Goal: Information Seeking & Learning: Find specific page/section

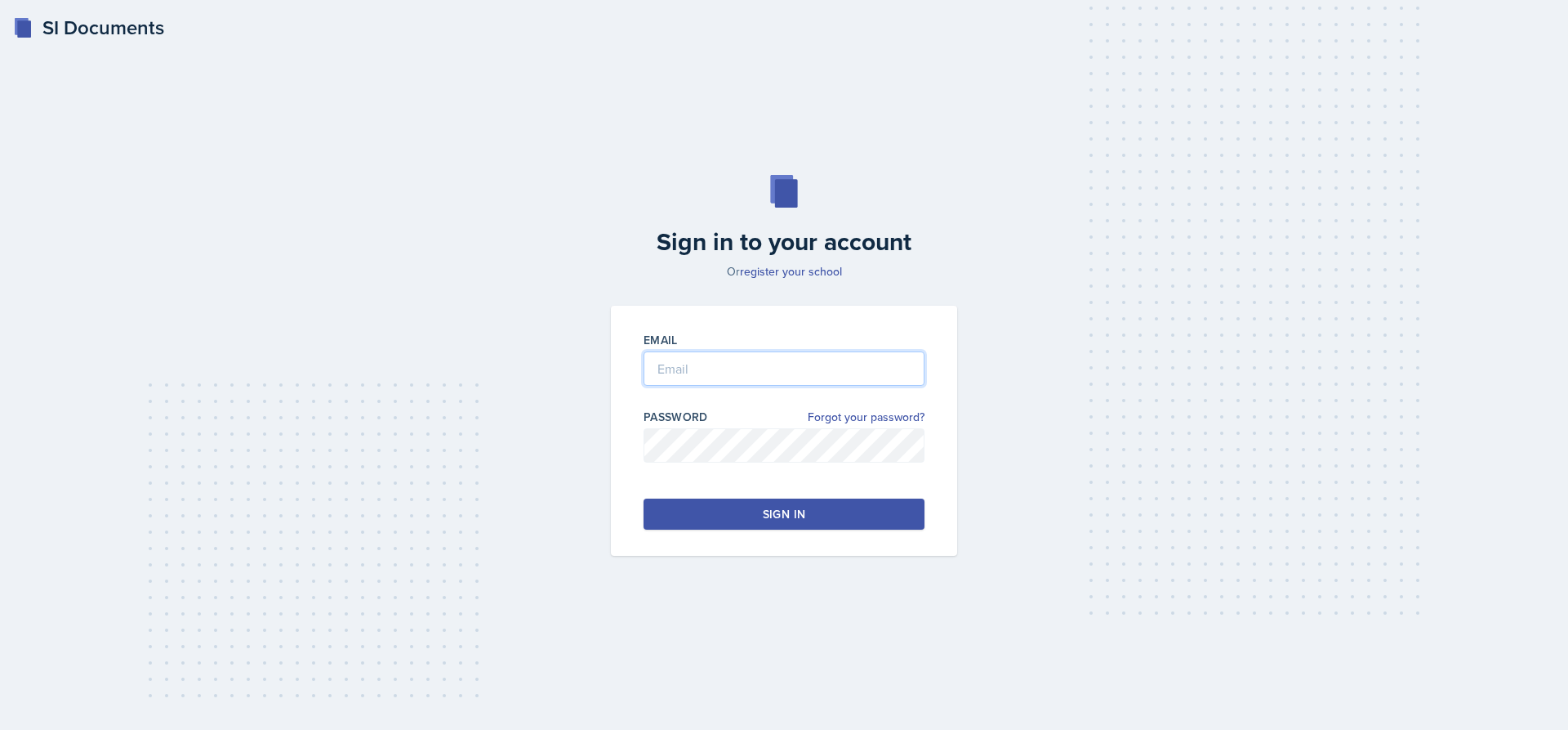
type input "[EMAIL_ADDRESS][DOMAIN_NAME]"
click at [831, 514] on button "Sign in" at bounding box center [784, 514] width 281 height 31
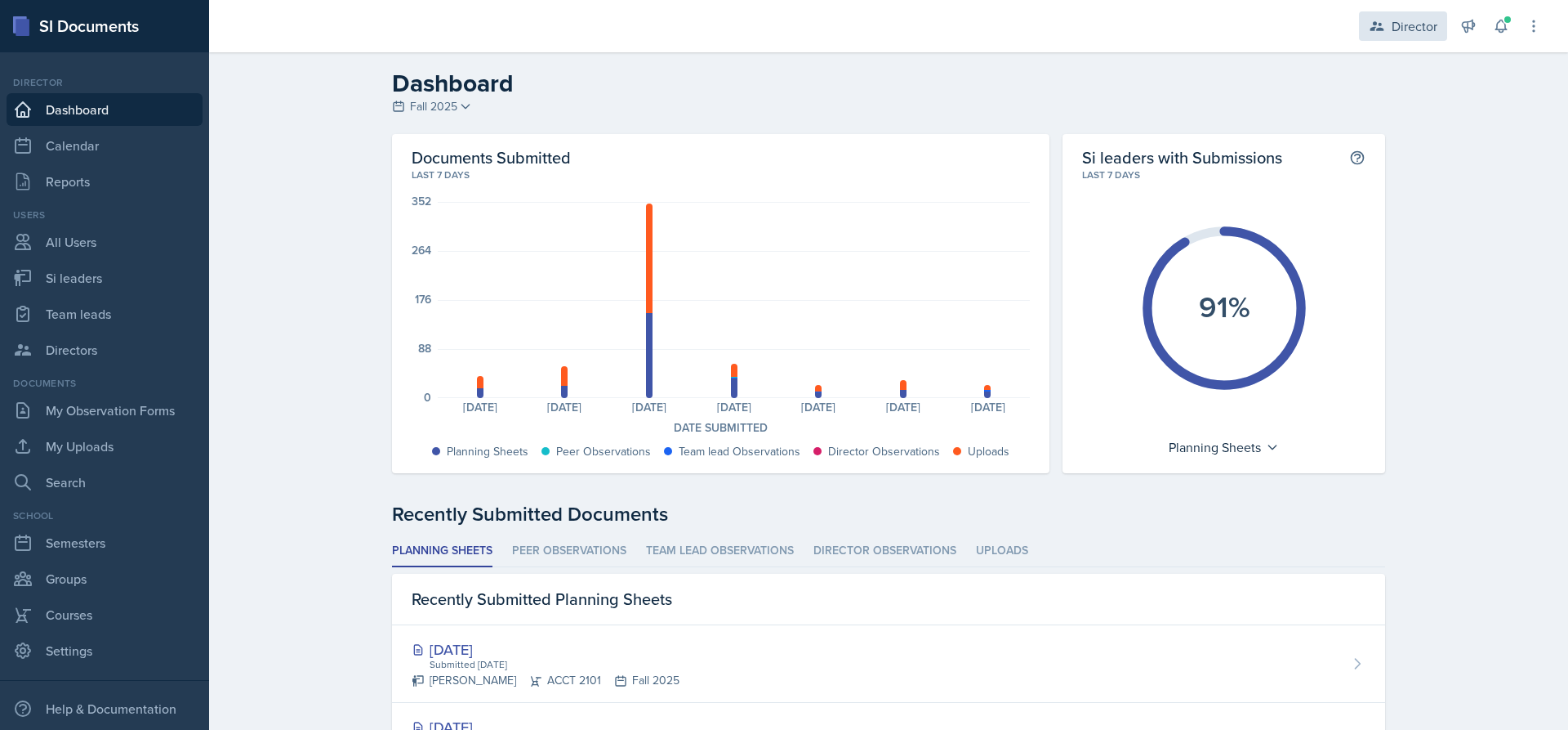
click at [1418, 32] on div "Director" at bounding box center [1414, 26] width 46 height 20
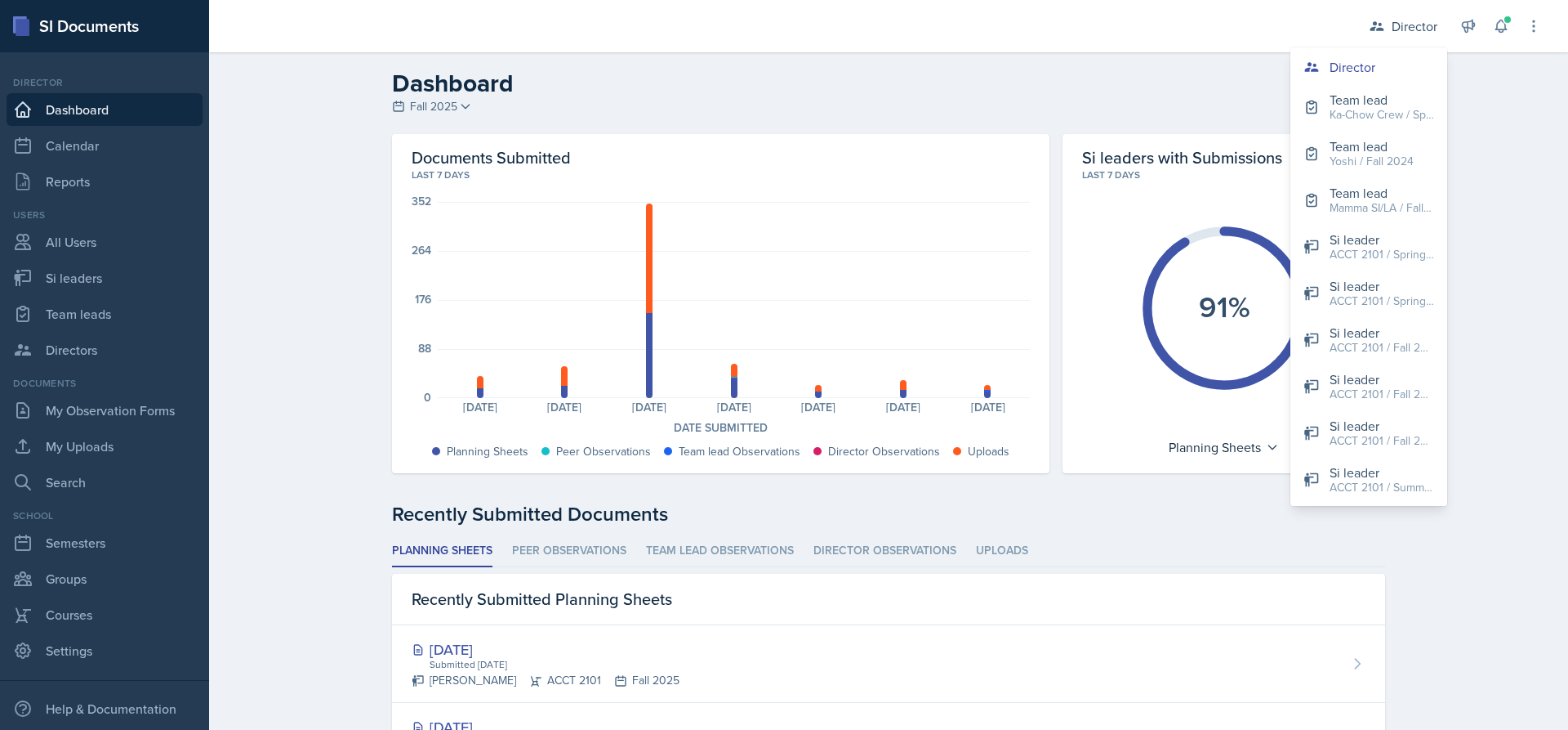
click at [1119, 90] on h2 "Dashboard" at bounding box center [889, 84] width 993 height 30
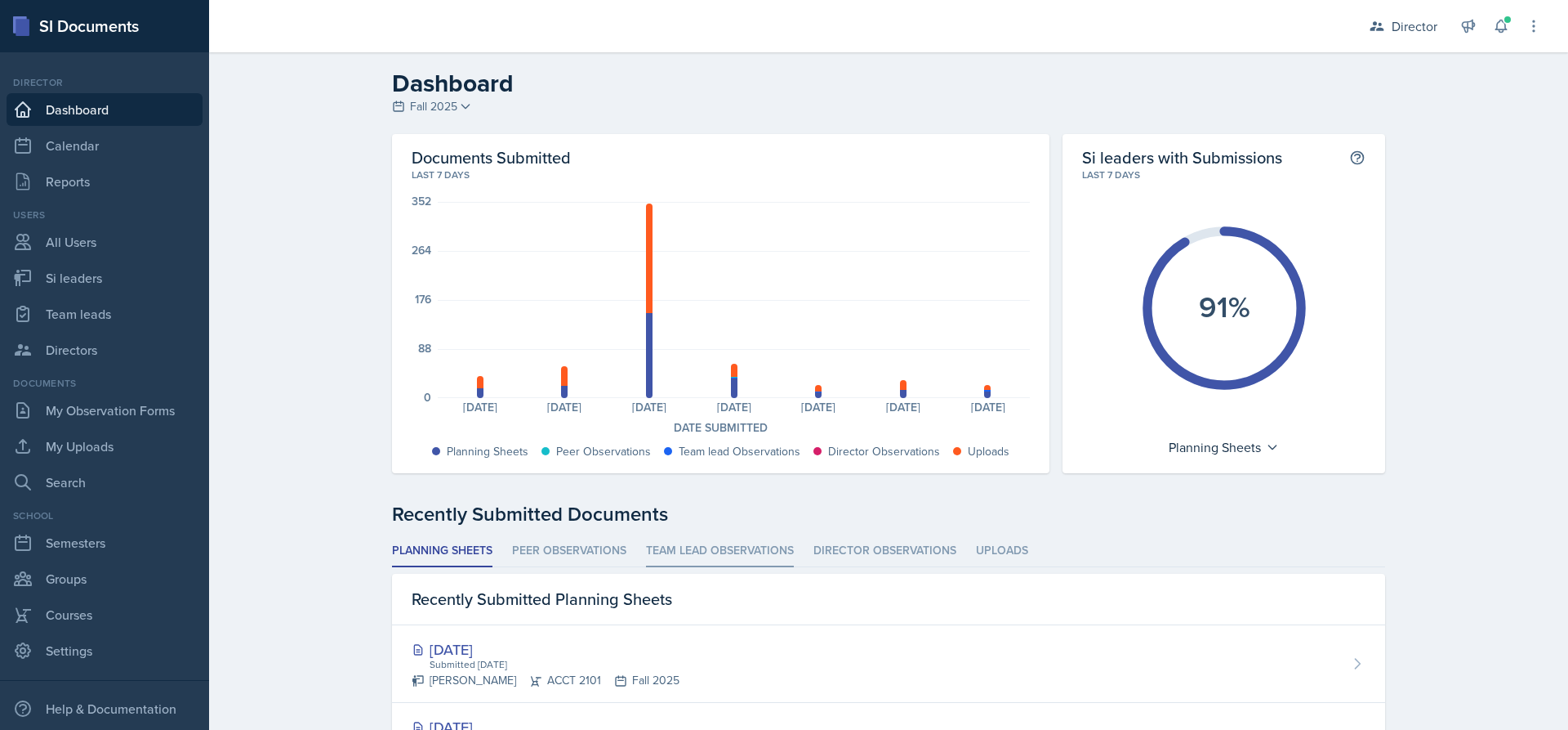
click at [698, 554] on li "Team lead Observations" at bounding box center [720, 551] width 148 height 32
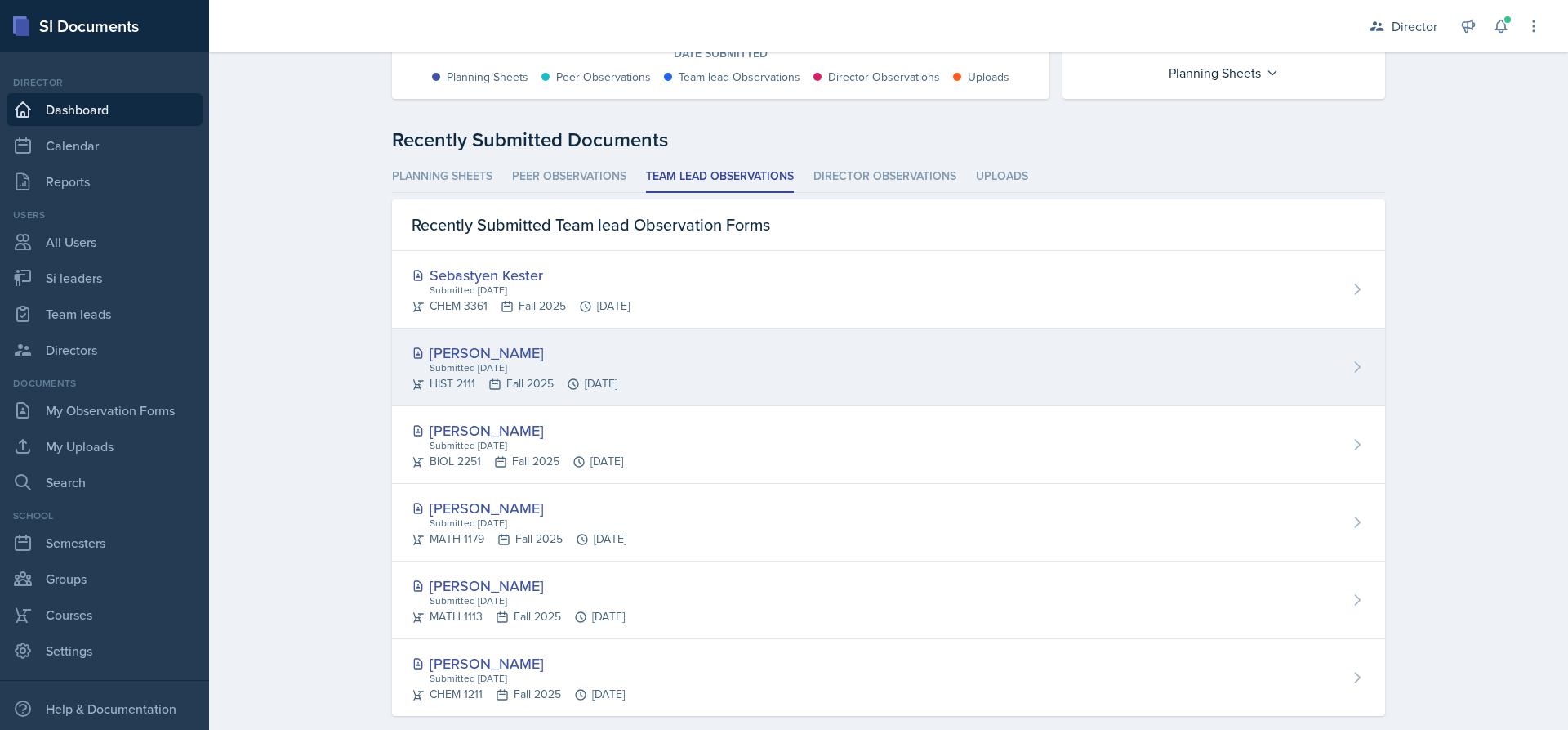
scroll to position [399, 0]
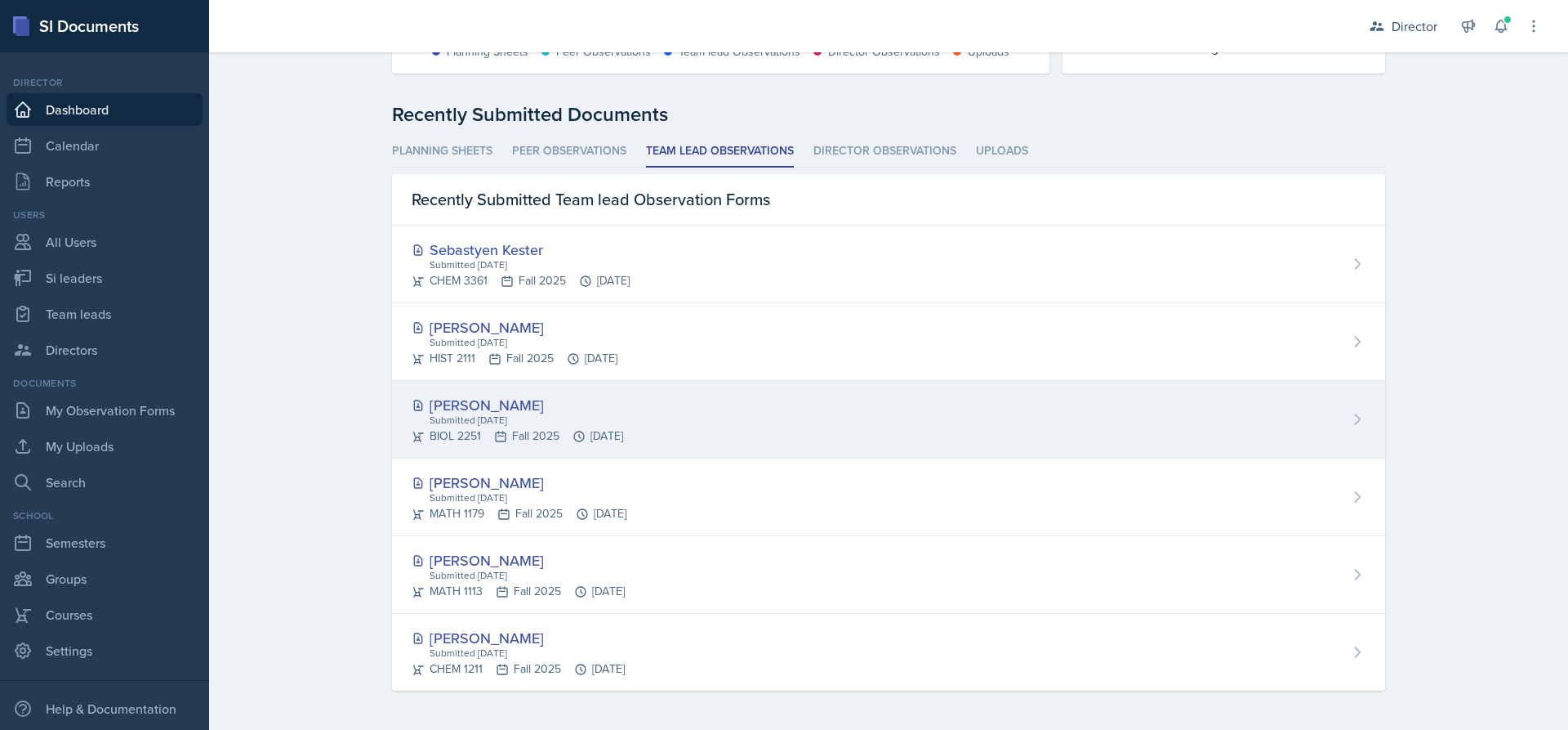
click at [702, 437] on div "[PERSON_NAME] Submitted [DATE] BIOL 2251 Fall 2025 [DATE]" at bounding box center [889, 419] width 993 height 77
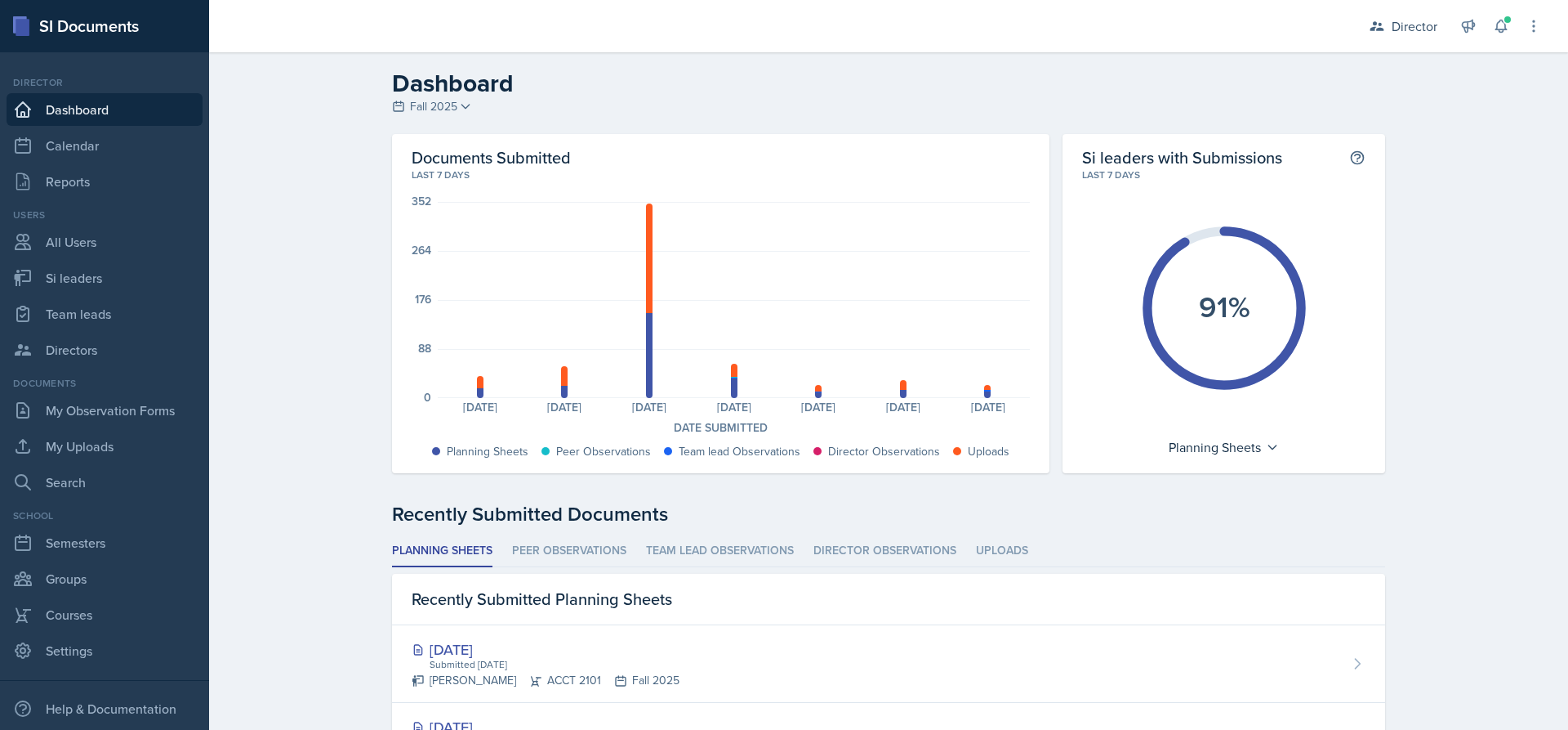
scroll to position [245, 0]
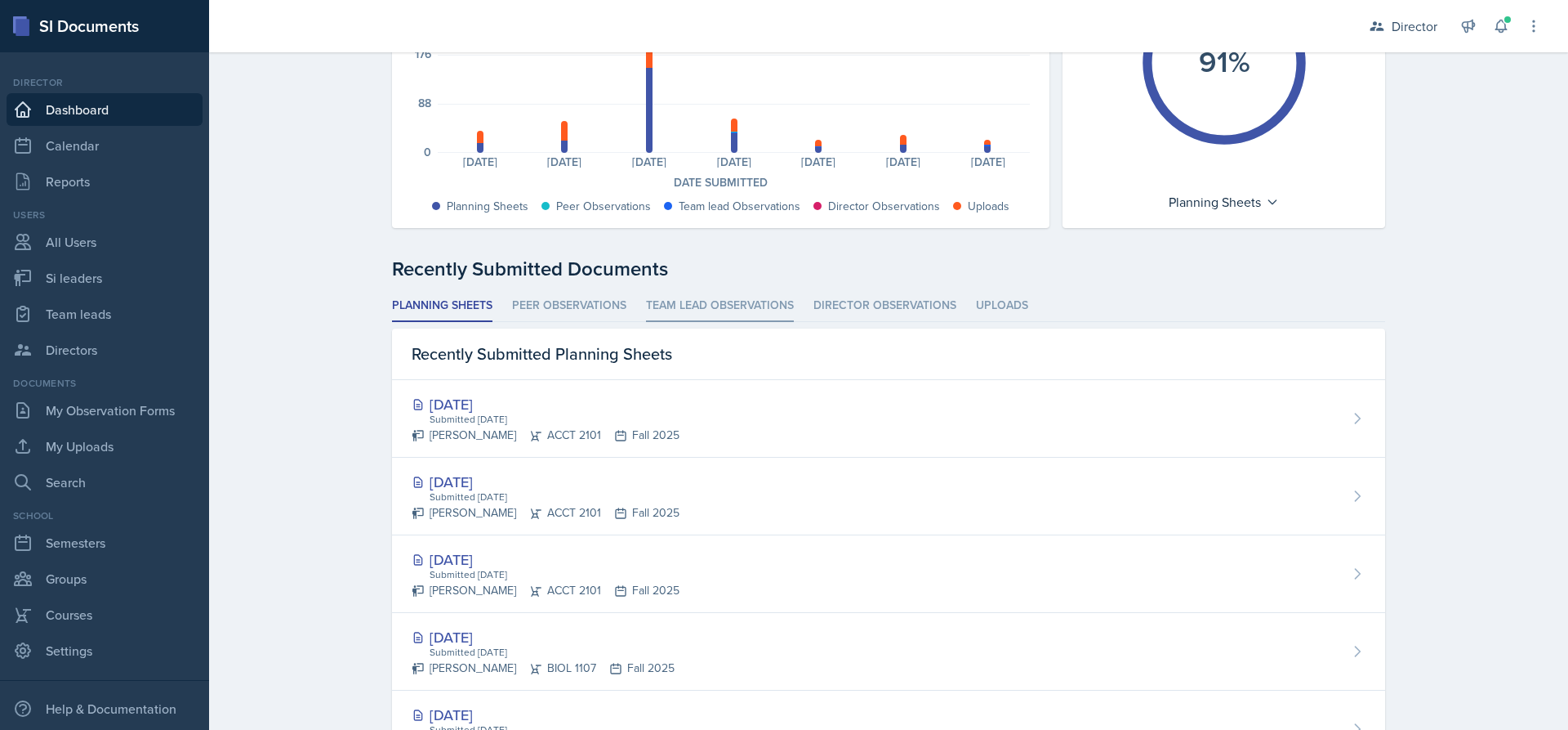
click at [682, 313] on li "Team lead Observations" at bounding box center [720, 305] width 148 height 32
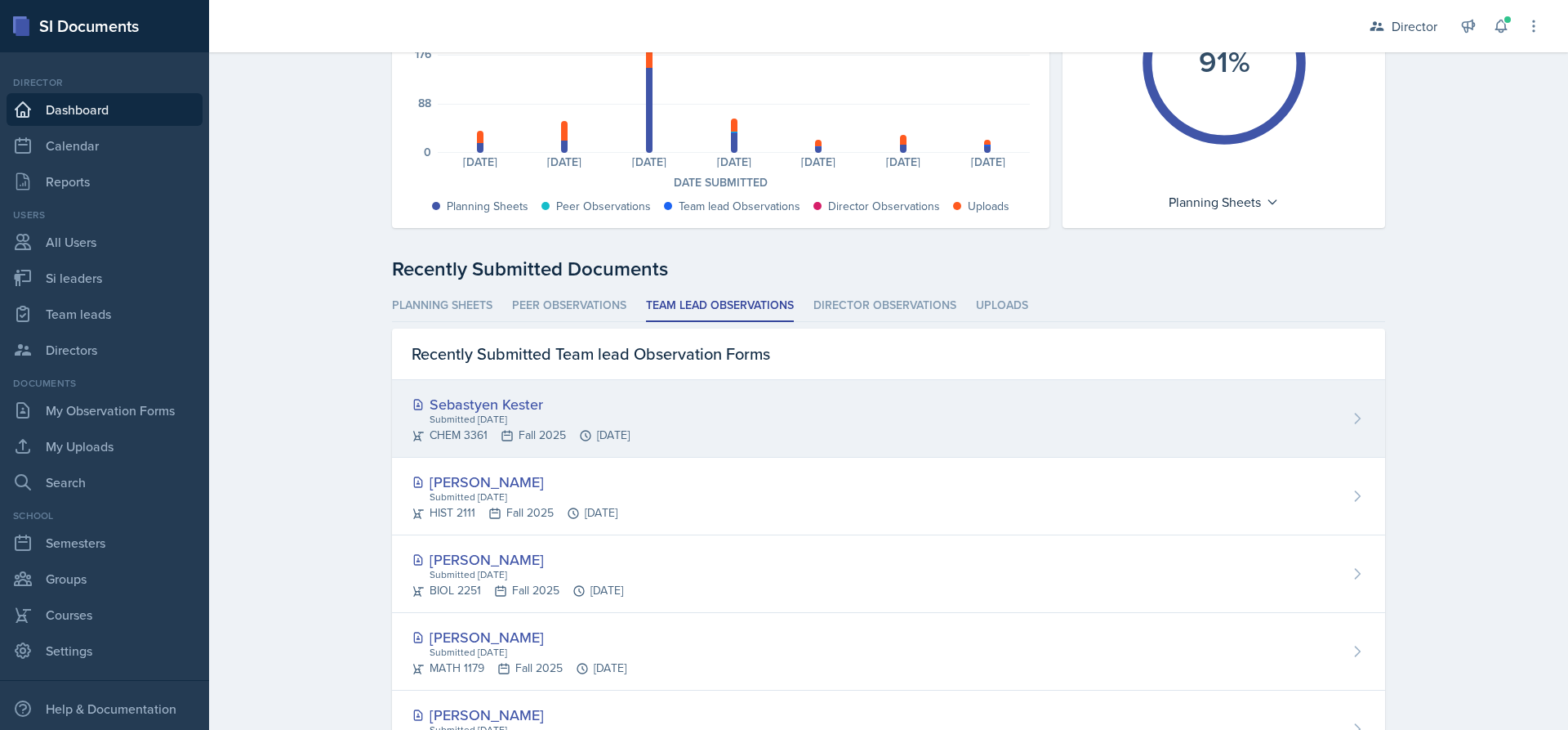
scroll to position [399, 0]
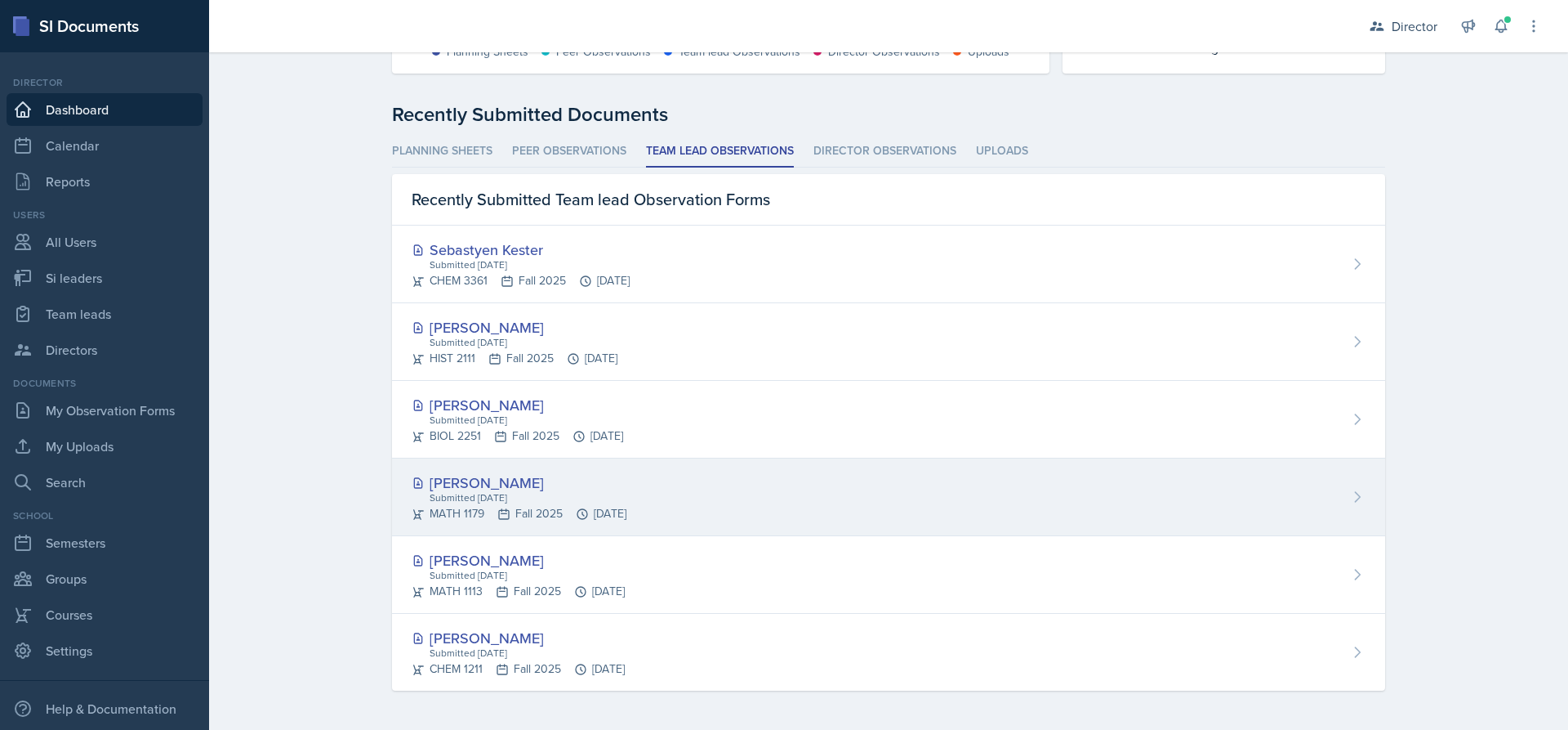
click at [513, 518] on div "MATH 1179 Fall 2025 [DATE]" at bounding box center [518, 513] width 215 height 17
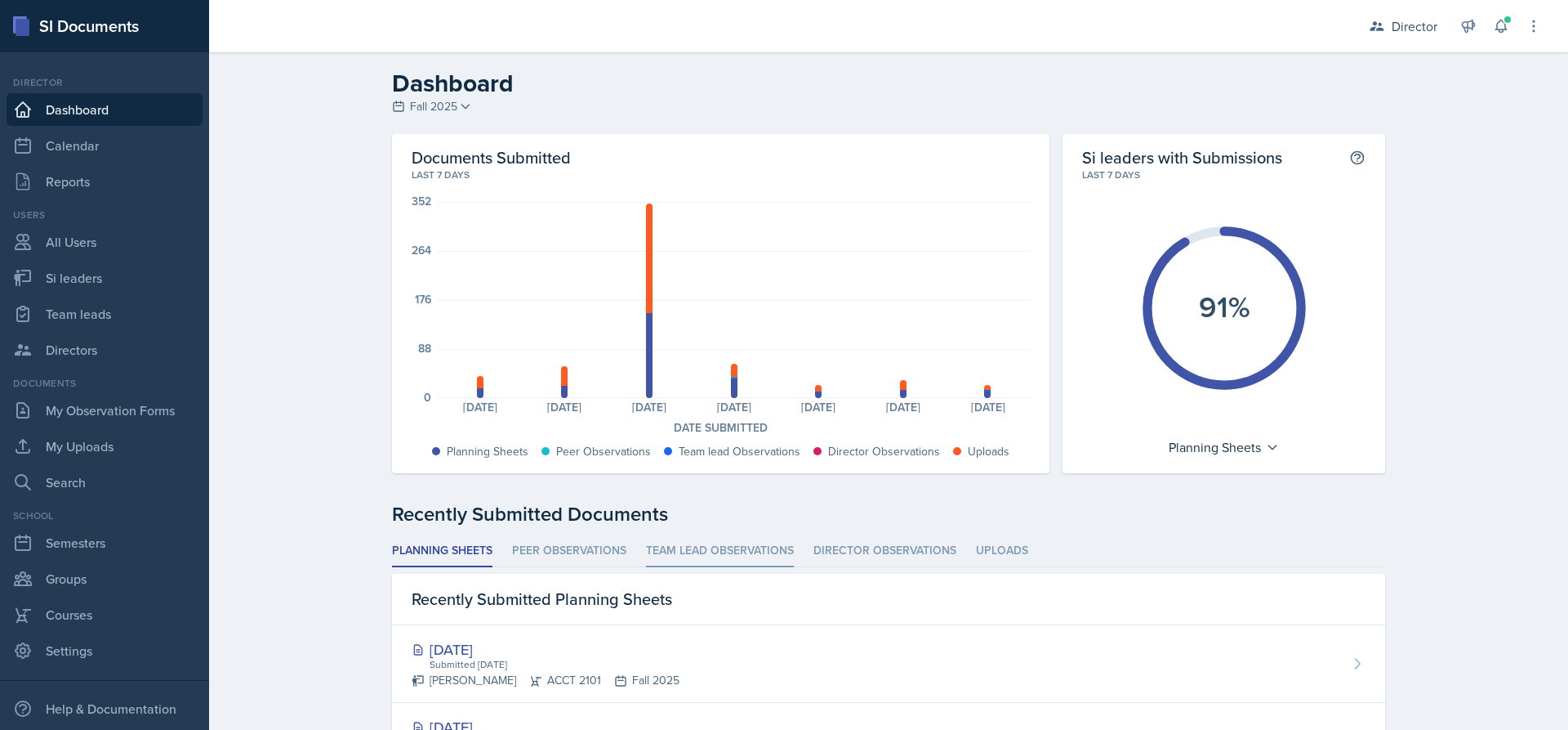
click at [695, 544] on li "Team lead Observations" at bounding box center [720, 551] width 148 height 32
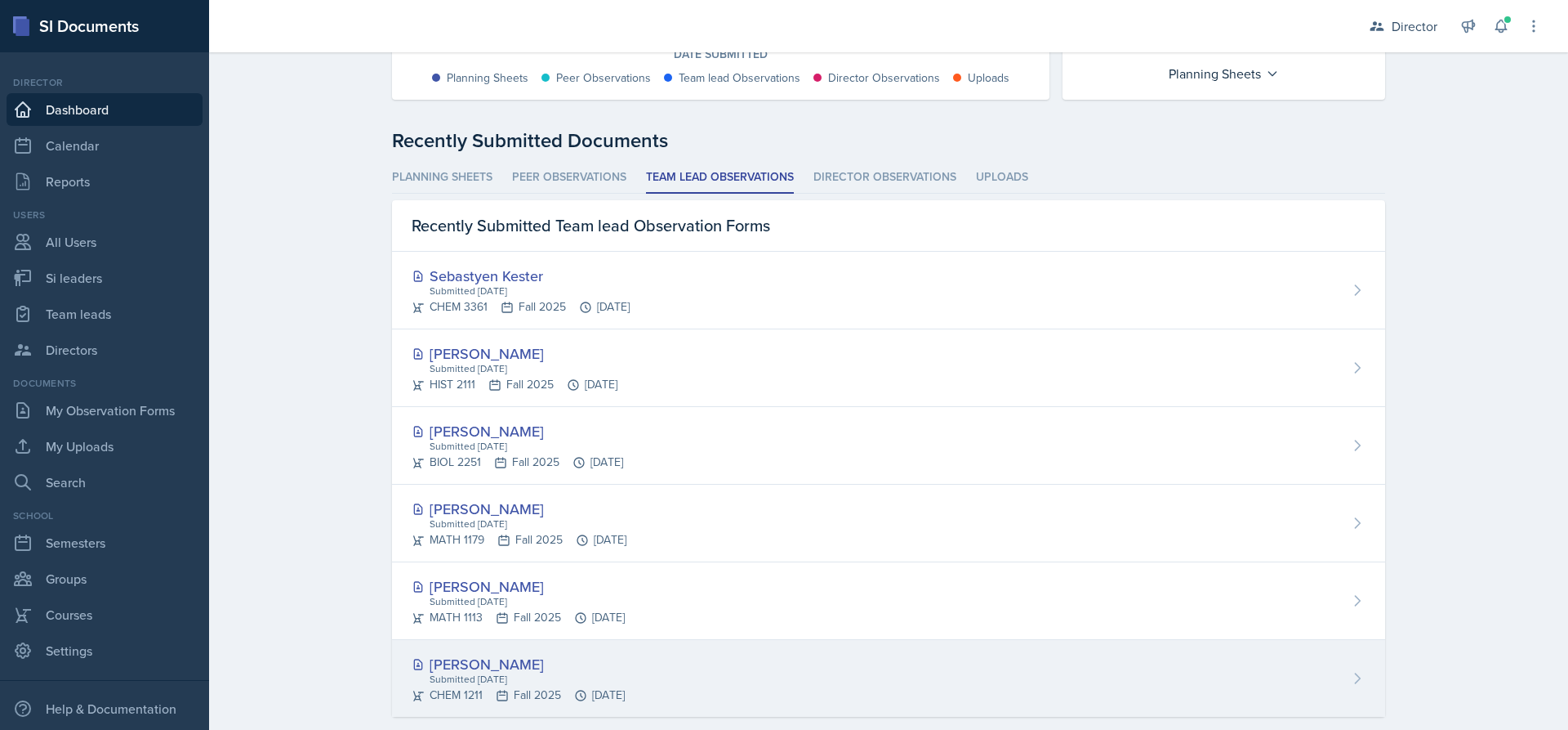
scroll to position [399, 0]
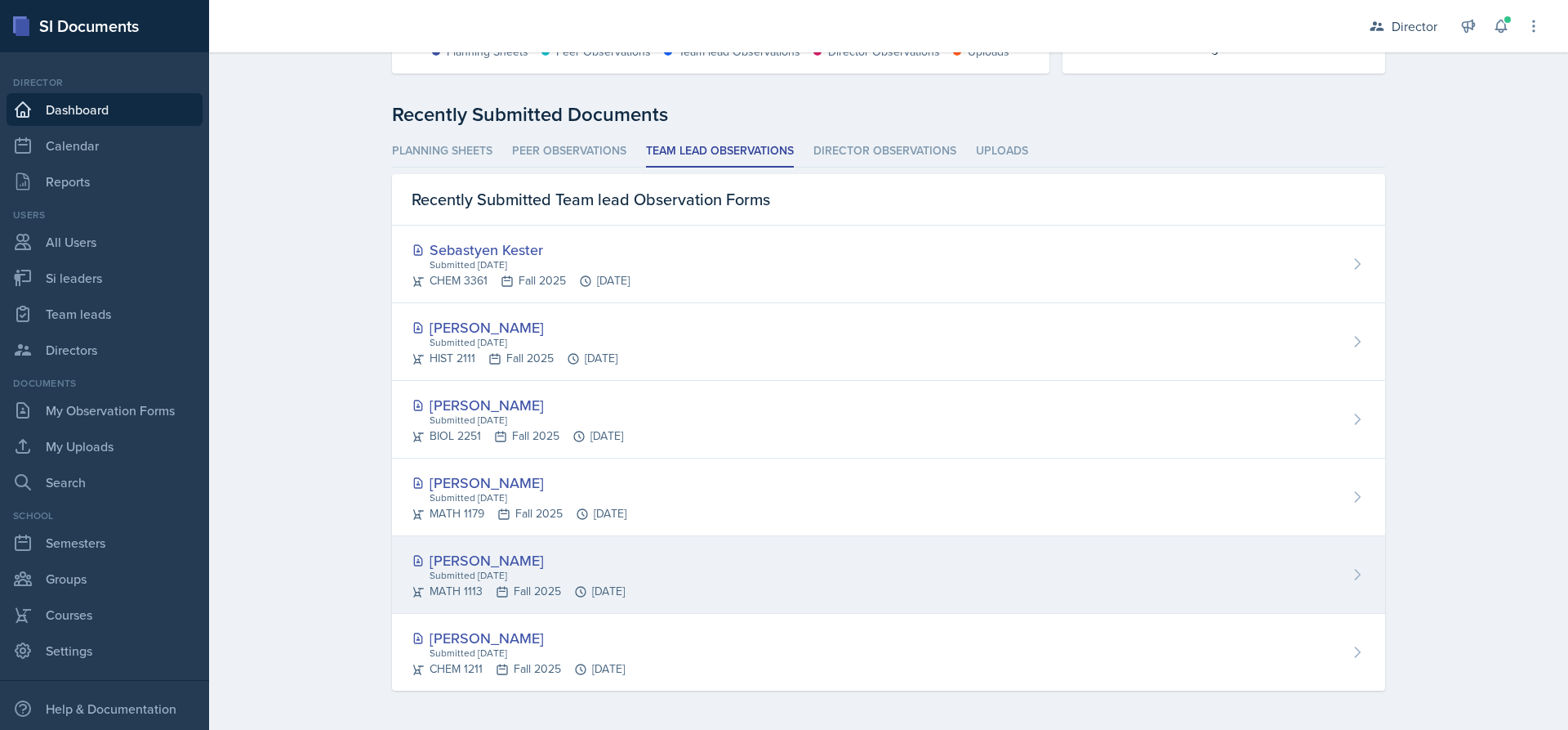
click at [574, 589] on icon at bounding box center [580, 591] width 13 height 13
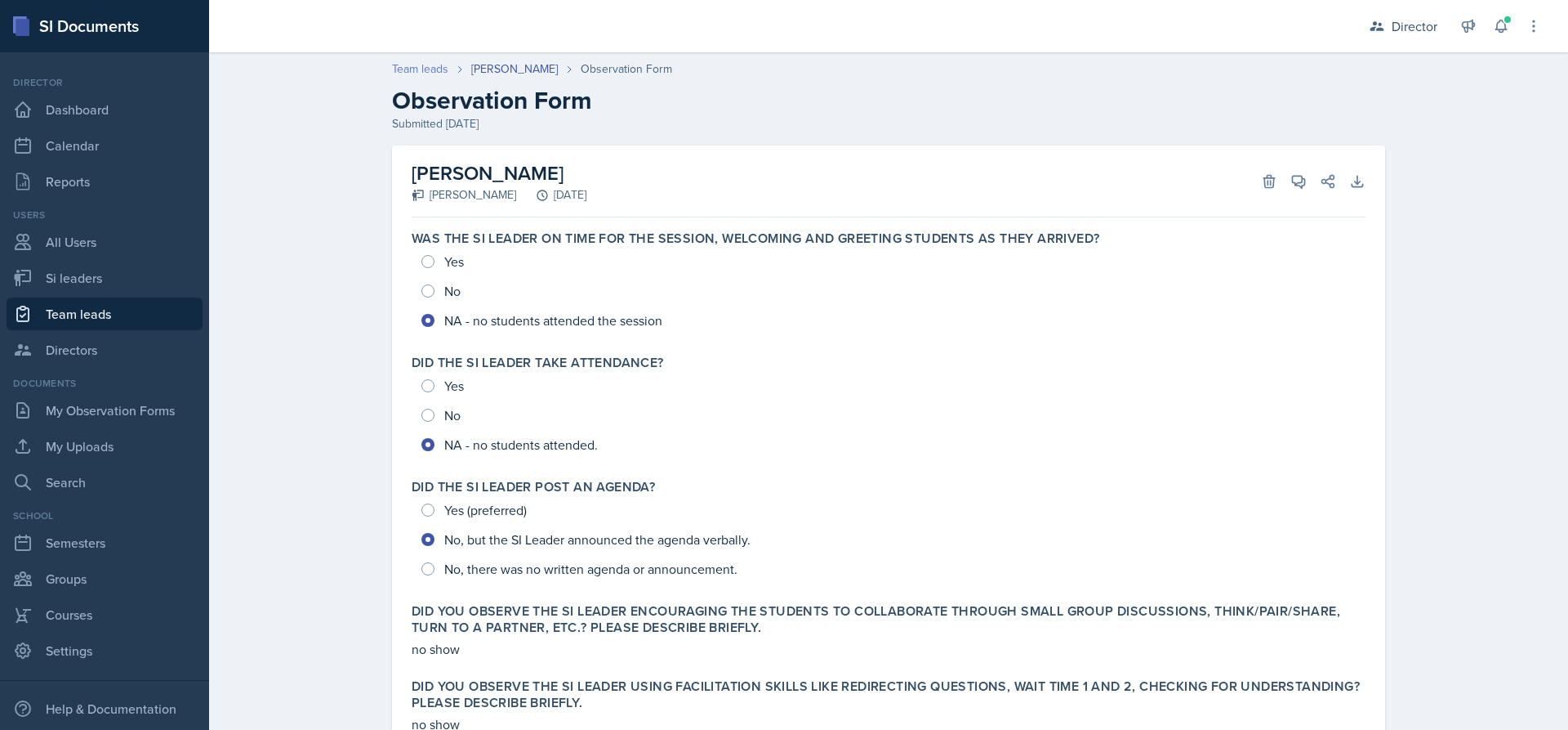
click at [430, 71] on link "Team leads" at bounding box center [420, 69] width 57 height 17
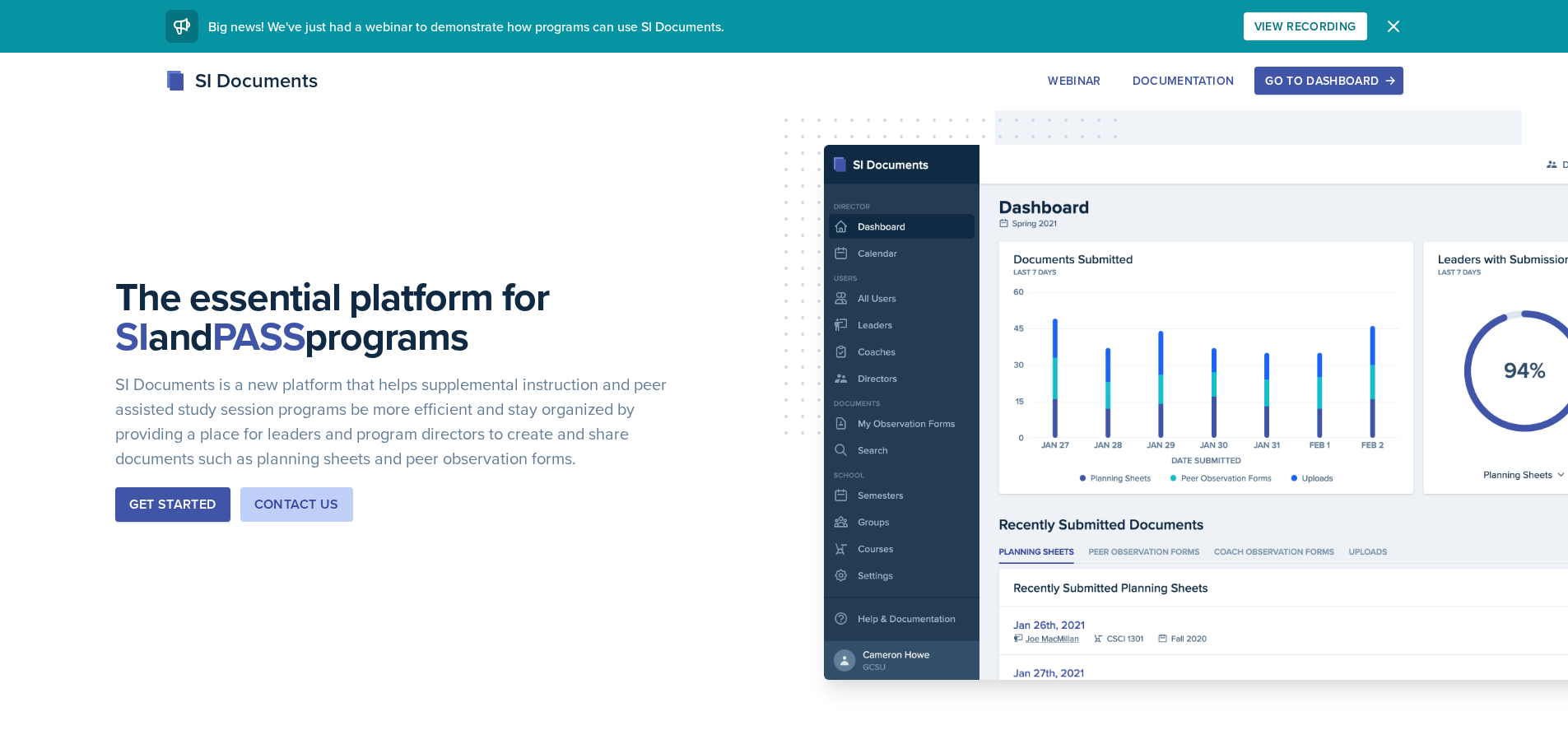
click at [1292, 78] on div "Go to Dashboard" at bounding box center [1329, 81] width 127 height 13
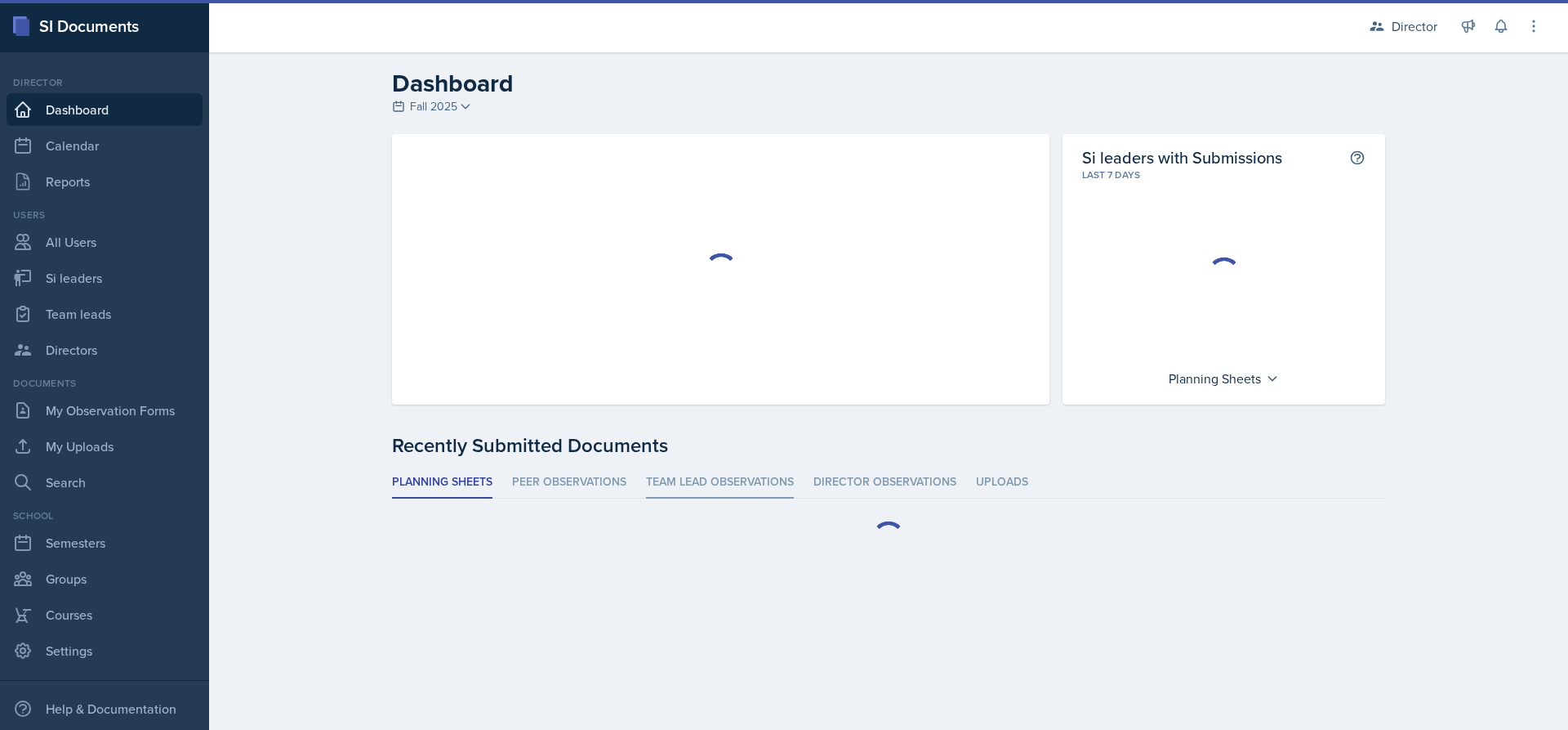
click at [691, 469] on li "Team lead Observations" at bounding box center [720, 482] width 148 height 32
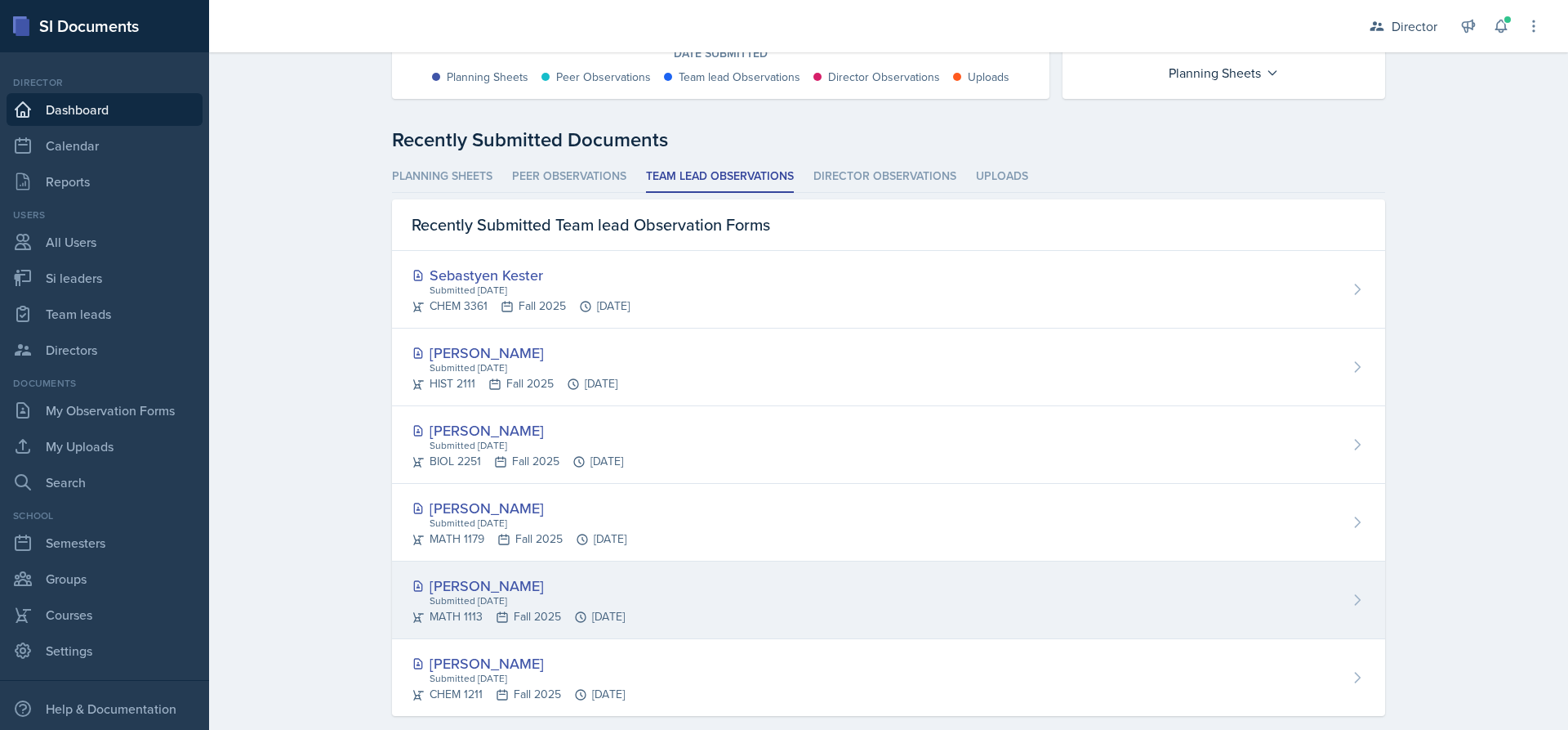
scroll to position [399, 0]
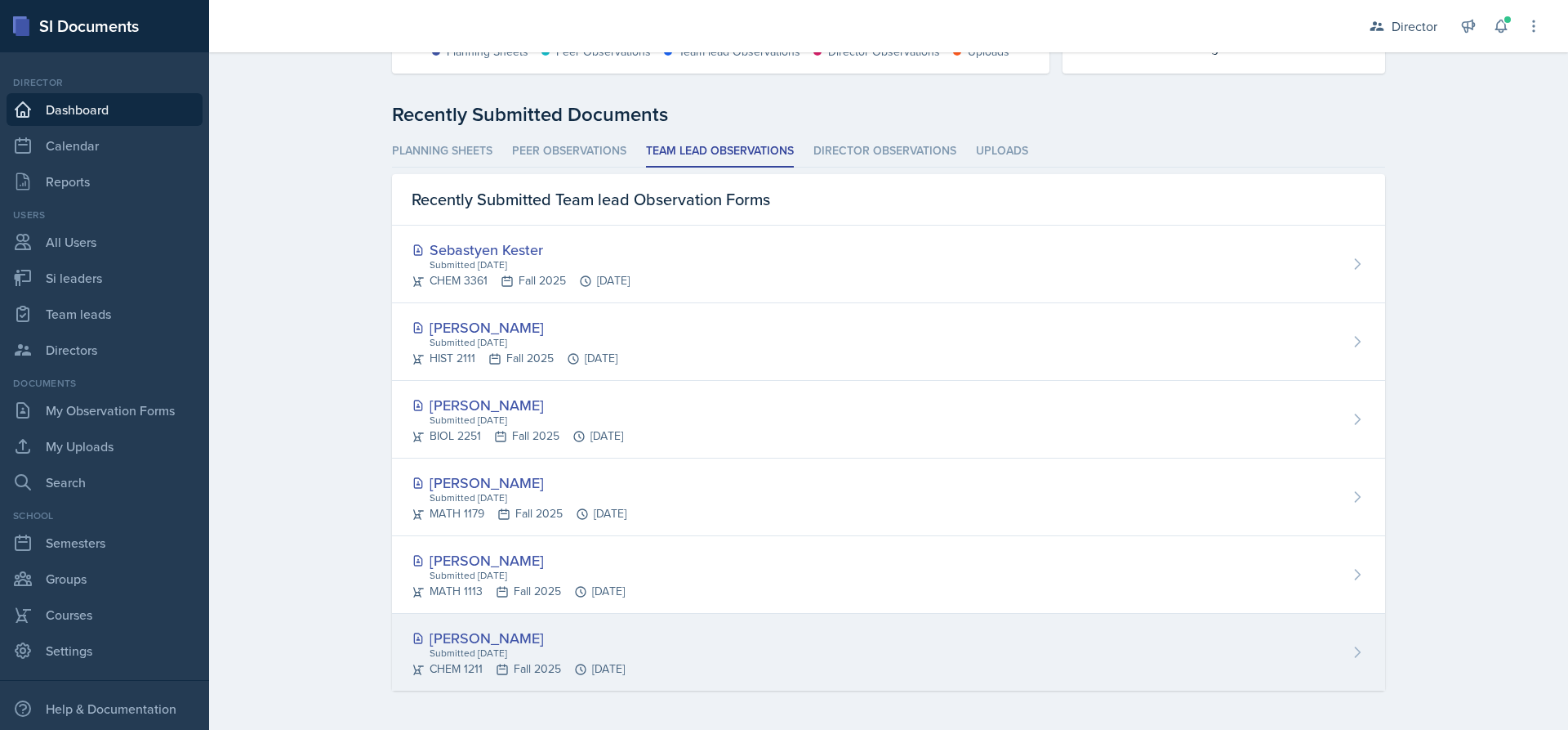
click at [524, 636] on div "[PERSON_NAME]" at bounding box center [517, 637] width 213 height 22
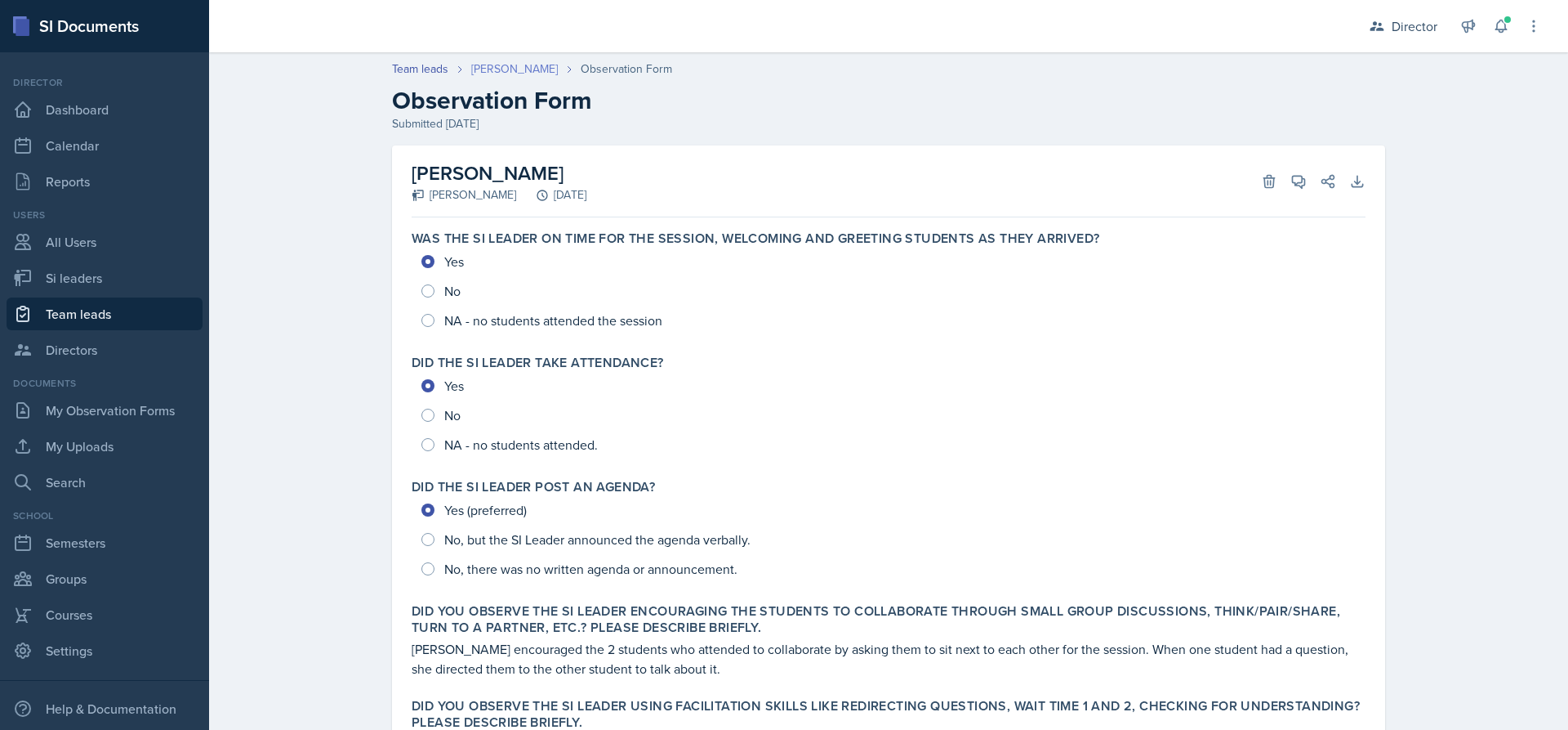
click at [483, 75] on link "[PERSON_NAME]" at bounding box center [515, 69] width 87 height 17
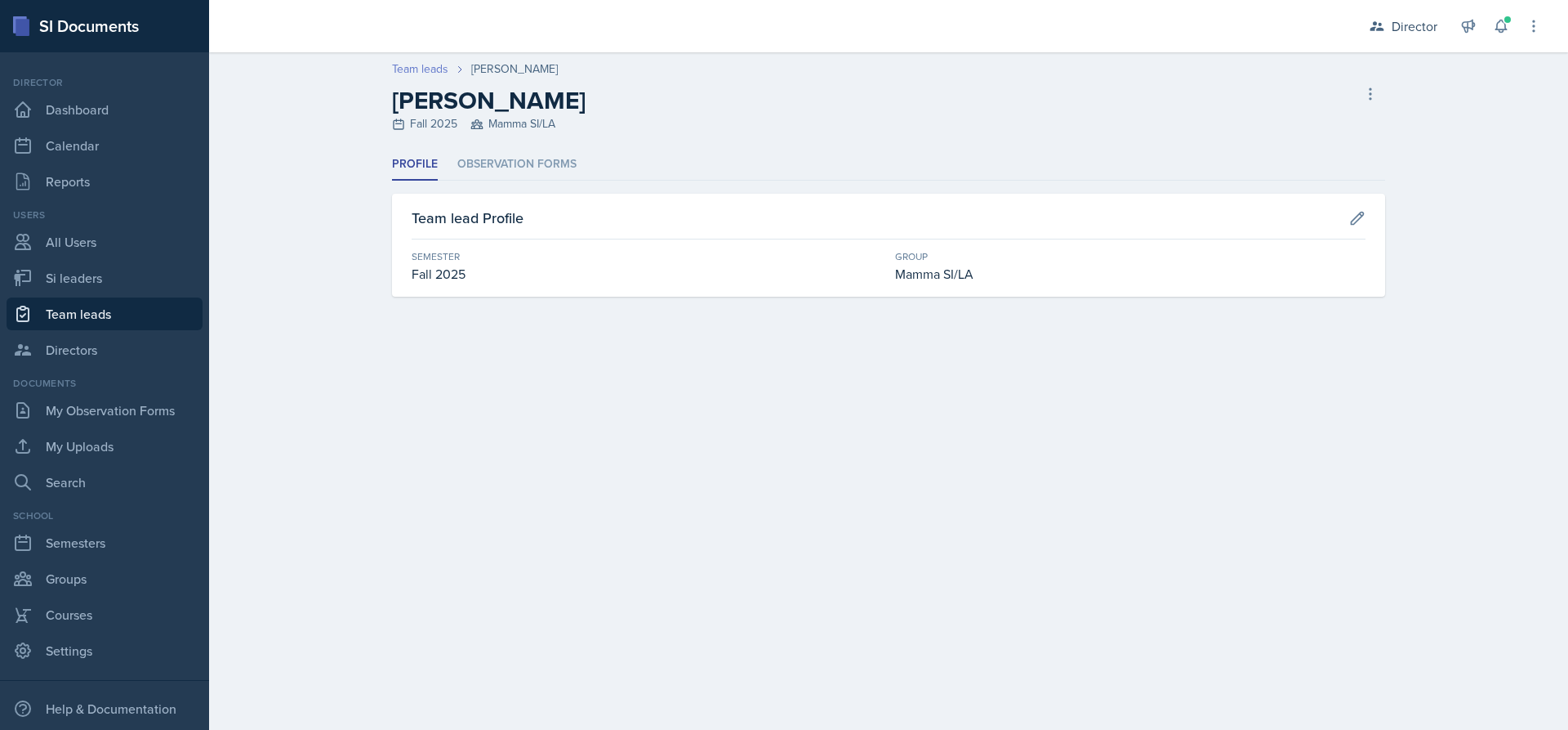
click at [424, 72] on link "Team leads" at bounding box center [420, 69] width 57 height 17
select select "2bed604d-1099-4043-b1bc-2365e8740244"
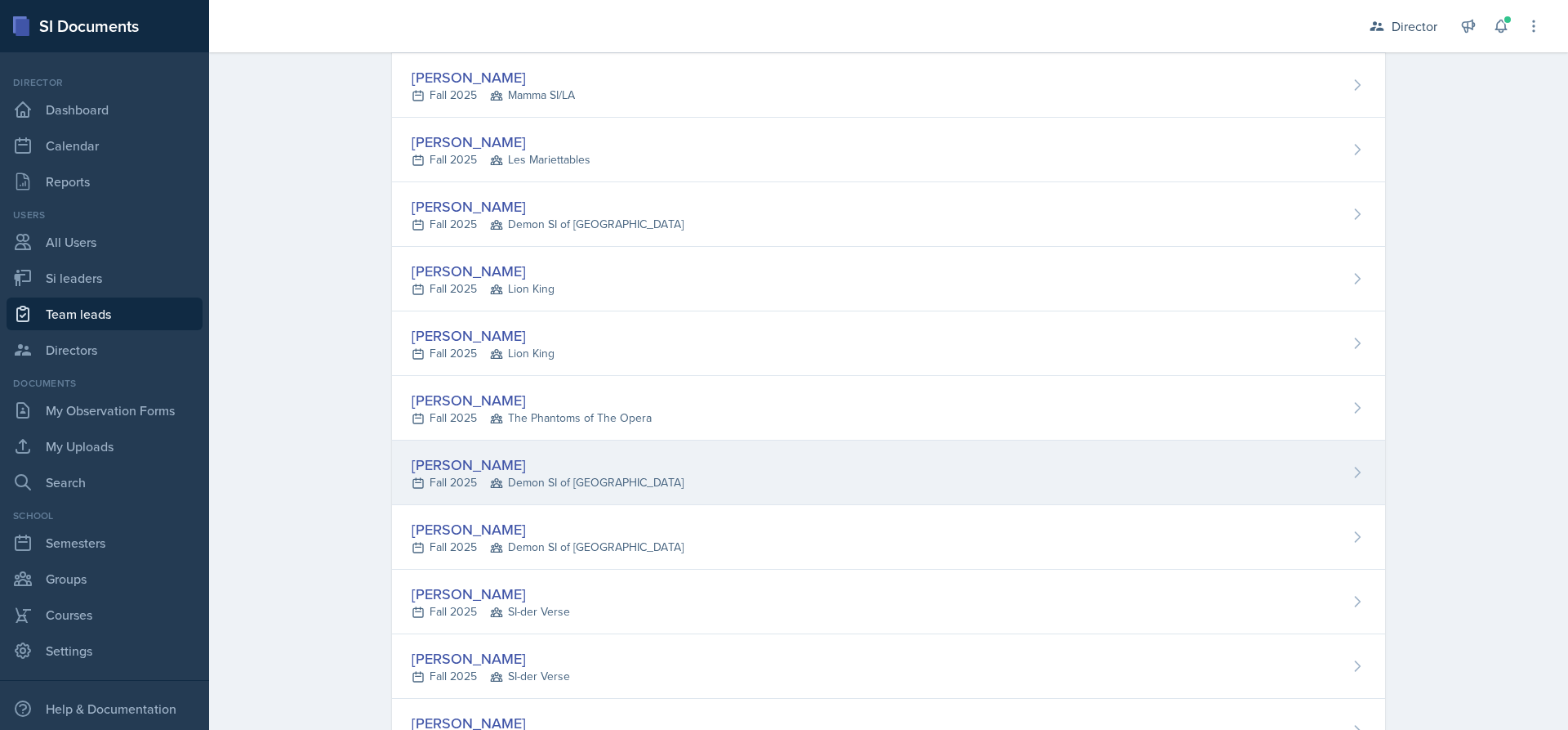
scroll to position [327, 0]
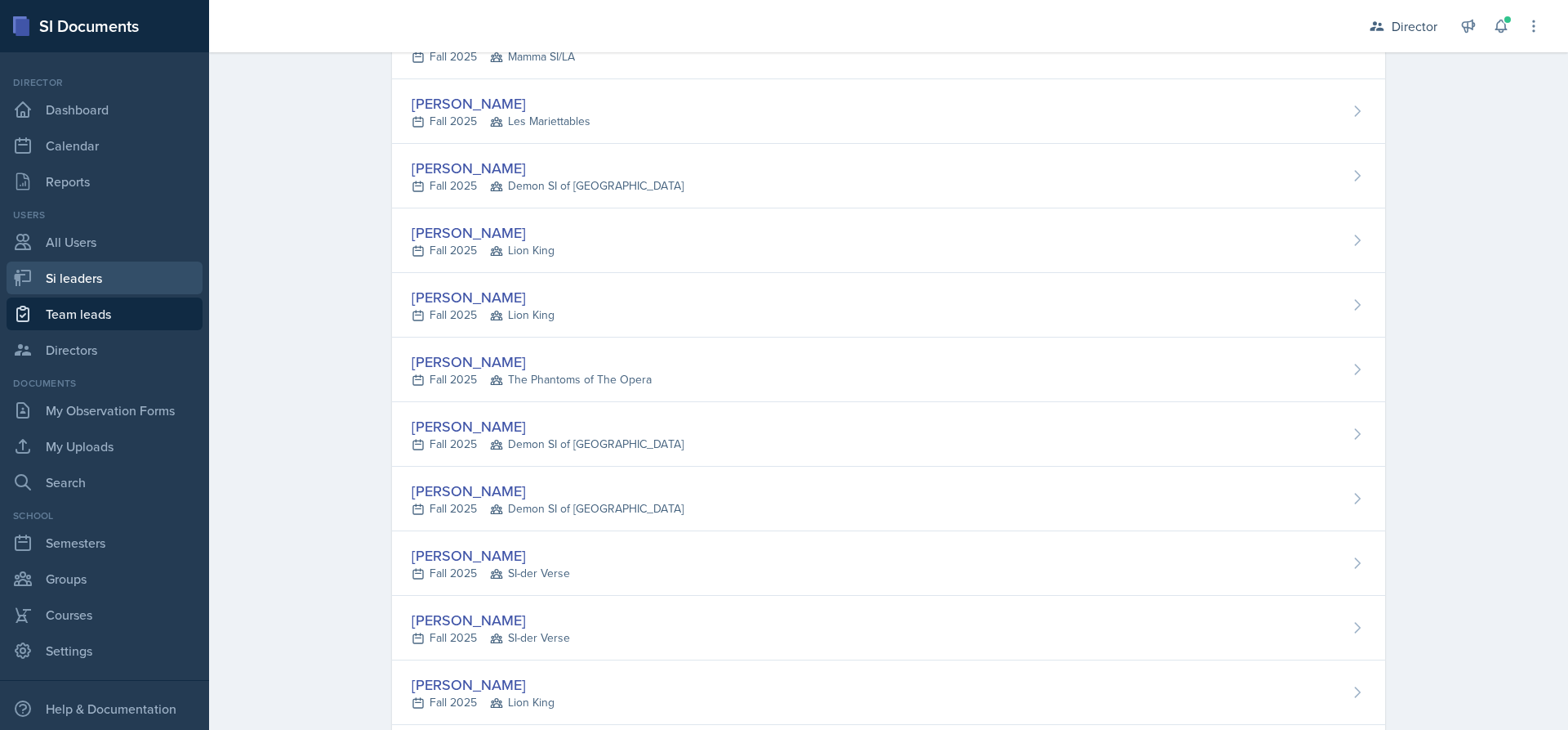
click at [85, 268] on link "Si leaders" at bounding box center [104, 278] width 196 height 33
select select "2bed604d-1099-4043-b1bc-2365e8740244"
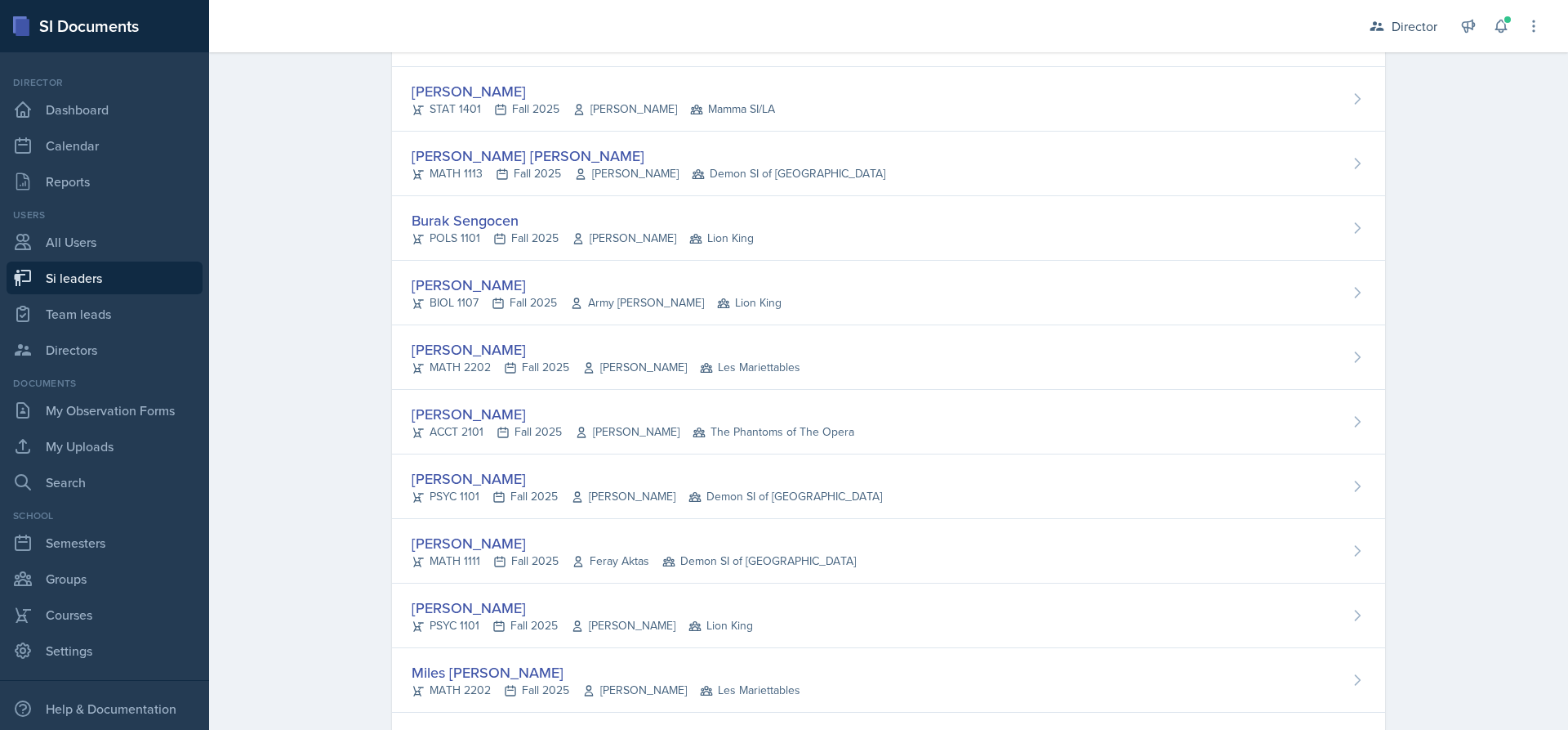
scroll to position [7926, 0]
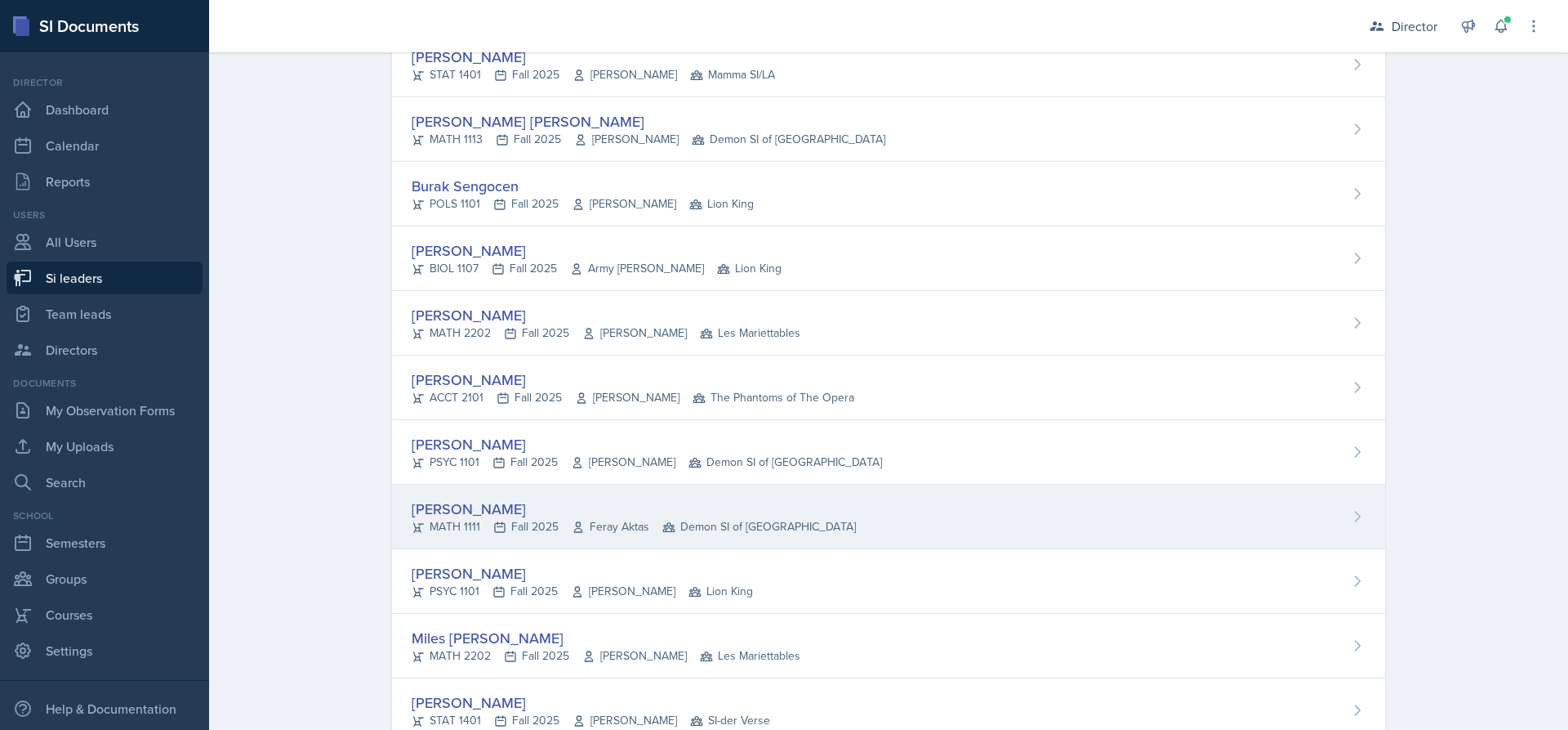
click at [631, 526] on span "Feray Aktas" at bounding box center [610, 526] width 77 height 17
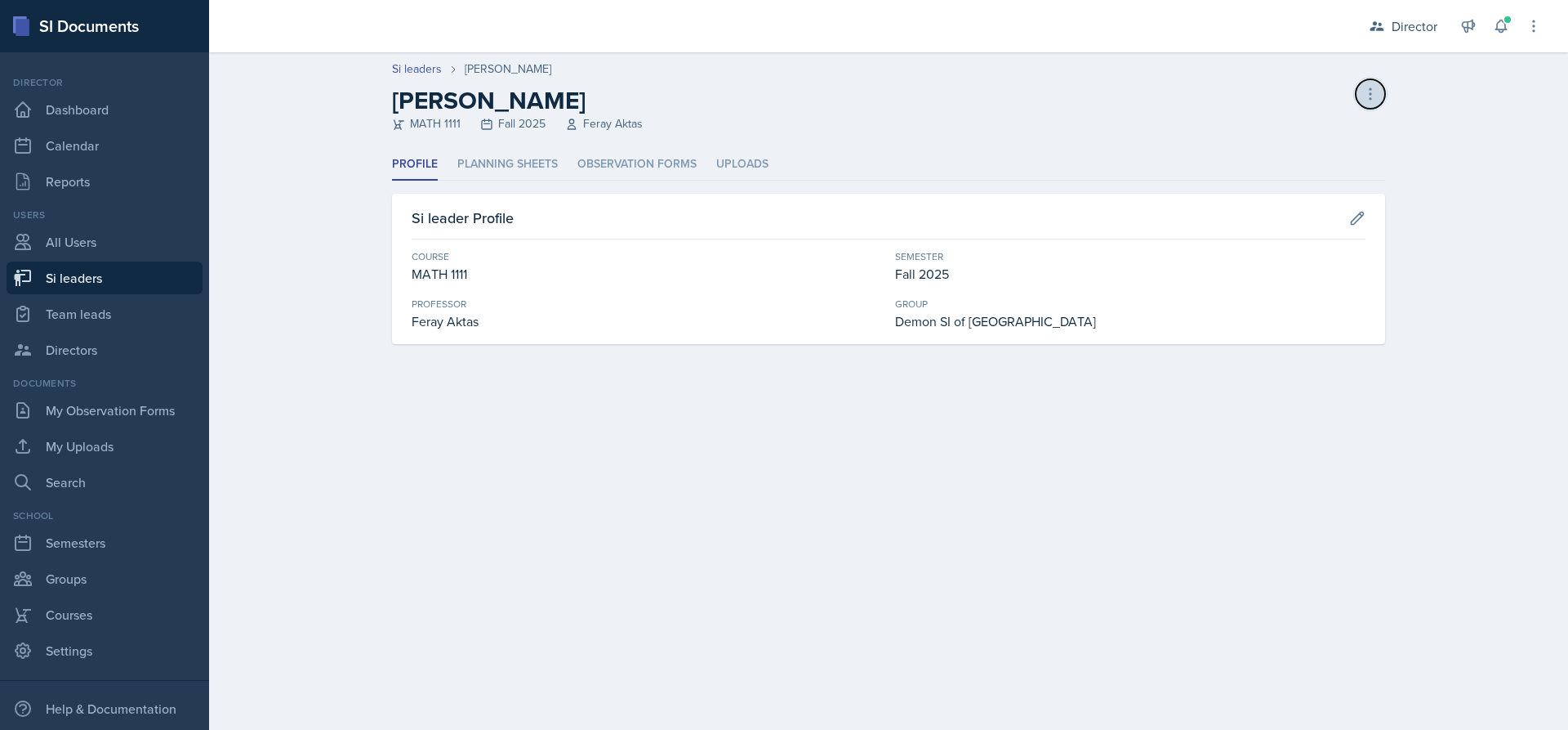
click at [1369, 95] on icon at bounding box center [1371, 94] width 17 height 17
click at [527, 159] on li "Planning Sheets" at bounding box center [508, 164] width 101 height 32
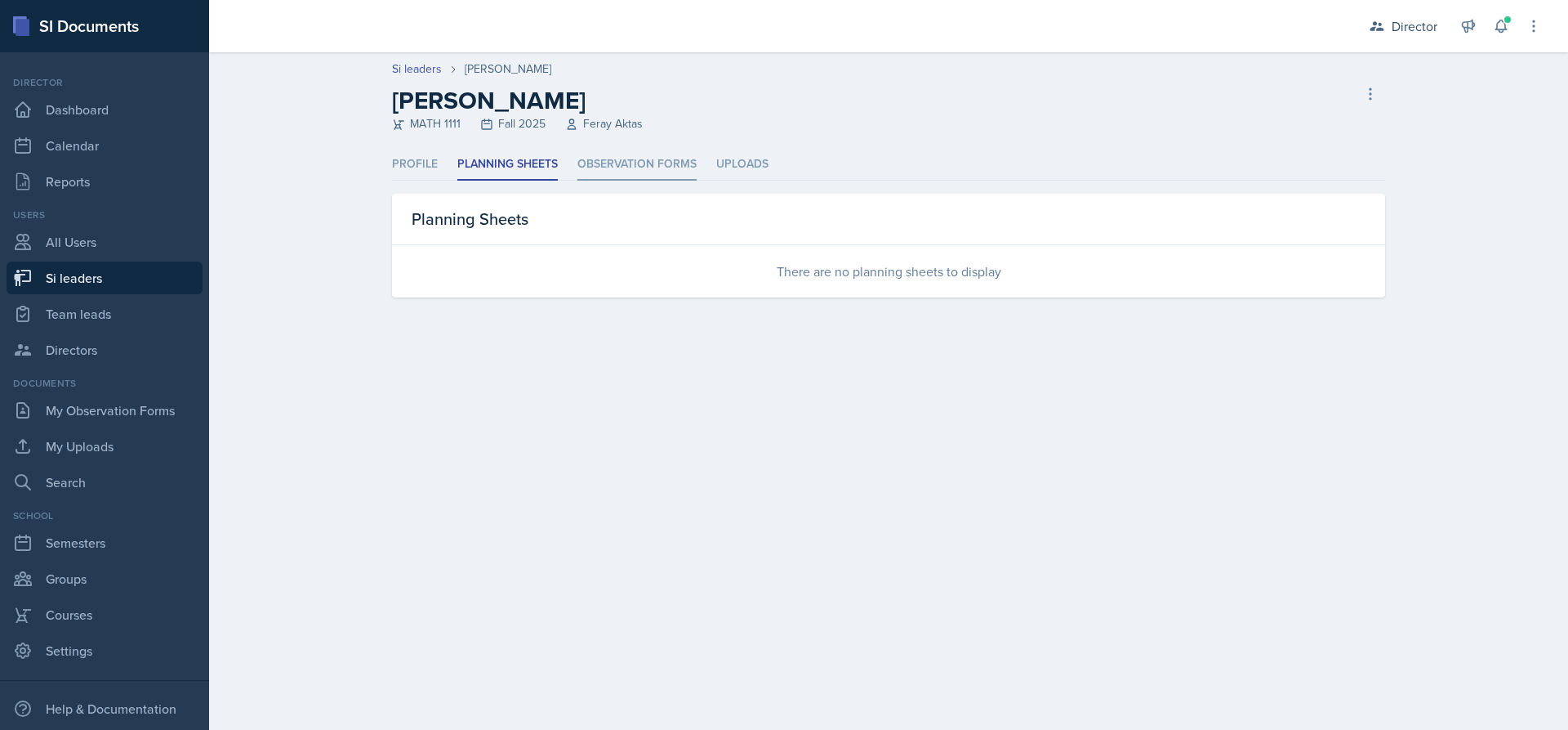
click at [624, 159] on li "Observation Forms" at bounding box center [637, 164] width 119 height 32
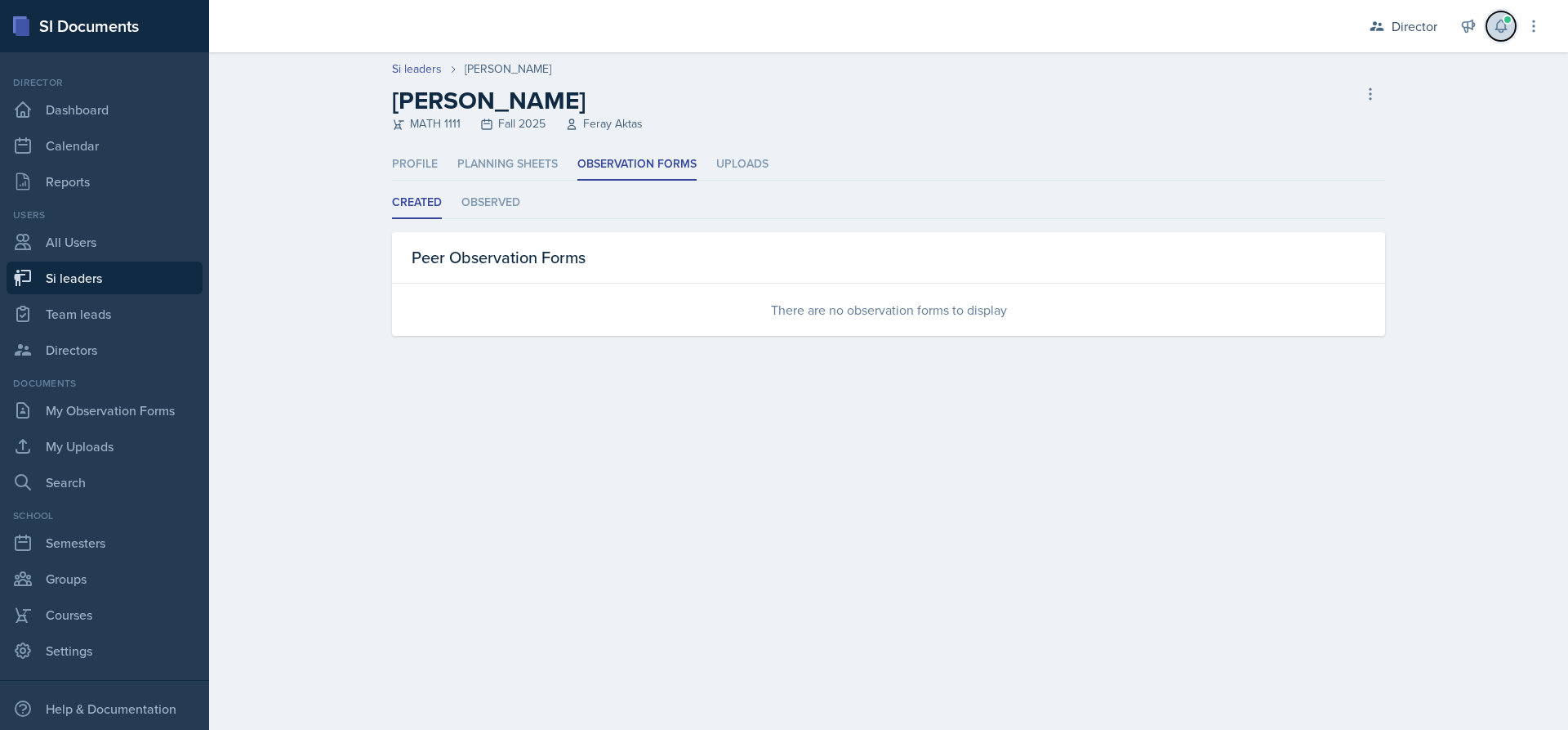
click at [1498, 23] on icon at bounding box center [1501, 26] width 10 height 12
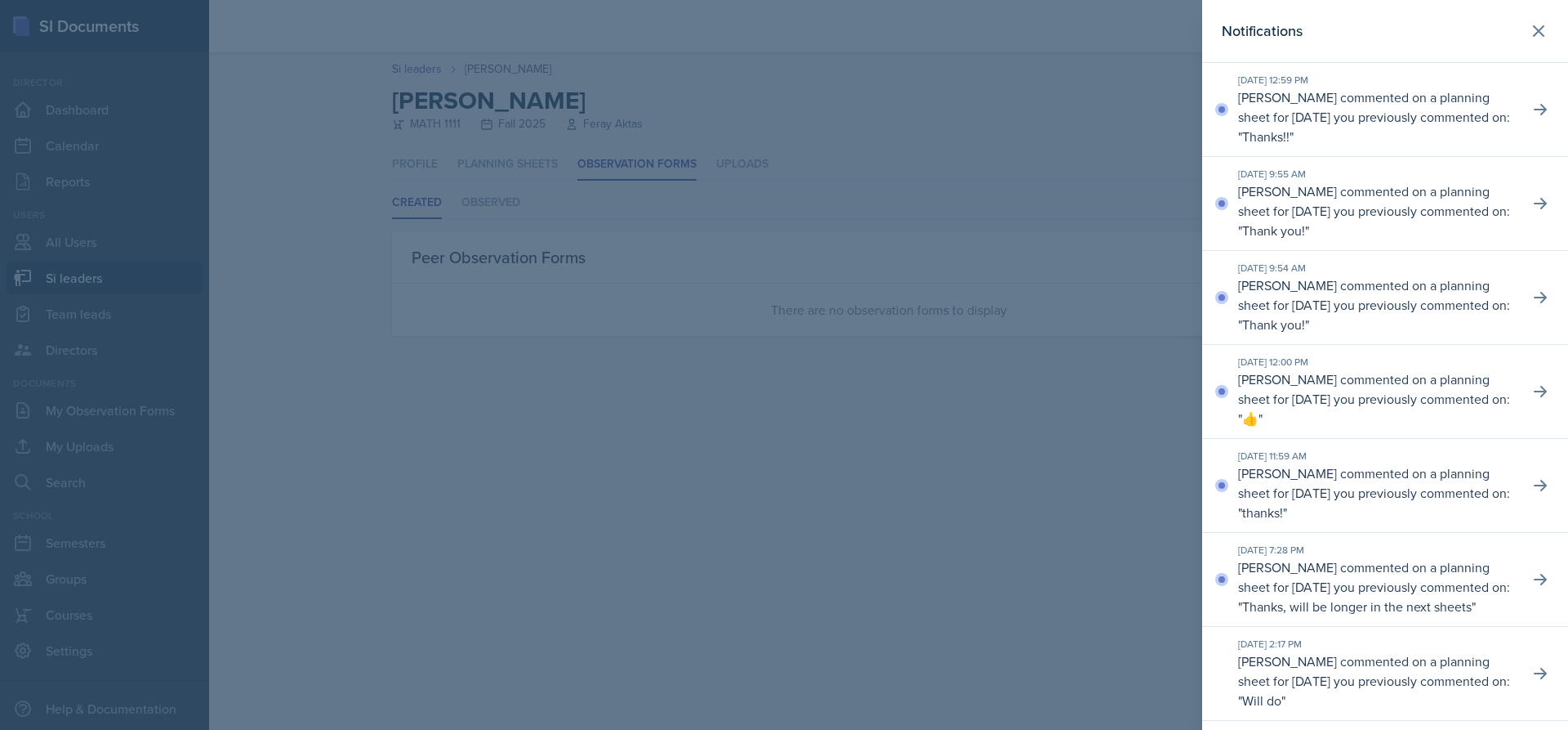
scroll to position [164, 0]
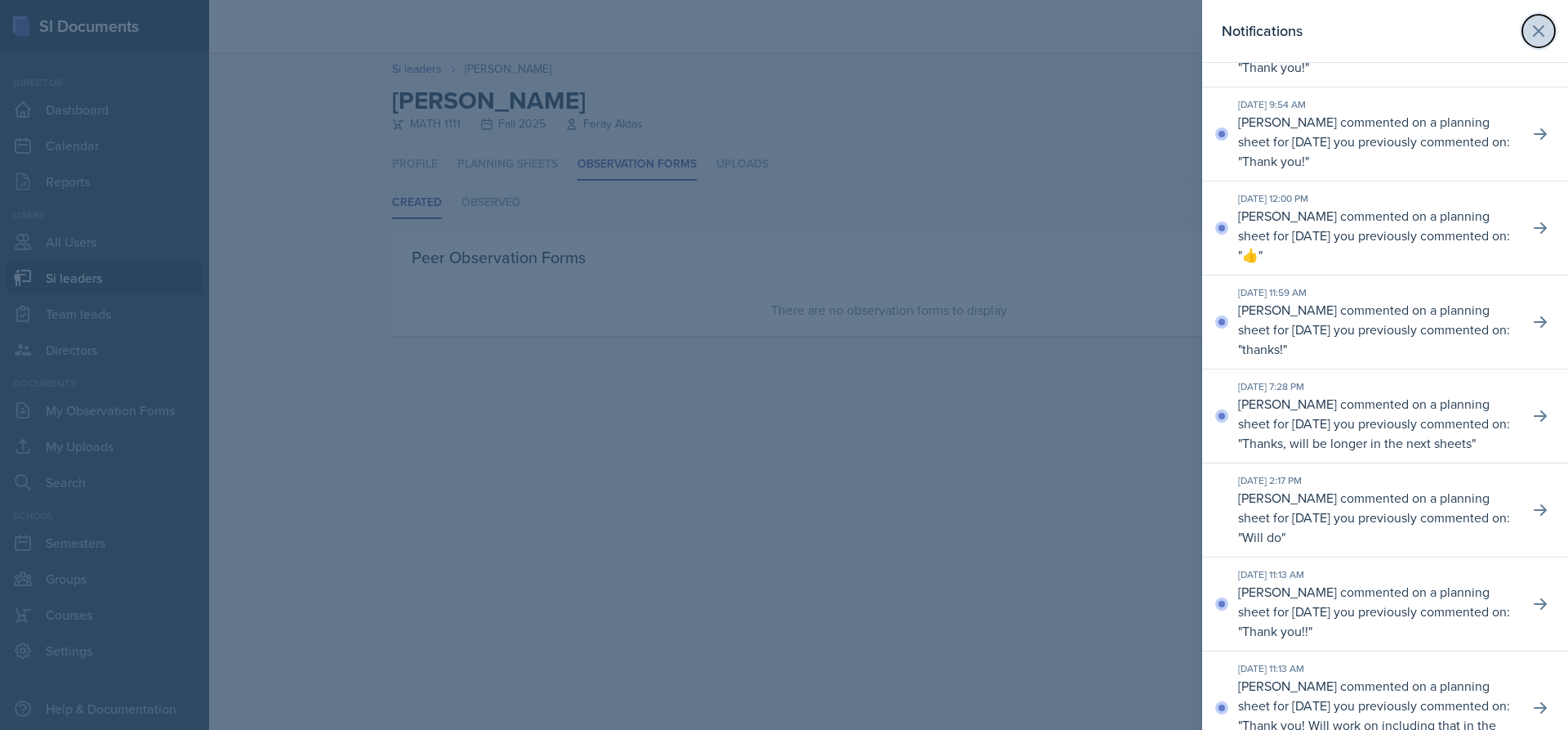
click at [1534, 34] on icon at bounding box center [1538, 30] width 10 height 10
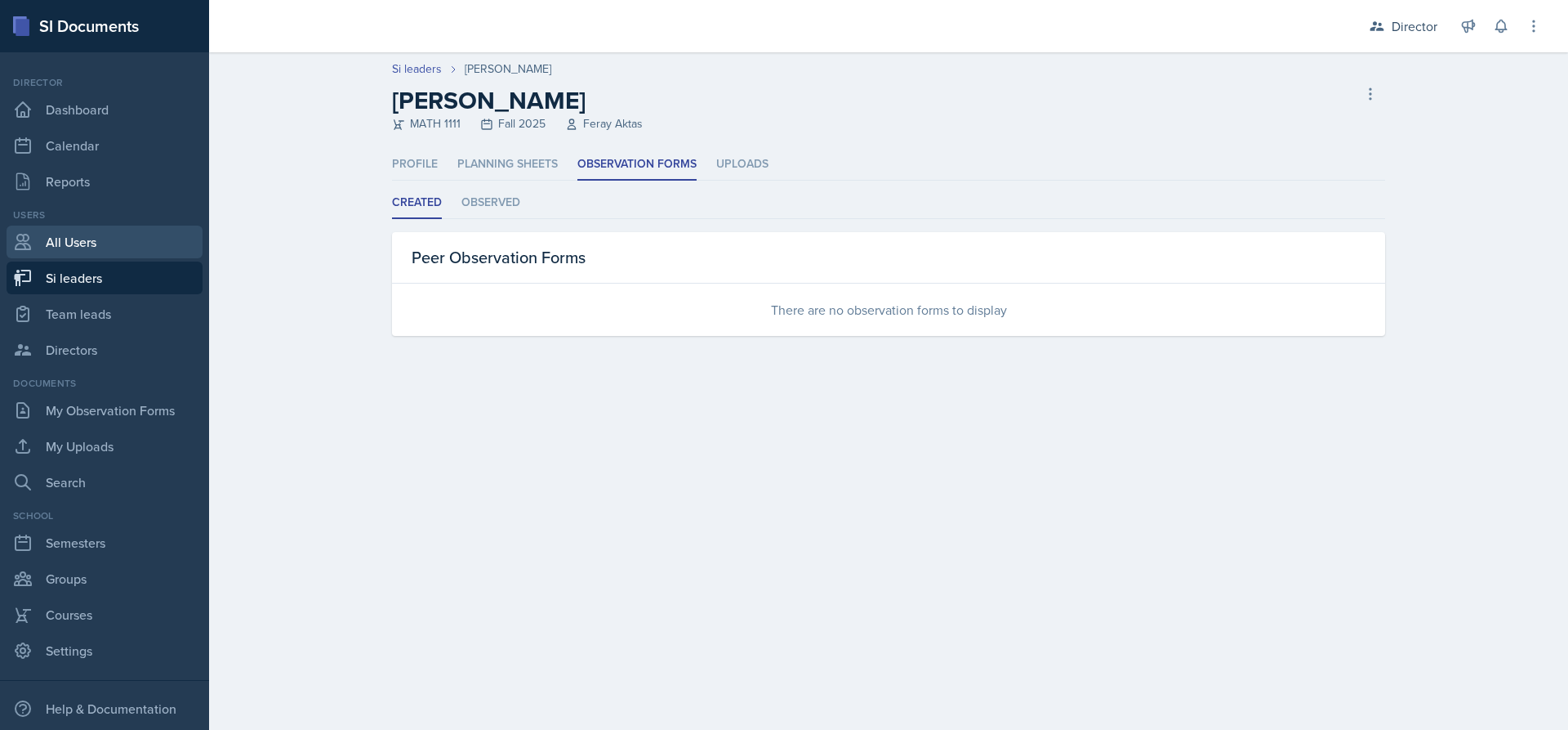
click at [145, 237] on link "All Users" at bounding box center [104, 242] width 196 height 33
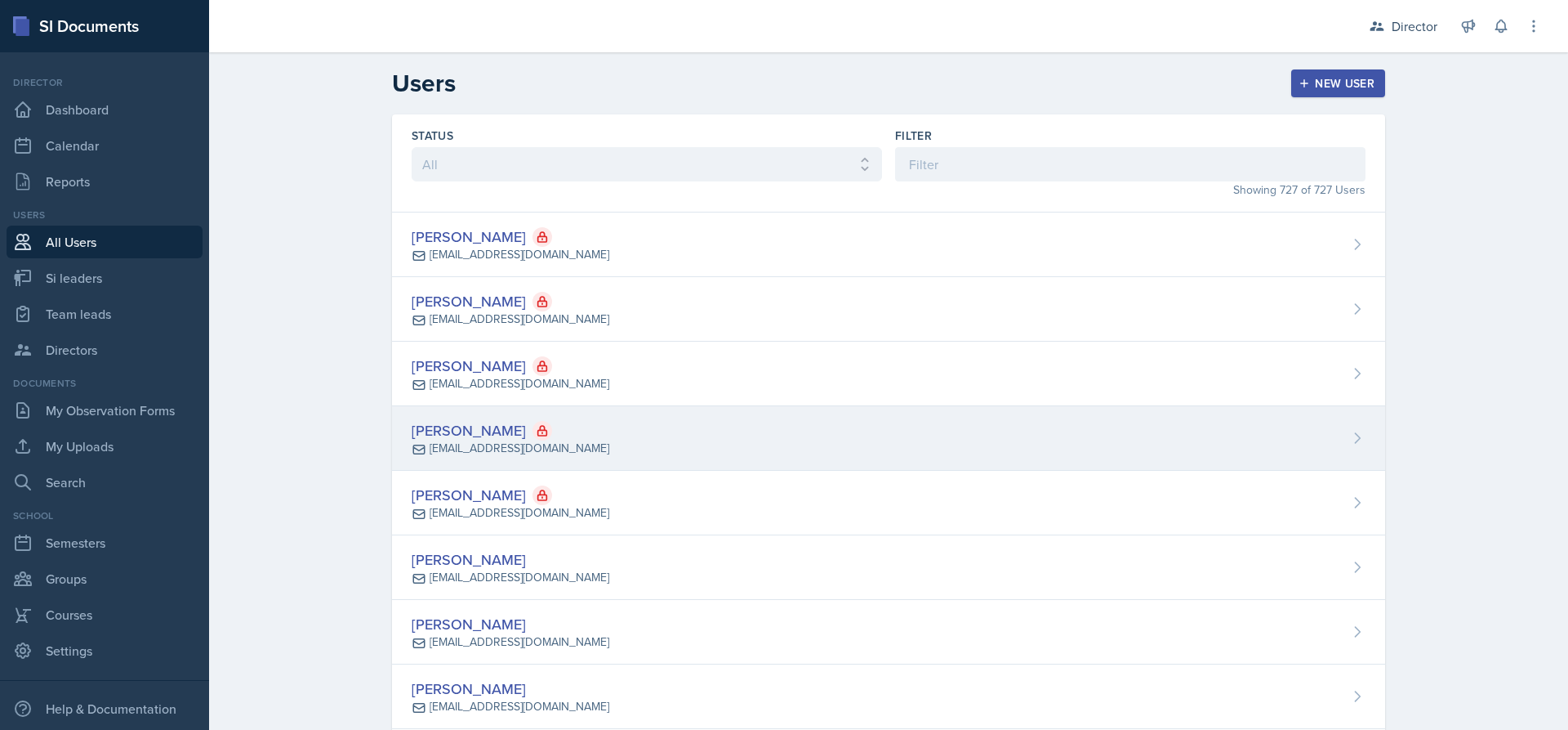
click at [536, 432] on icon at bounding box center [542, 430] width 13 height 13
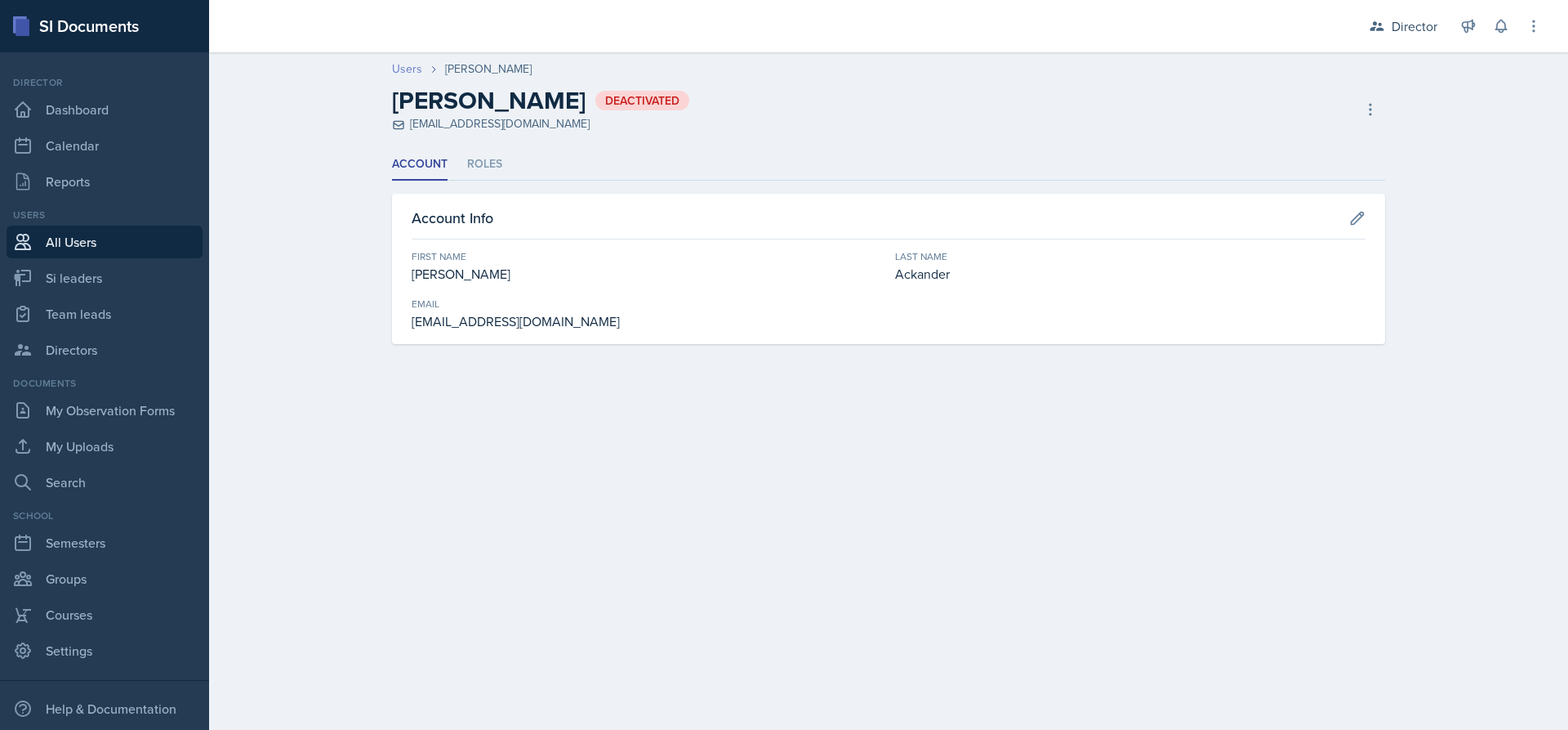
click at [394, 66] on link "Users" at bounding box center [407, 69] width 30 height 17
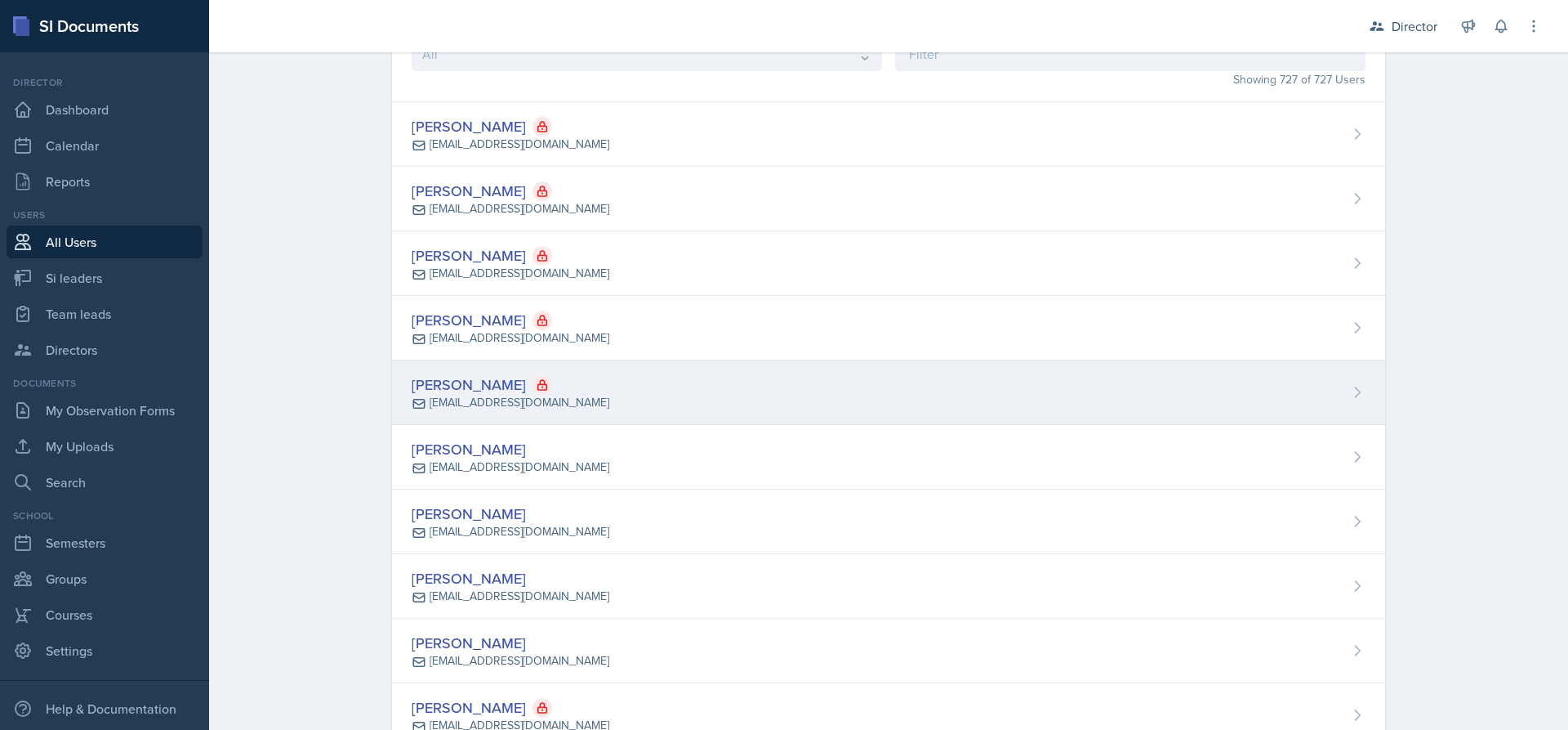
scroll to position [164, 0]
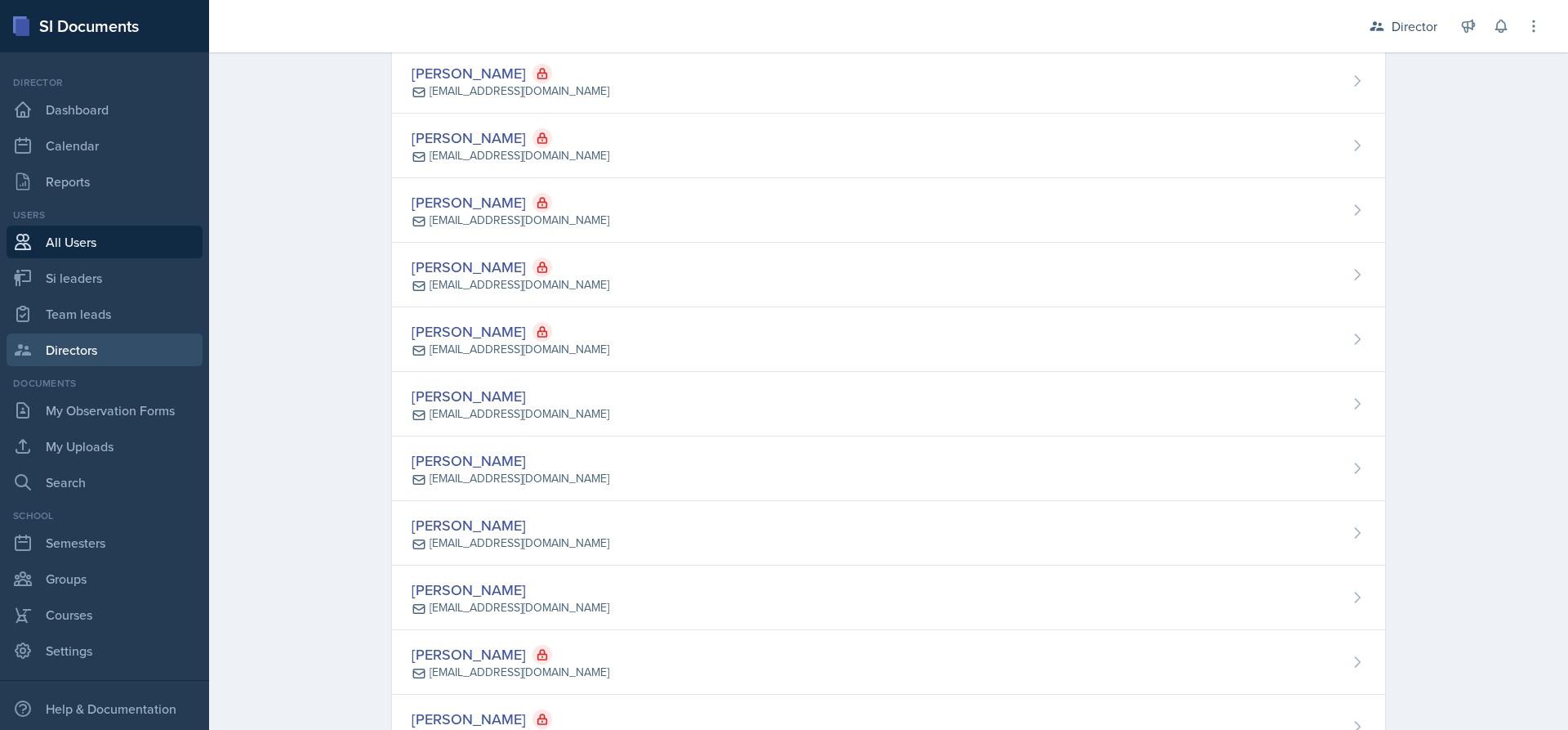
click at [116, 340] on link "Directors" at bounding box center [104, 350] width 196 height 33
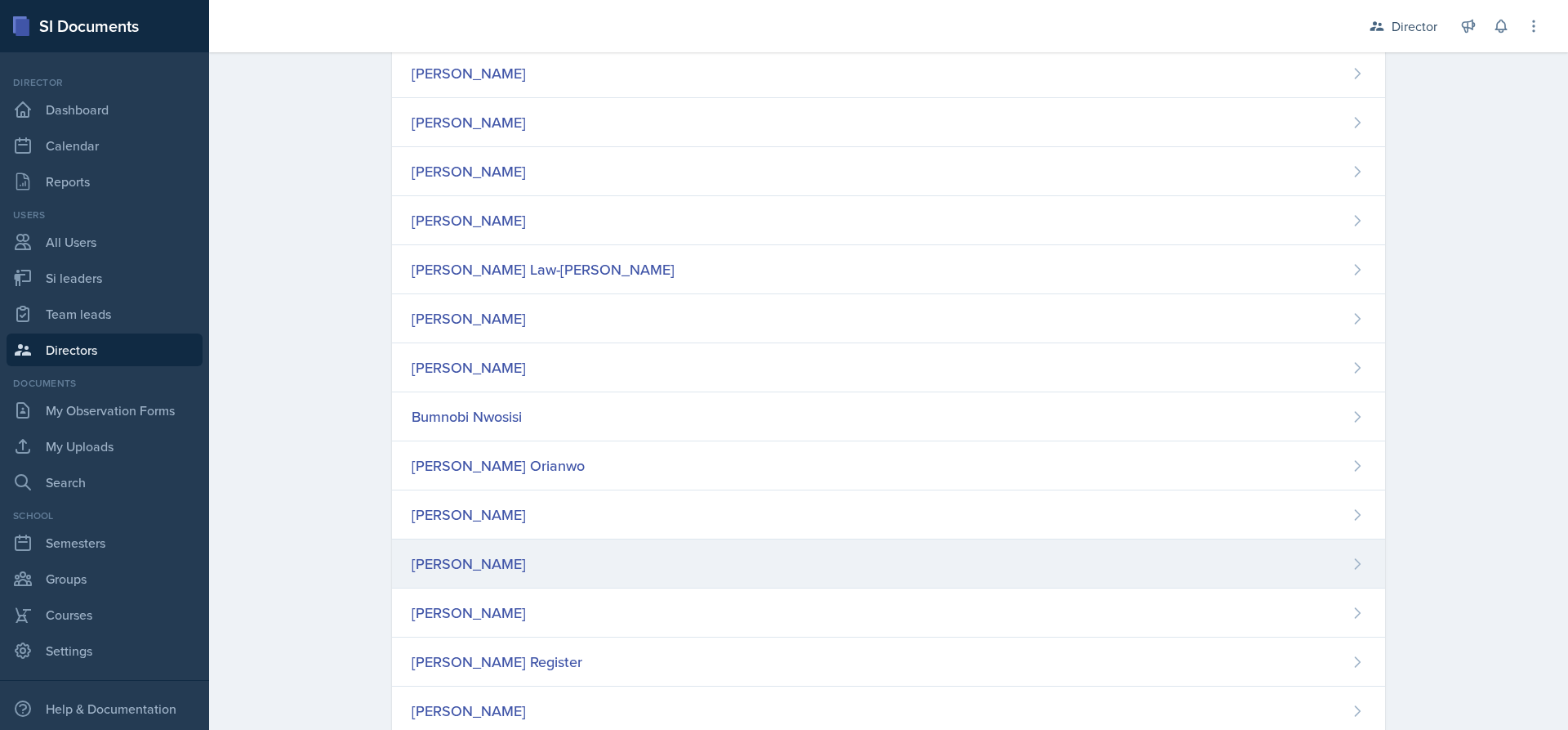
scroll to position [551, 0]
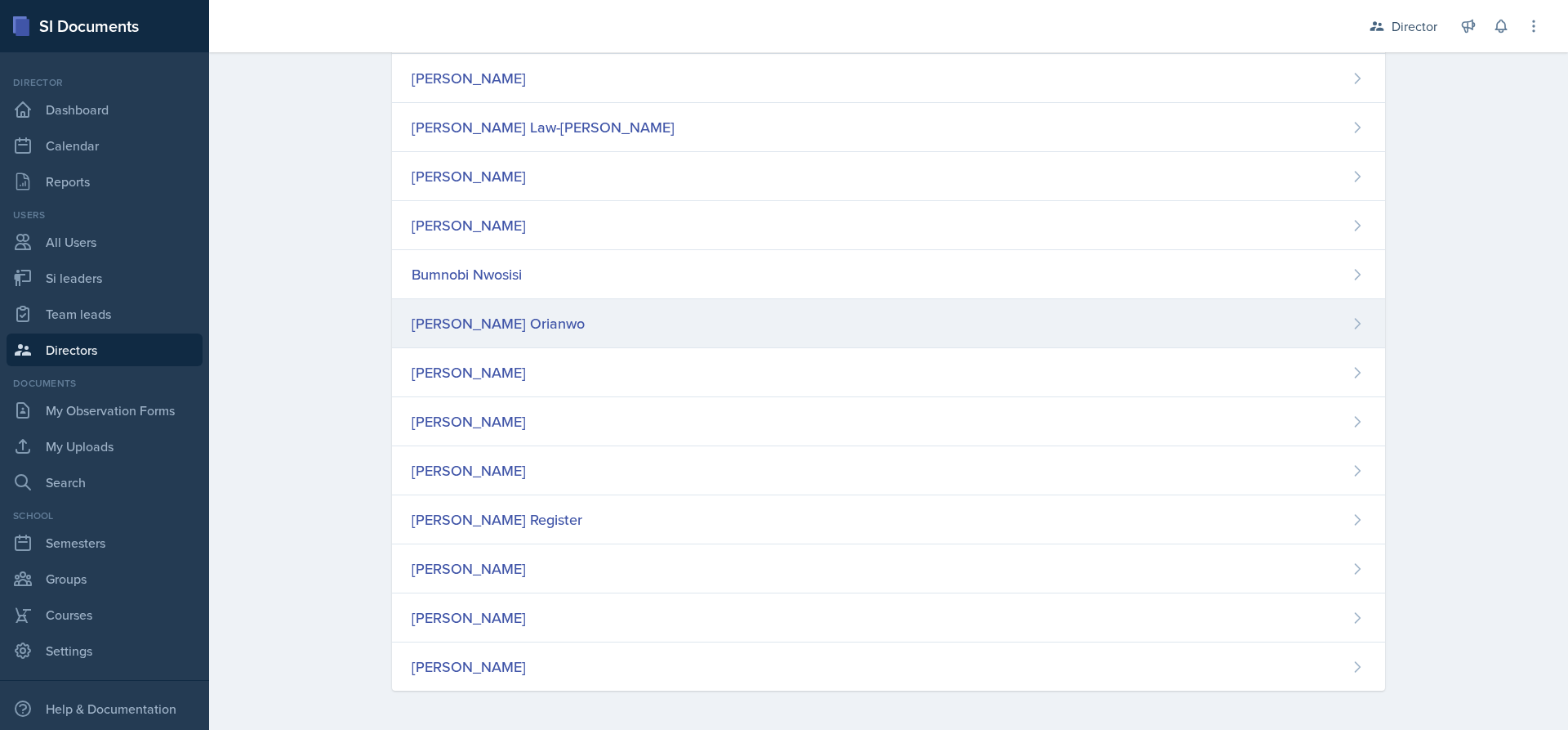
click at [517, 320] on div "[PERSON_NAME] Orianwo" at bounding box center [889, 324] width 993 height 49
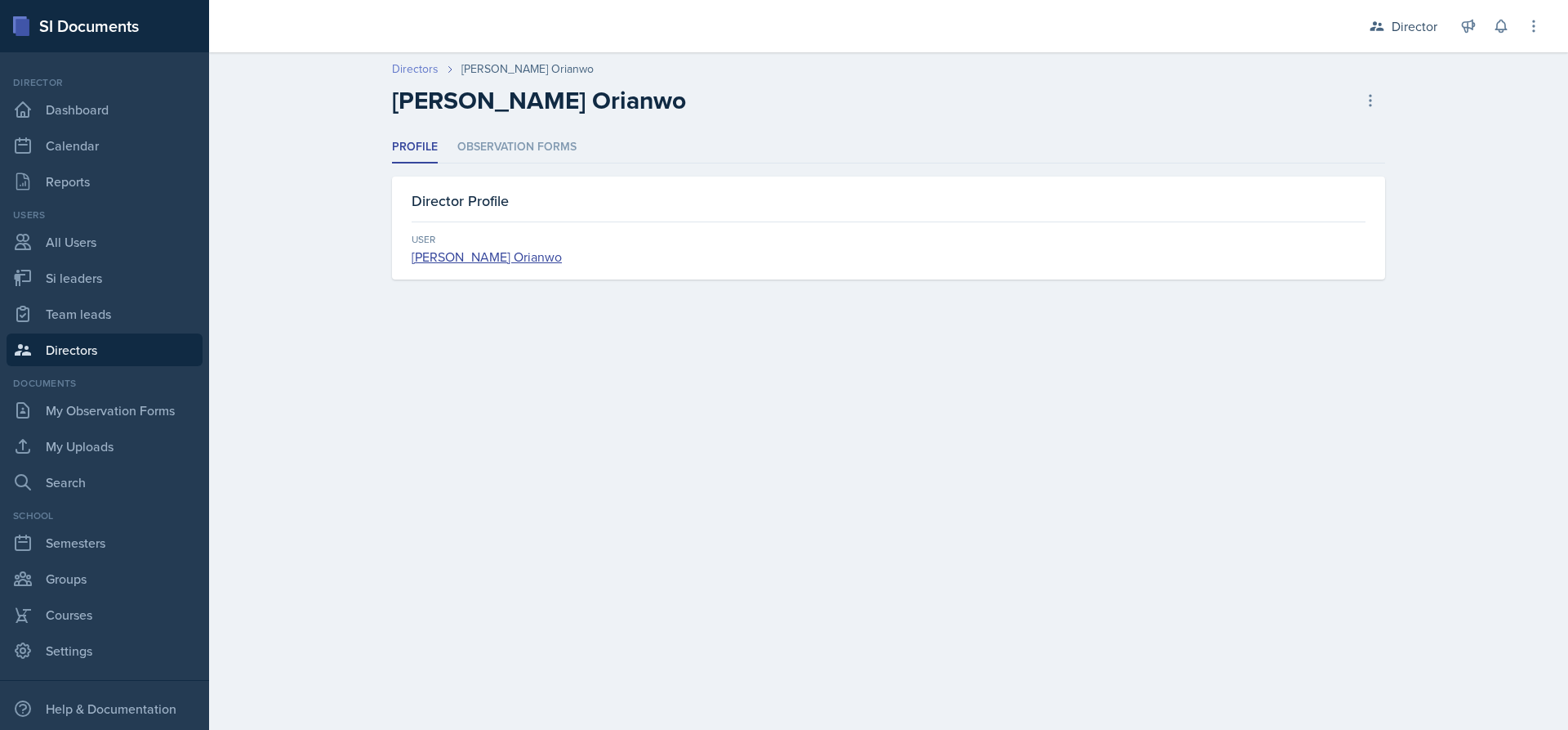
click at [417, 61] on link "Directors" at bounding box center [416, 69] width 47 height 17
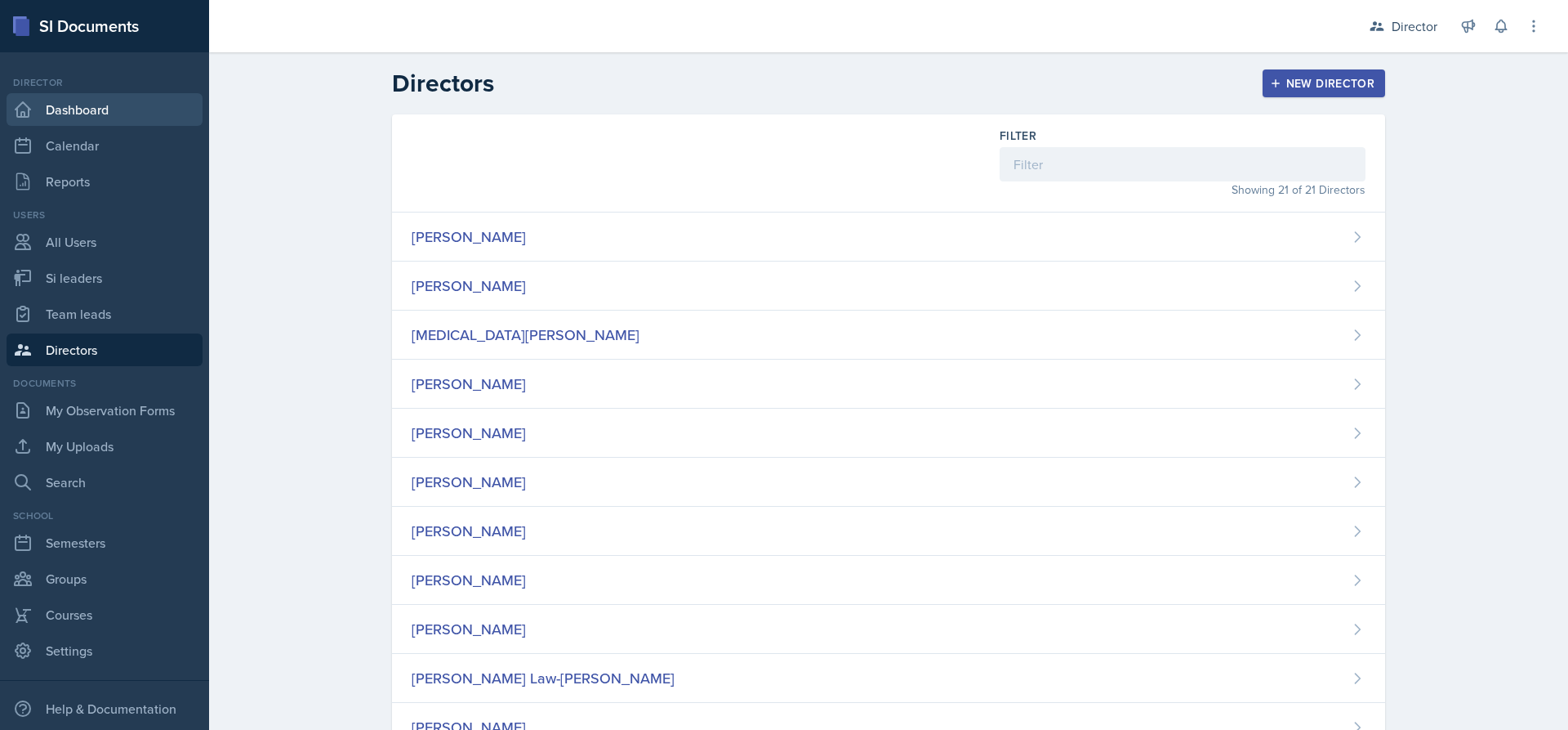
click at [97, 107] on link "Dashboard" at bounding box center [104, 110] width 196 height 33
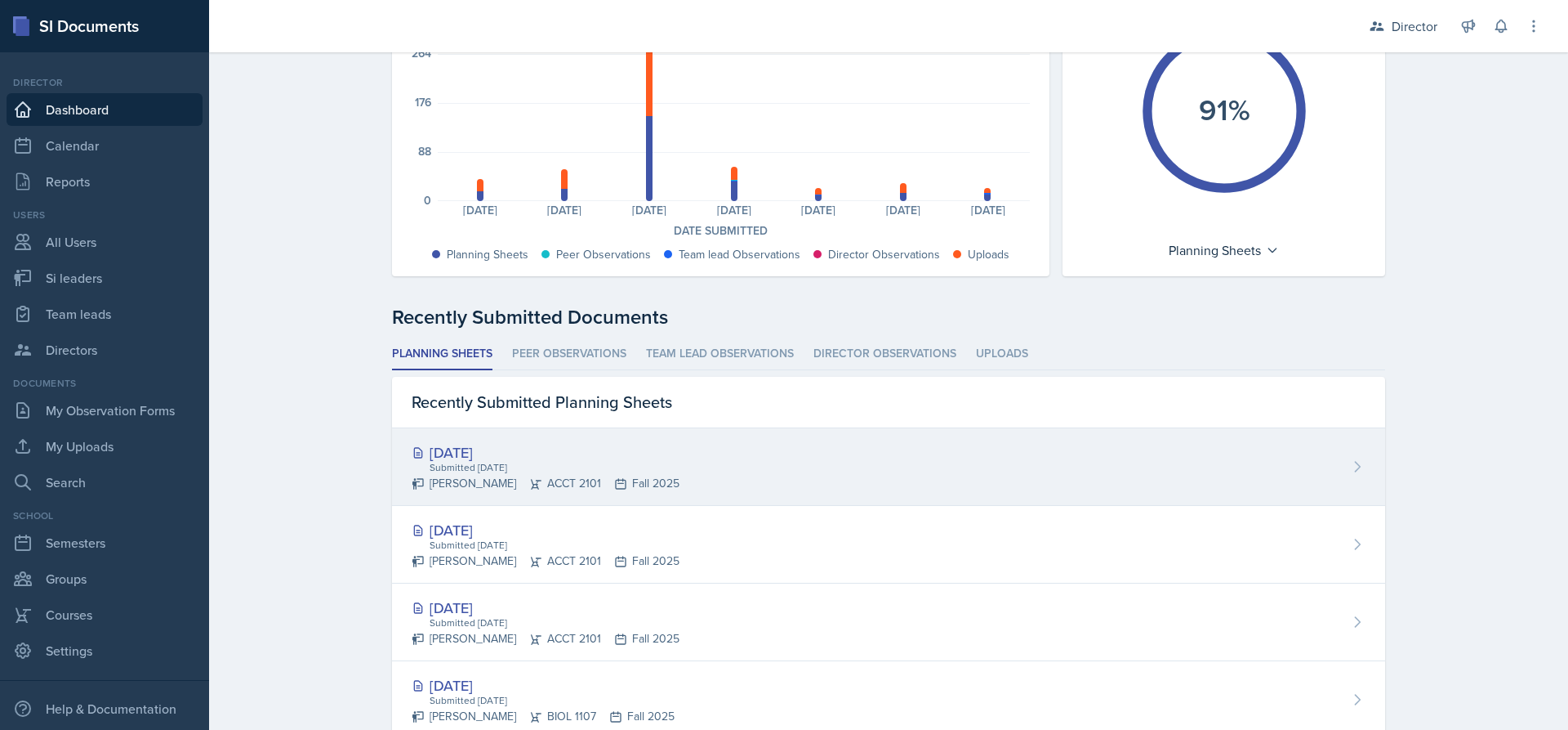
scroll to position [327, 0]
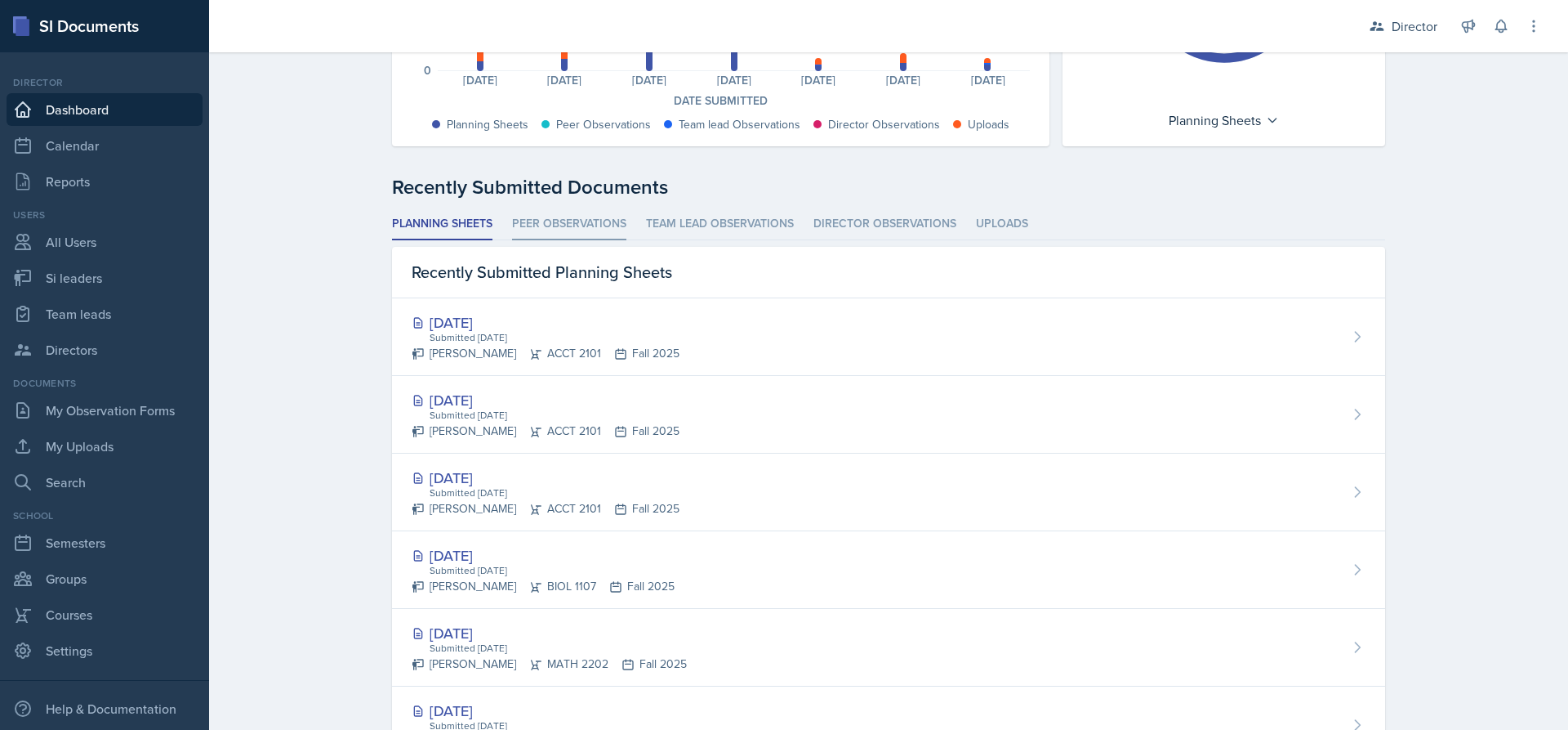
click at [549, 235] on li "Peer Observations" at bounding box center [569, 224] width 114 height 32
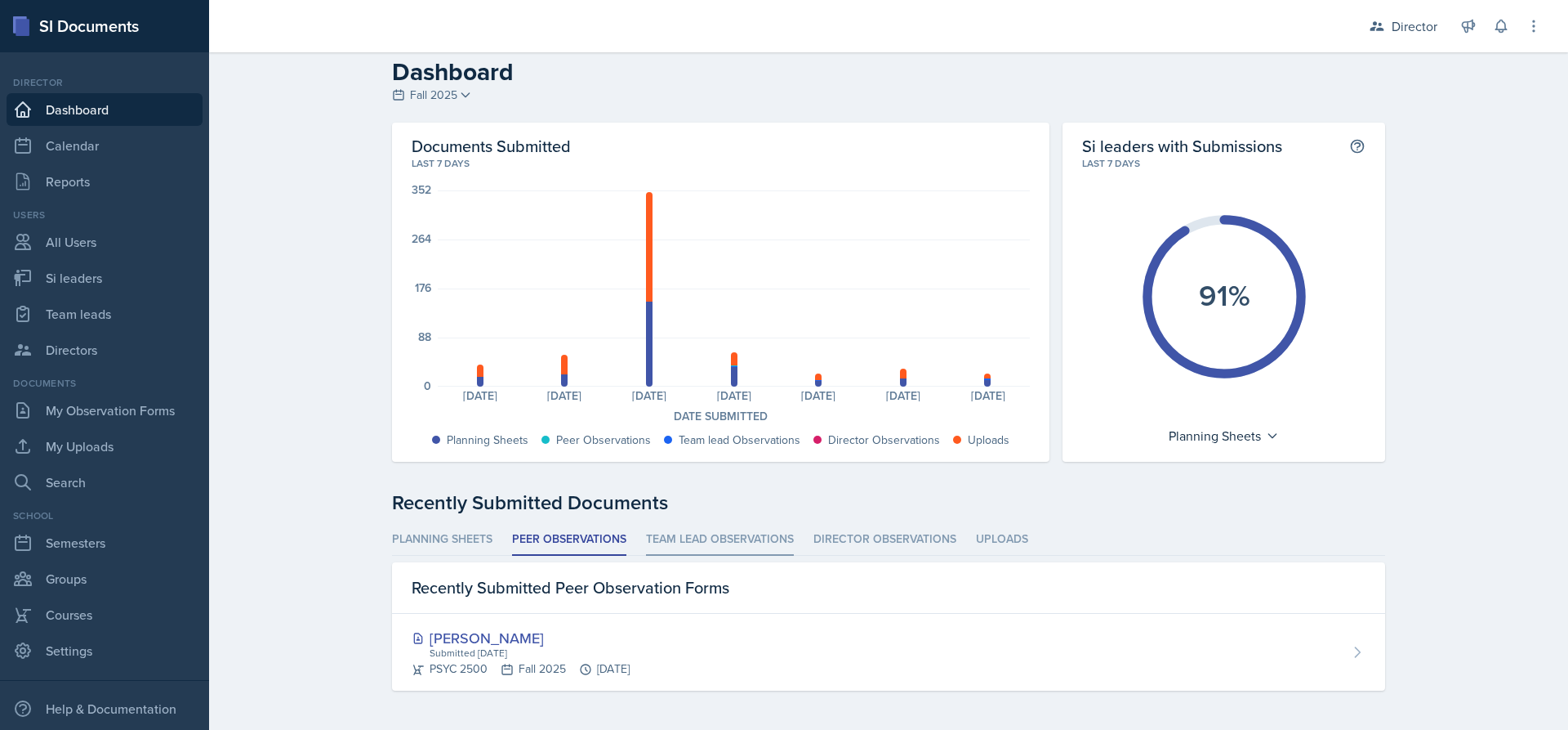
click at [694, 537] on li "Team lead Observations" at bounding box center [720, 539] width 148 height 32
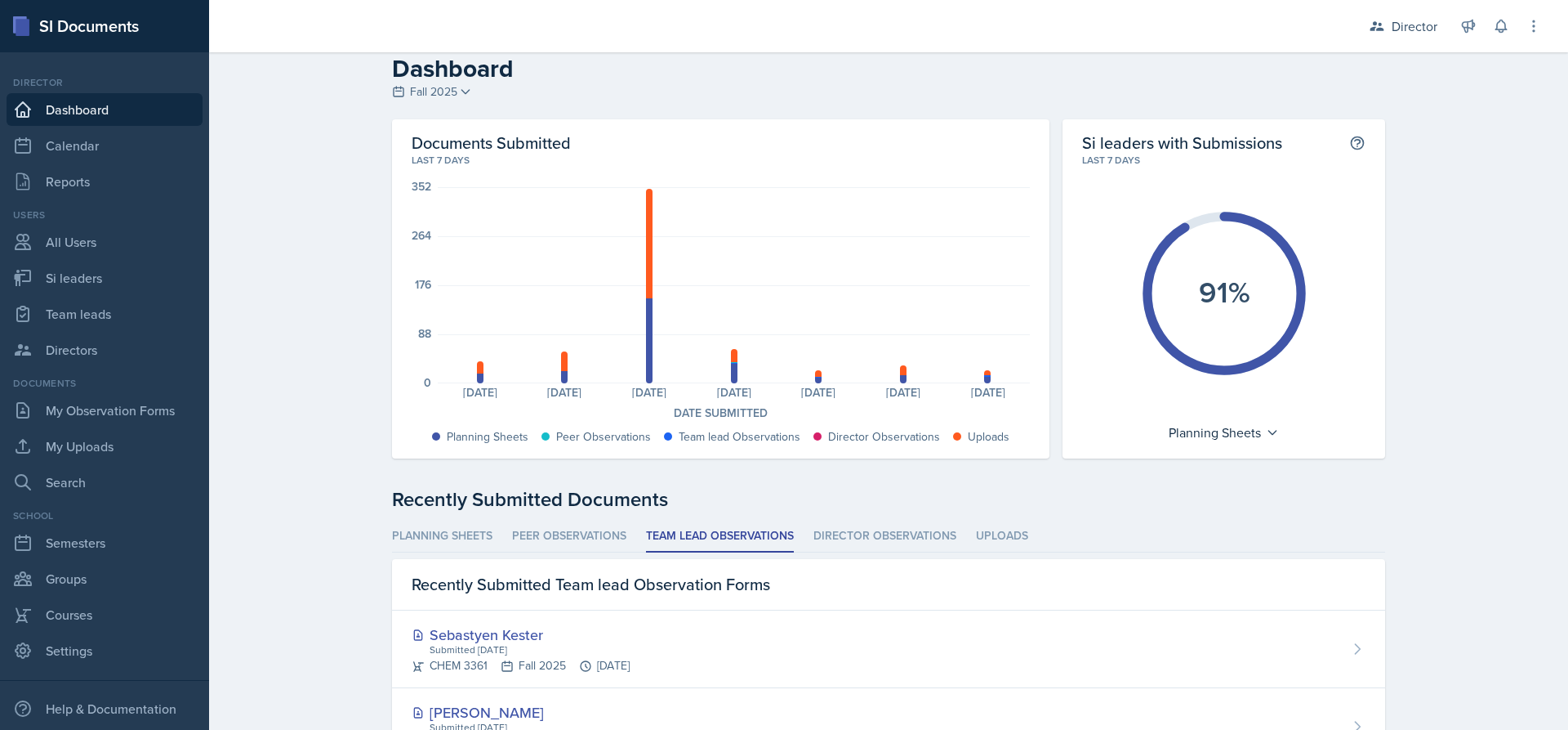
scroll to position [0, 0]
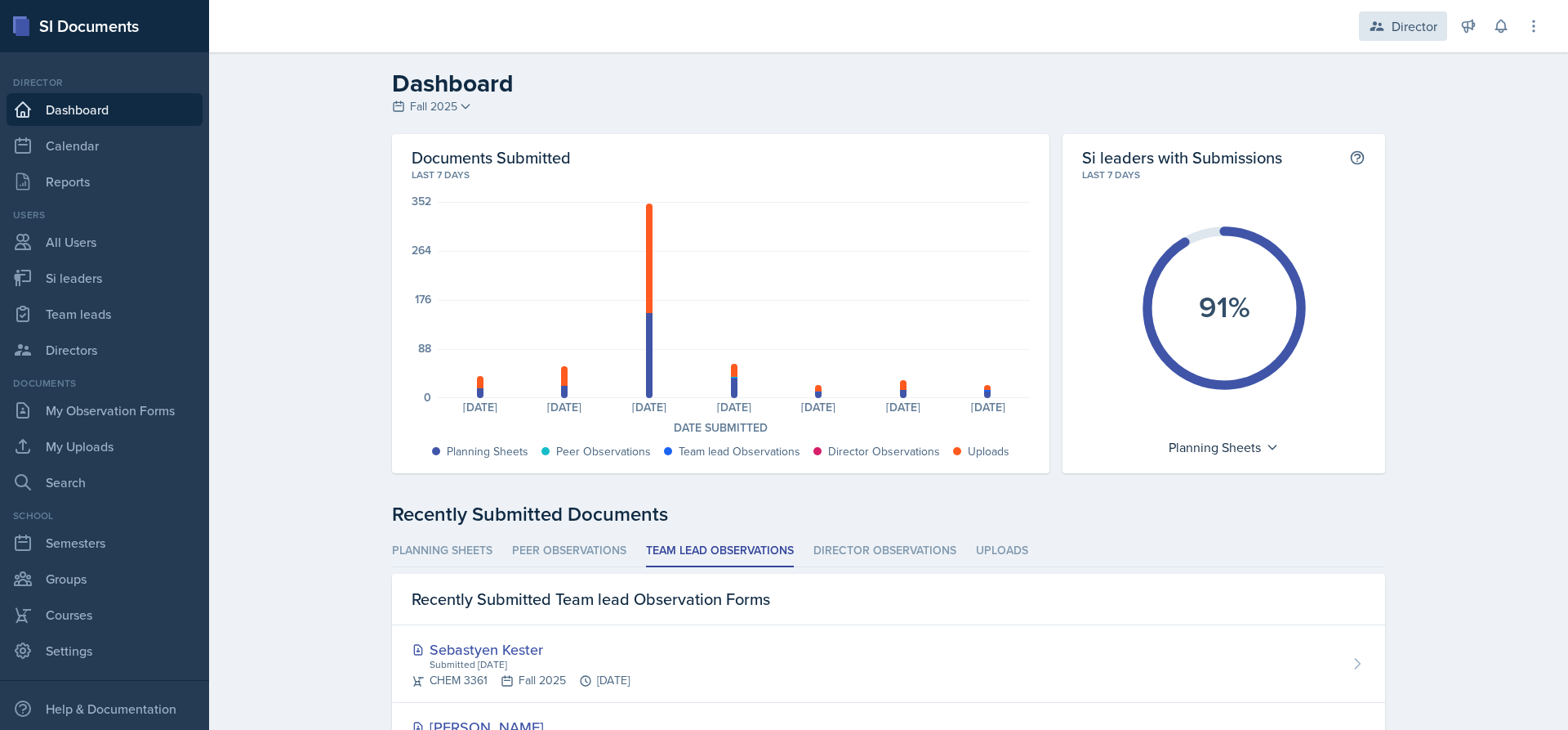
click at [1423, 40] on div "Director" at bounding box center [1403, 26] width 88 height 30
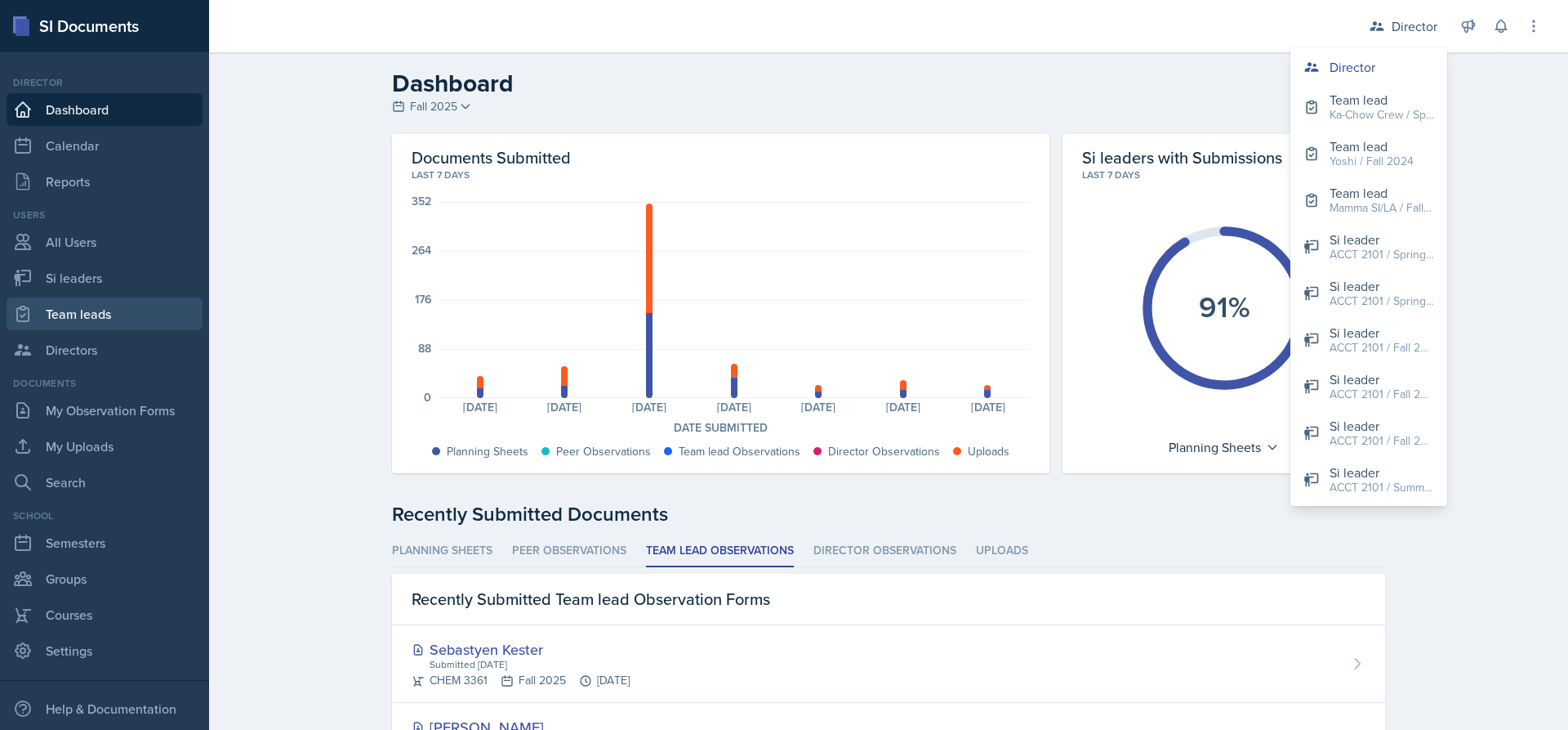
click at [68, 308] on link "Team leads" at bounding box center [104, 314] width 196 height 33
select select "2bed604d-1099-4043-b1bc-2365e8740244"
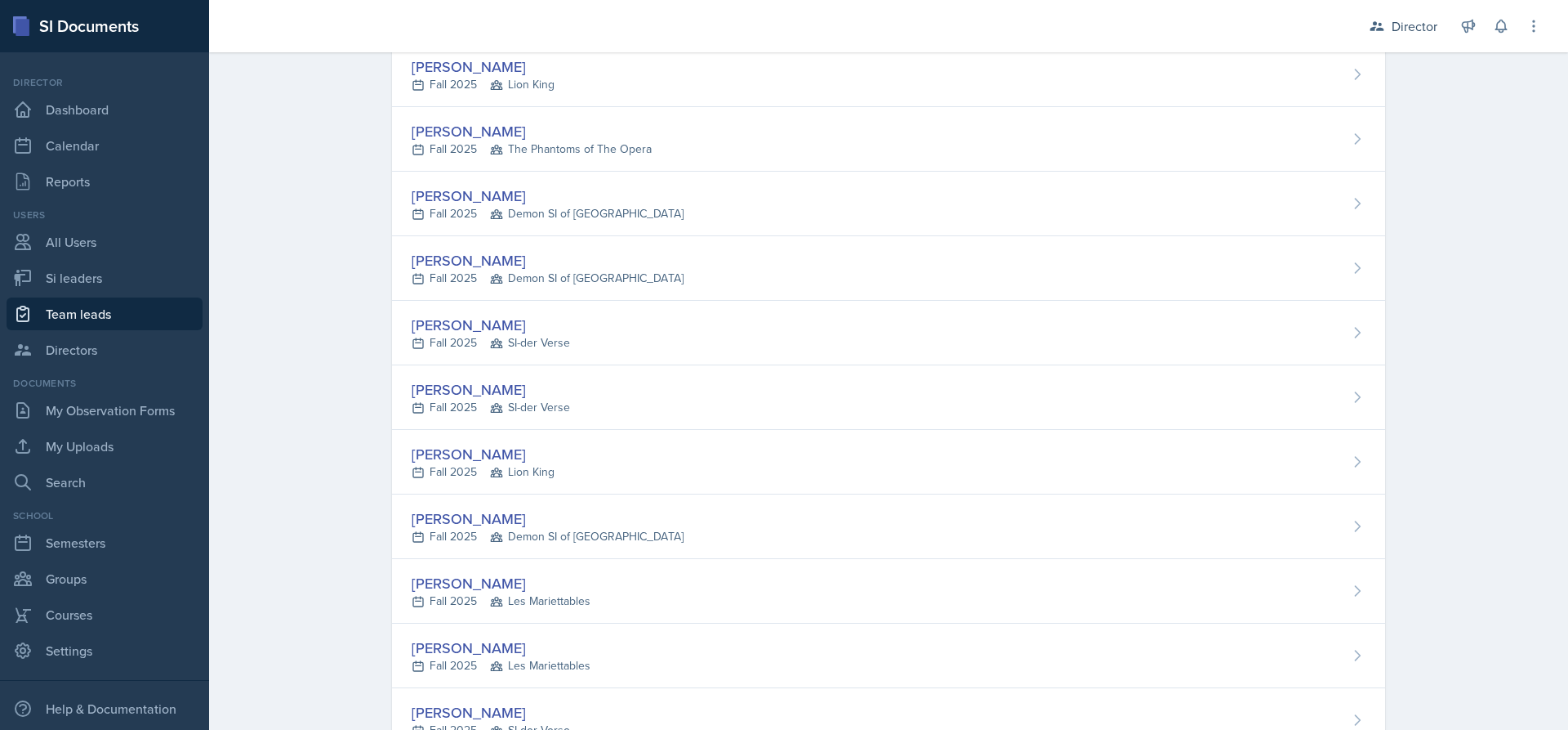
scroll to position [572, 0]
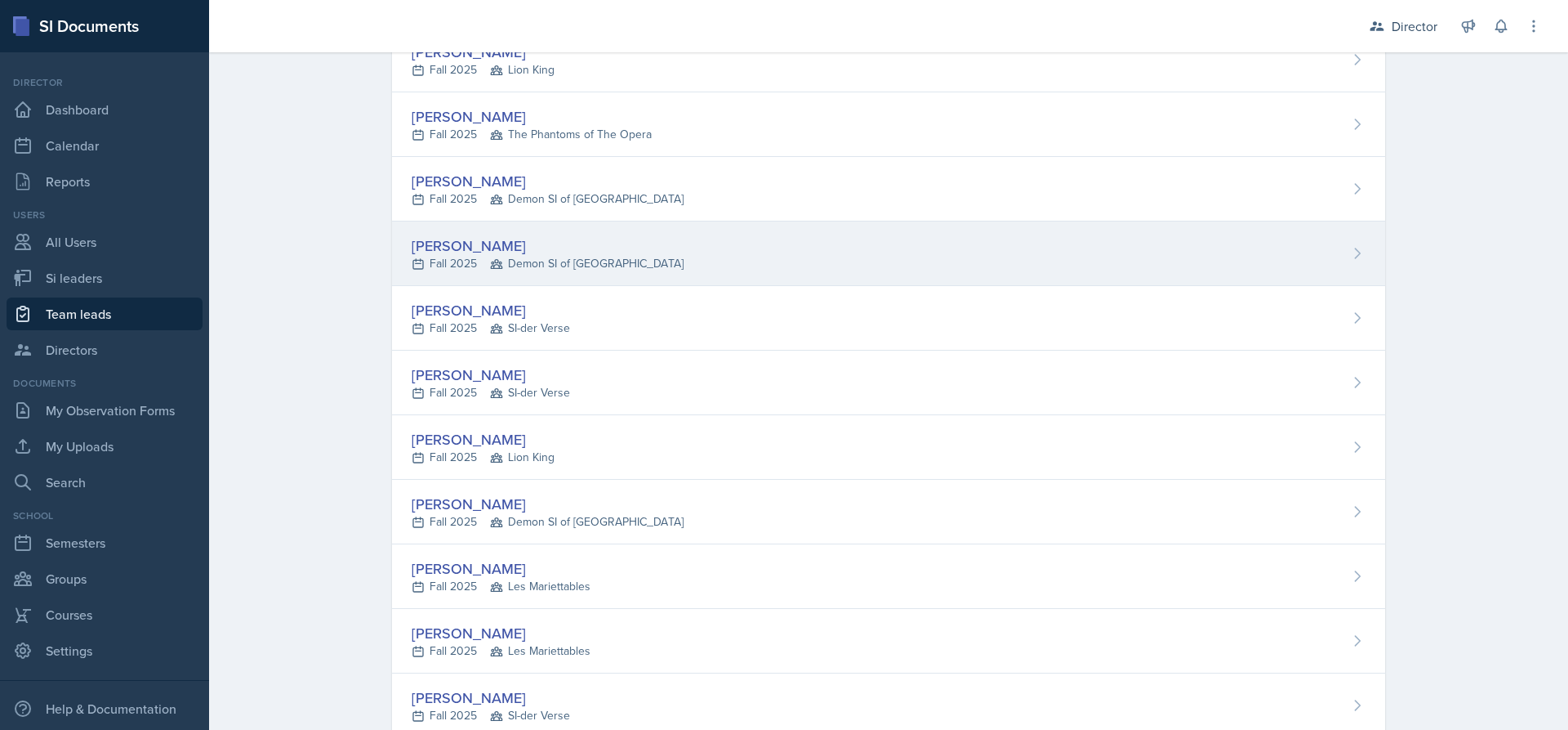
click at [700, 275] on div "[PERSON_NAME] Fall 2025 Demon SI of [GEOGRAPHIC_DATA]" at bounding box center [889, 254] width 993 height 64
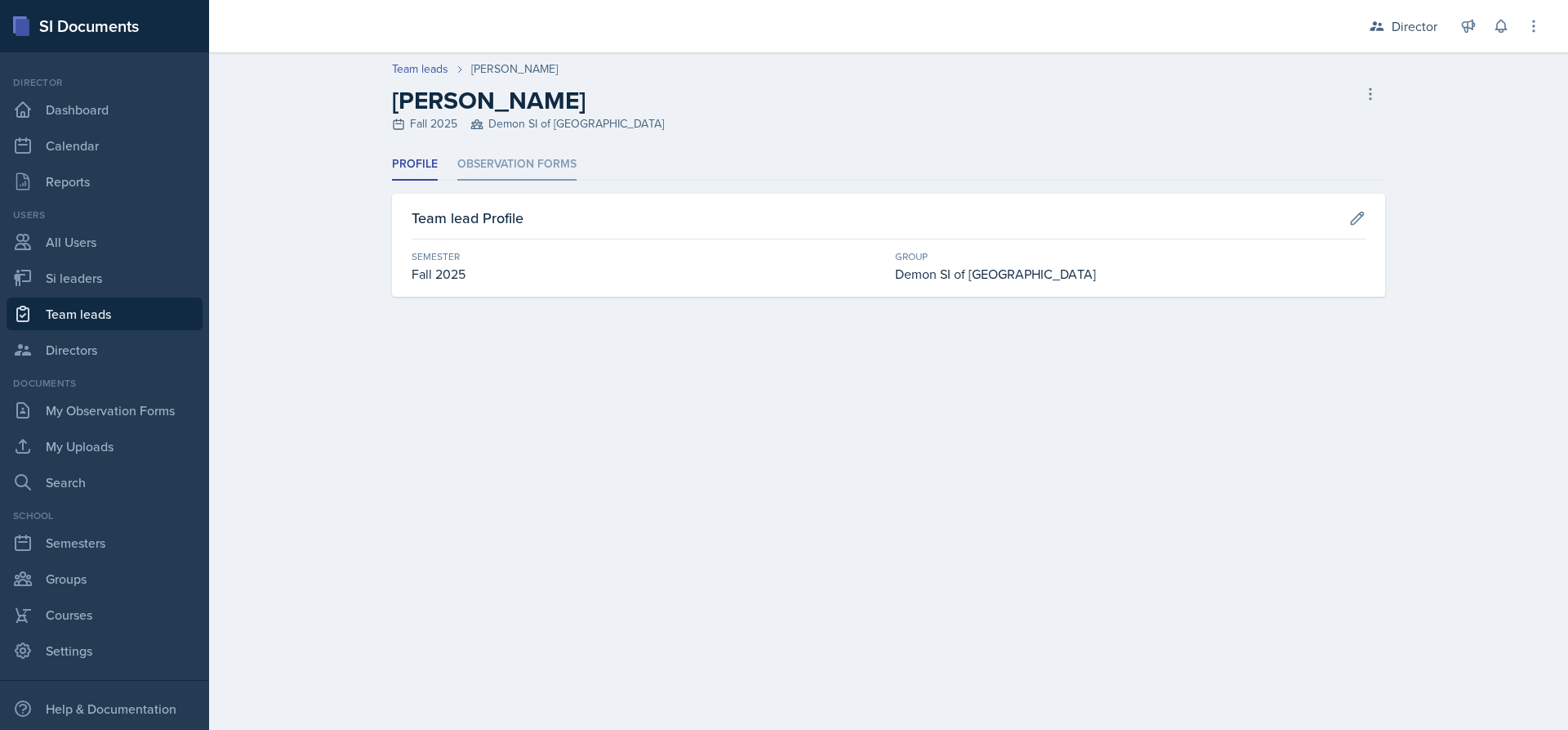
click at [539, 171] on li "Observation Forms" at bounding box center [517, 164] width 119 height 32
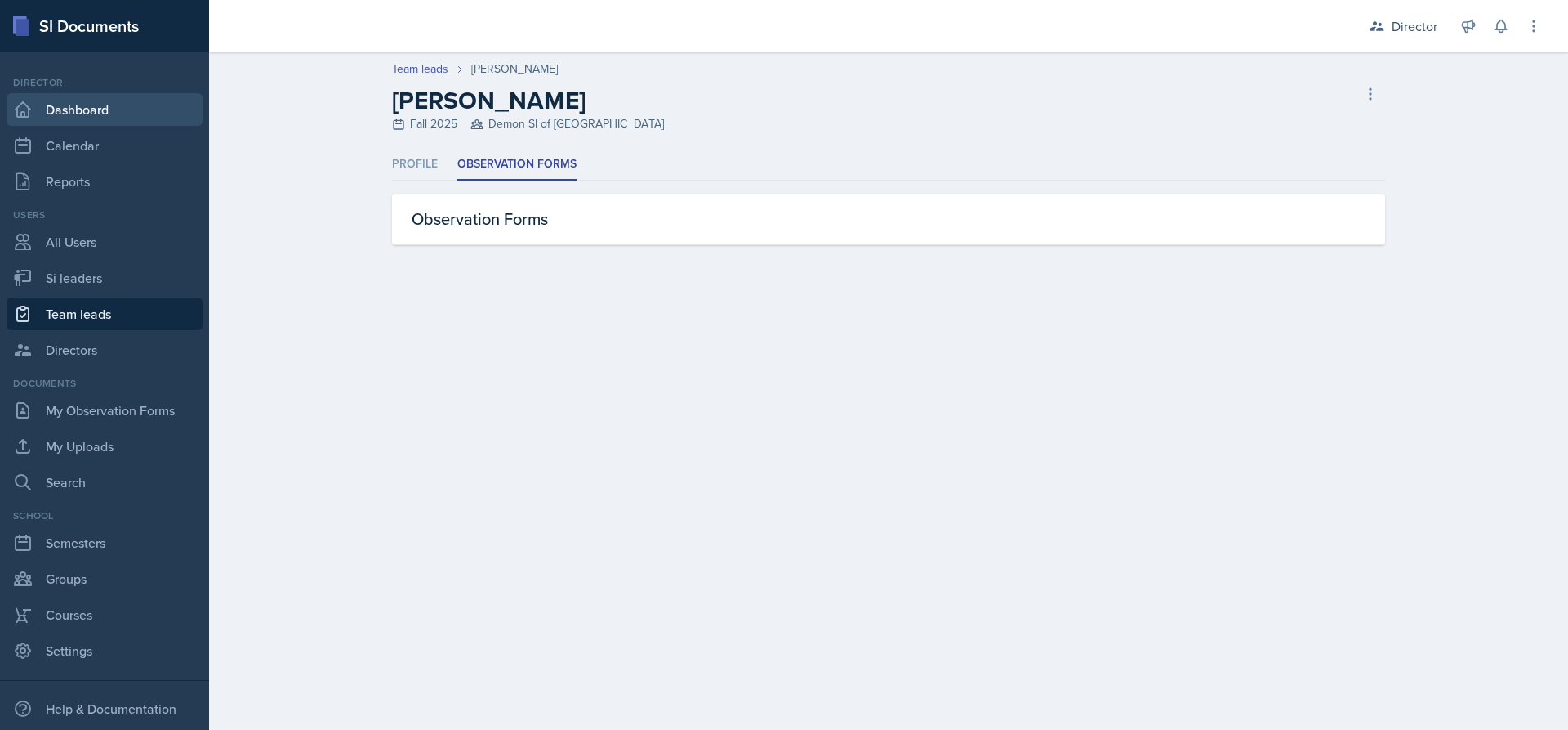
click at [61, 104] on link "Dashboard" at bounding box center [104, 110] width 196 height 33
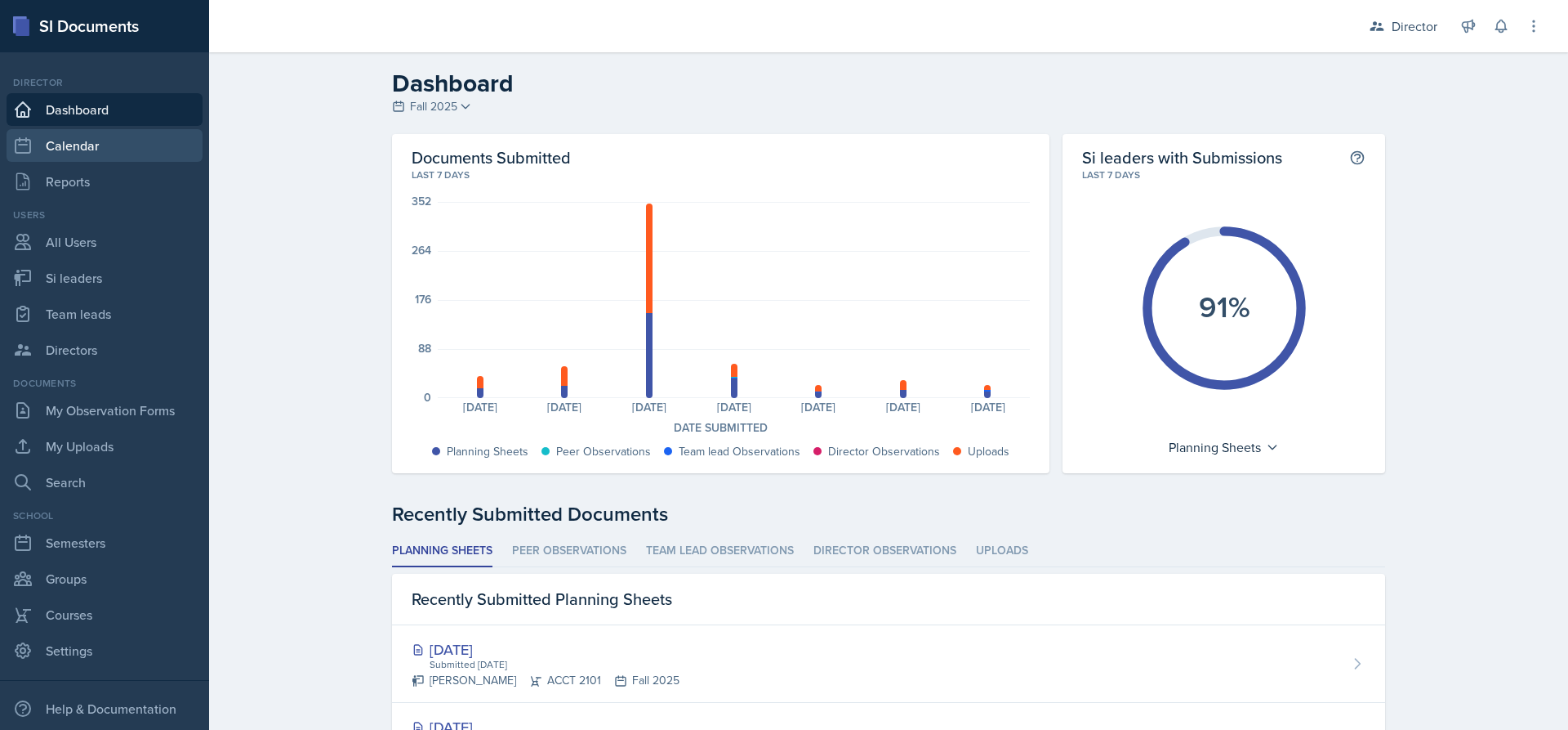
click at [117, 141] on link "Calendar" at bounding box center [104, 145] width 196 height 33
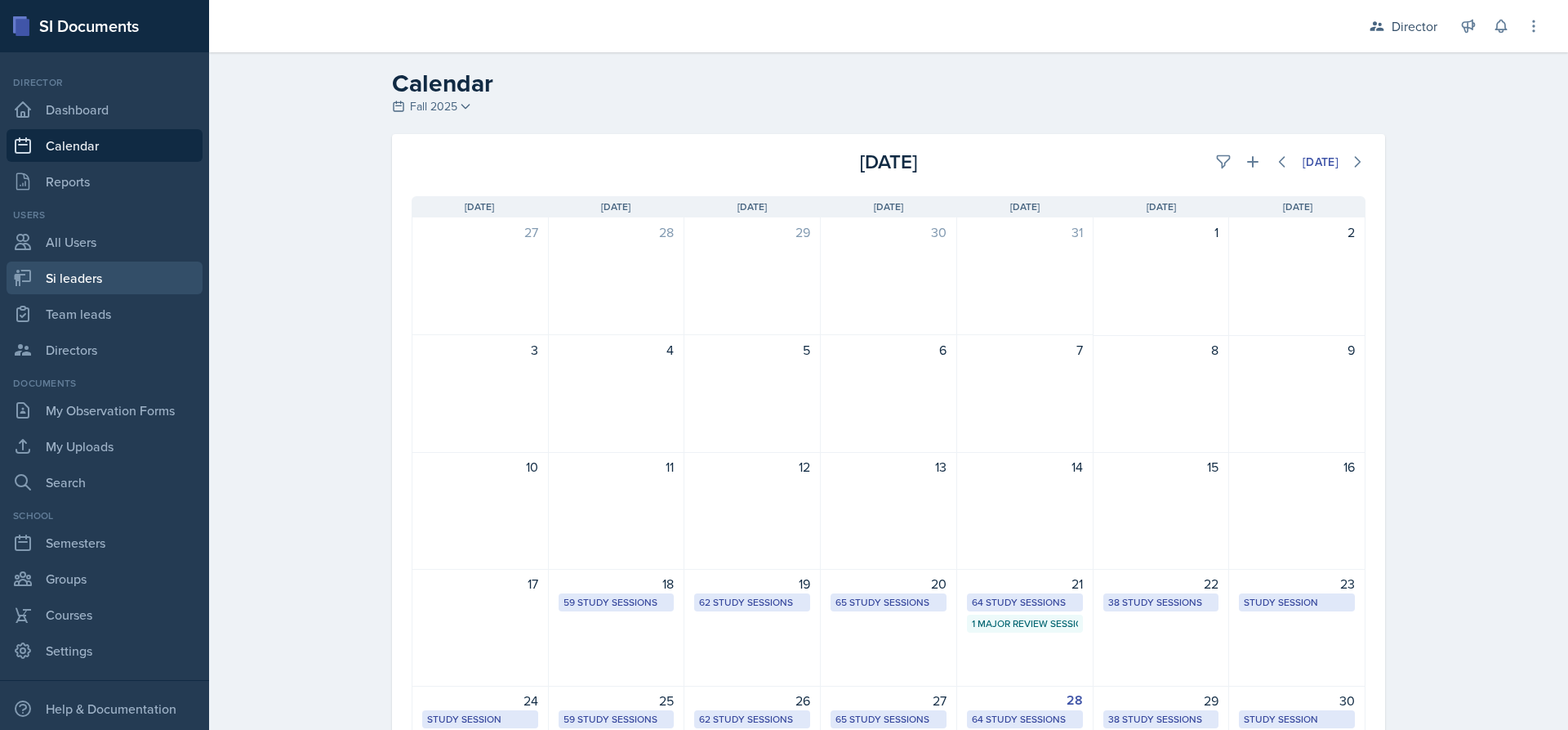
click at [102, 270] on link "Si leaders" at bounding box center [104, 278] width 196 height 33
select select "2bed604d-1099-4043-b1bc-2365e8740244"
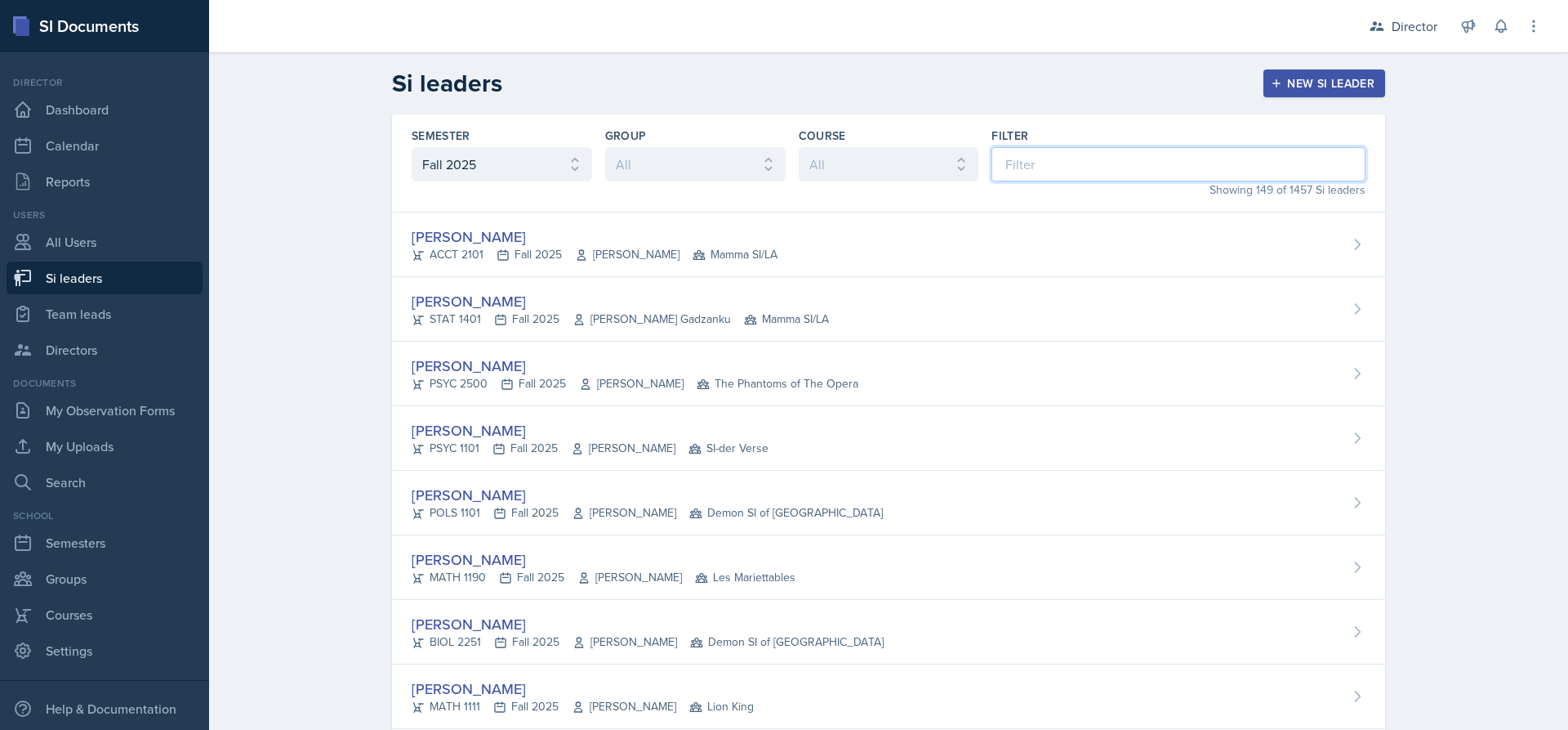
click at [991, 163] on input at bounding box center [1178, 164] width 374 height 34
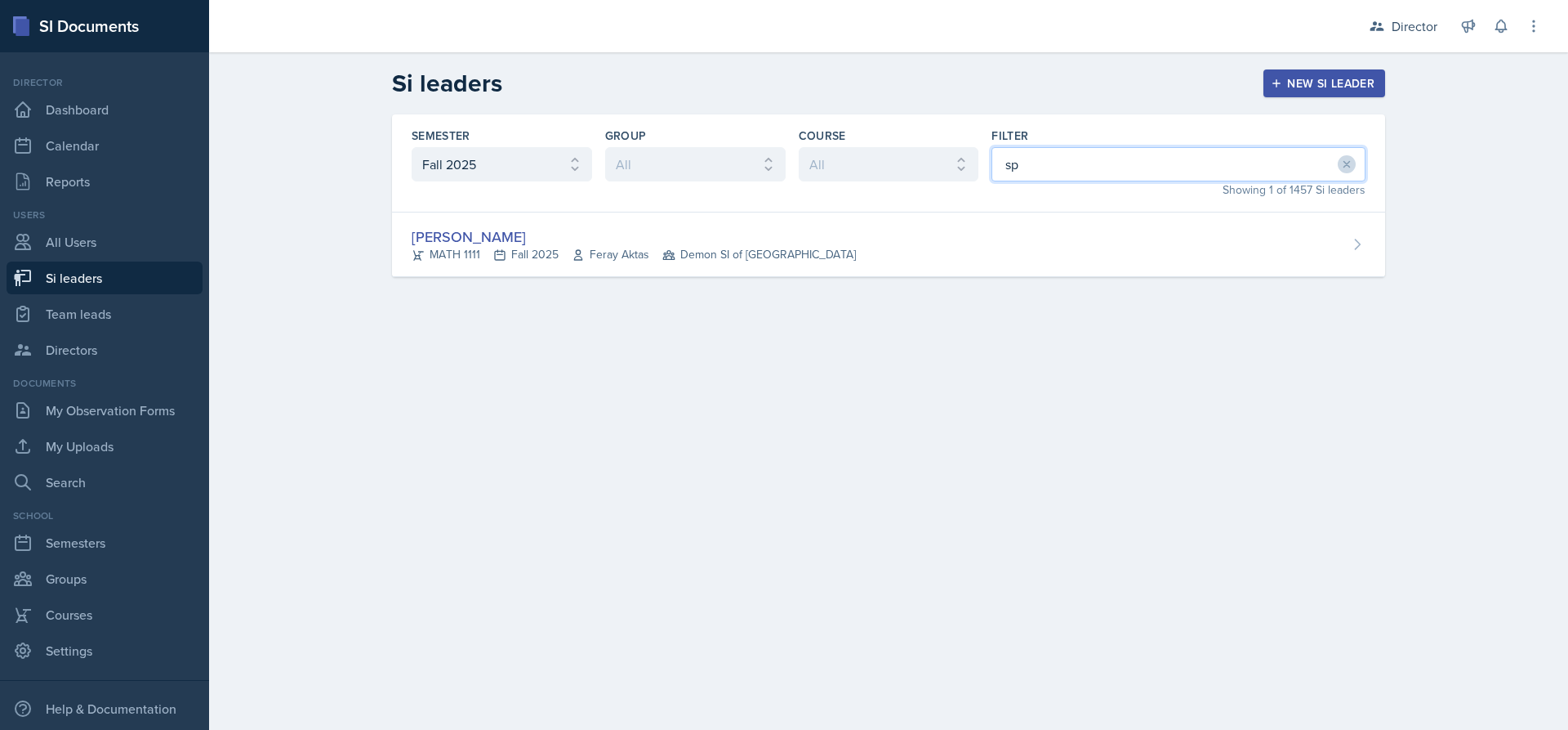
type input "sp"
click at [112, 355] on link "Directors" at bounding box center [104, 350] width 196 height 33
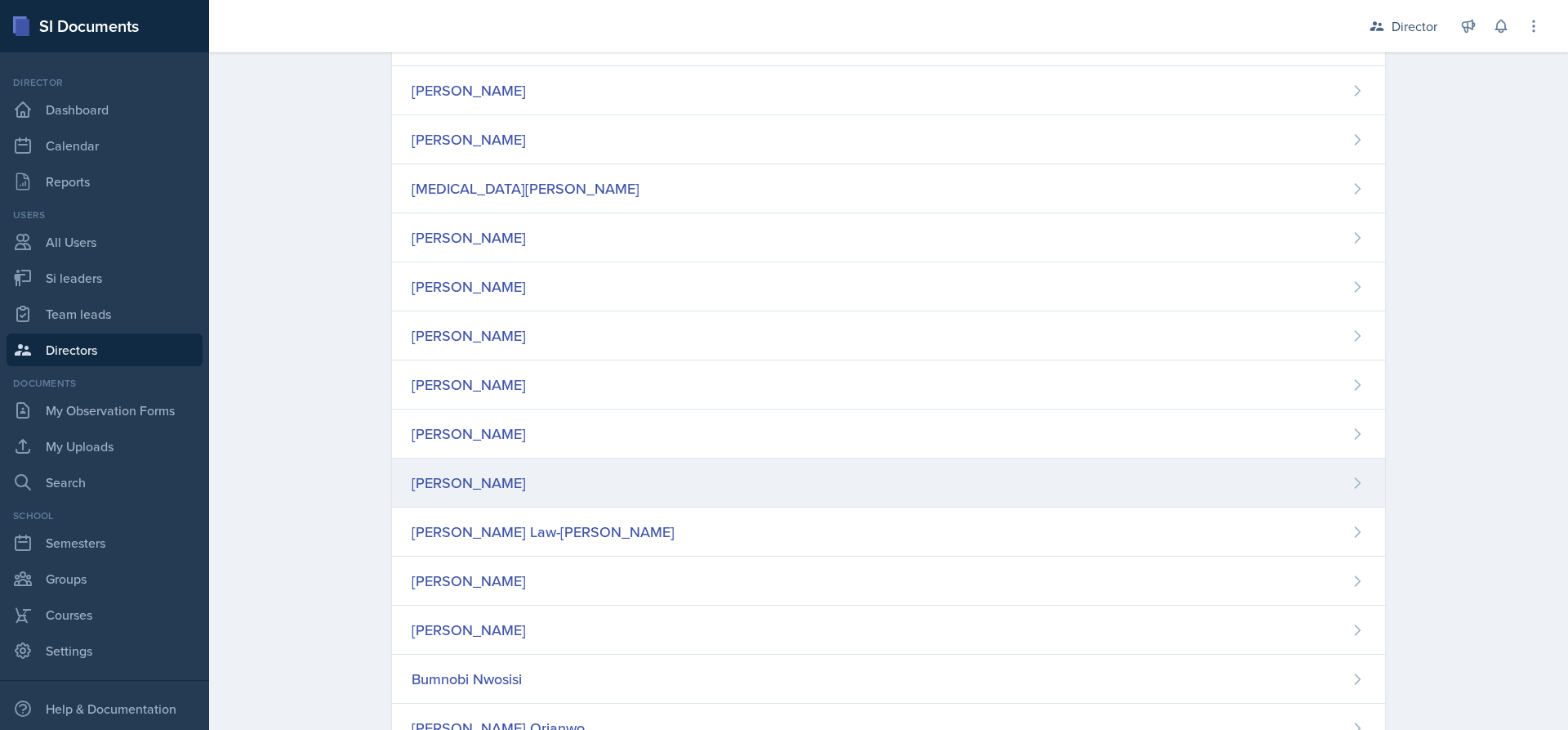
scroll to position [164, 0]
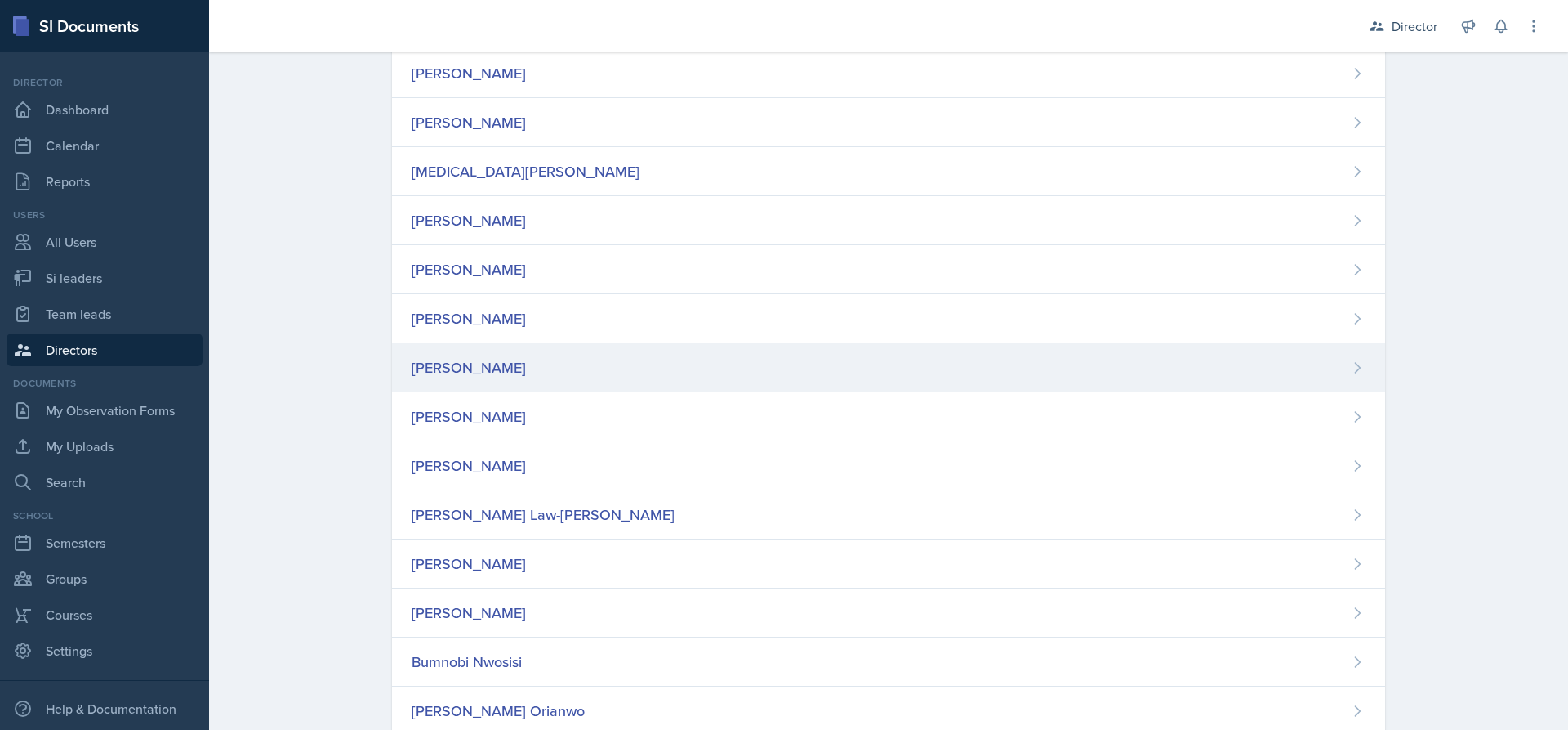
click at [691, 376] on div "[PERSON_NAME]" at bounding box center [889, 367] width 993 height 49
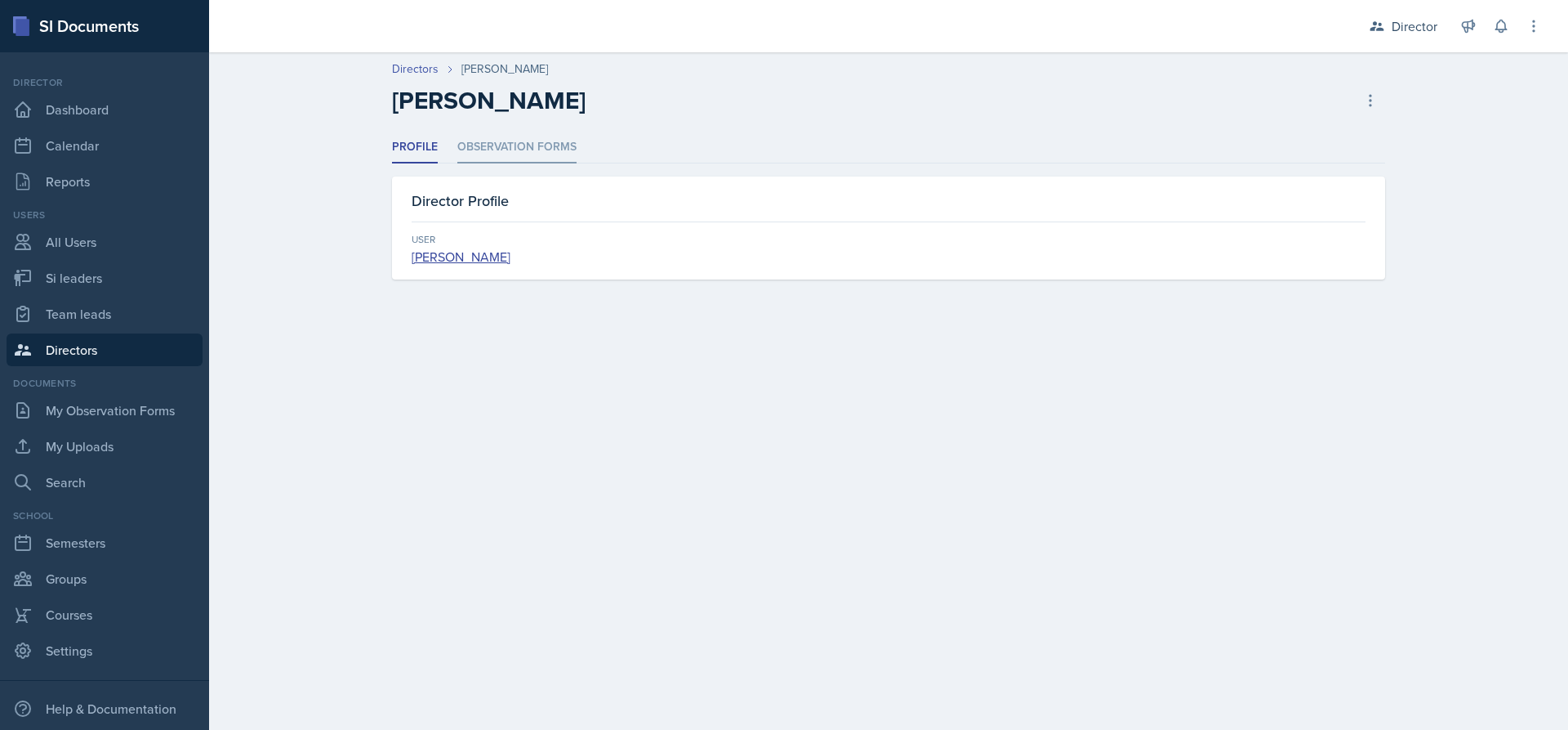
click at [524, 143] on li "Observation Forms" at bounding box center [517, 147] width 119 height 32
click at [437, 142] on ul "Profile Observation Forms" at bounding box center [889, 147] width 993 height 32
click at [422, 144] on li "Profile" at bounding box center [415, 147] width 46 height 32
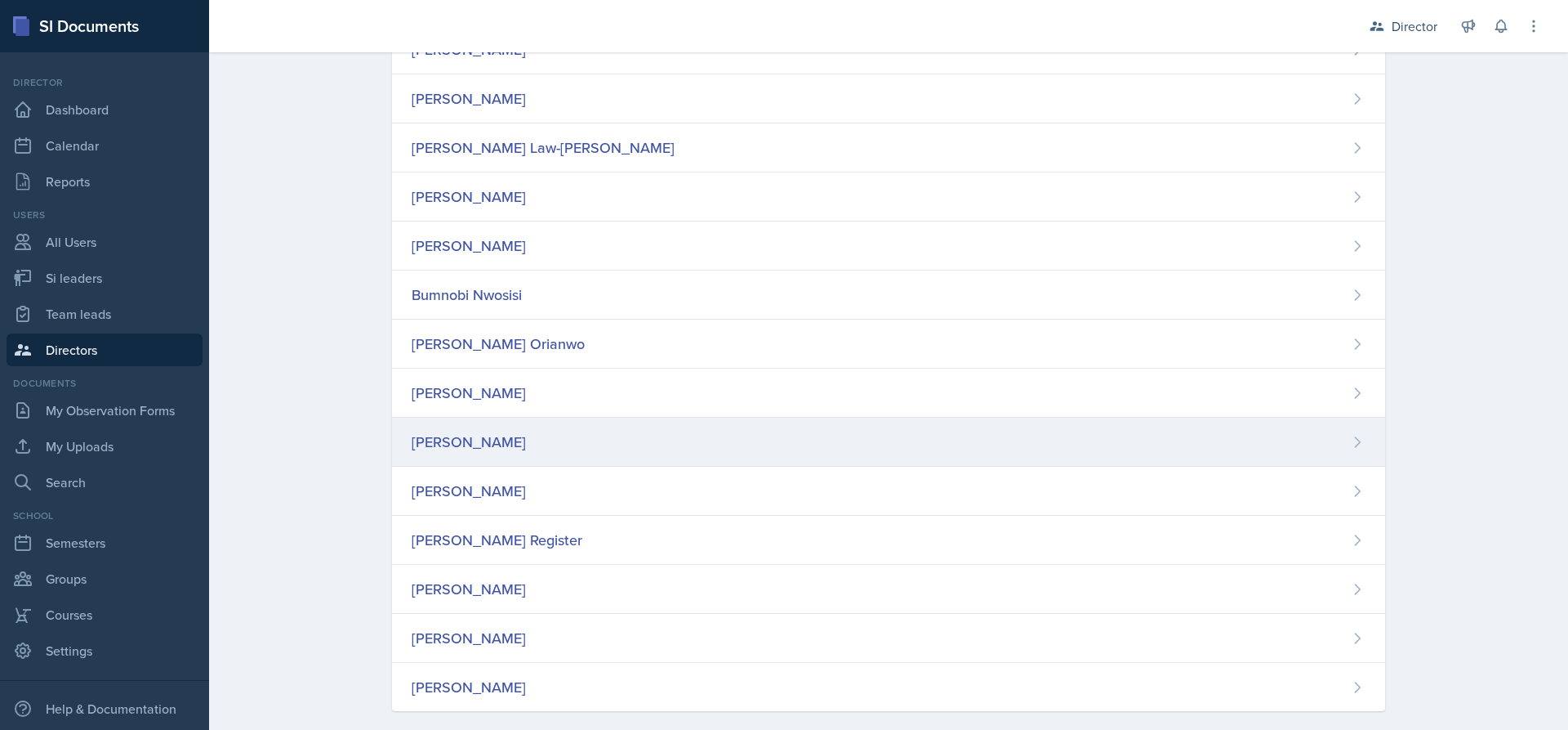
scroll to position [551, 0]
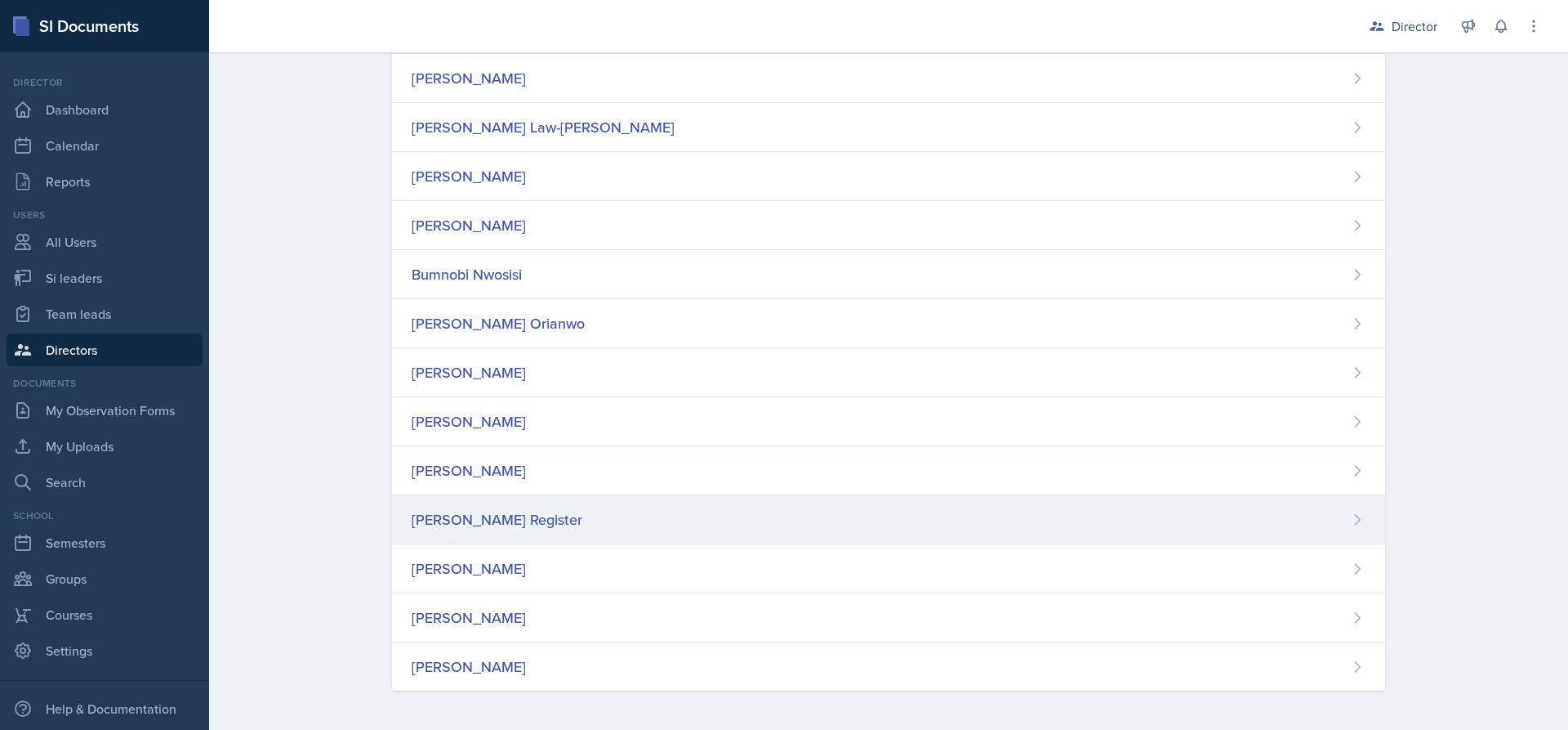
click at [554, 519] on div "[PERSON_NAME] Register" at bounding box center [889, 519] width 993 height 49
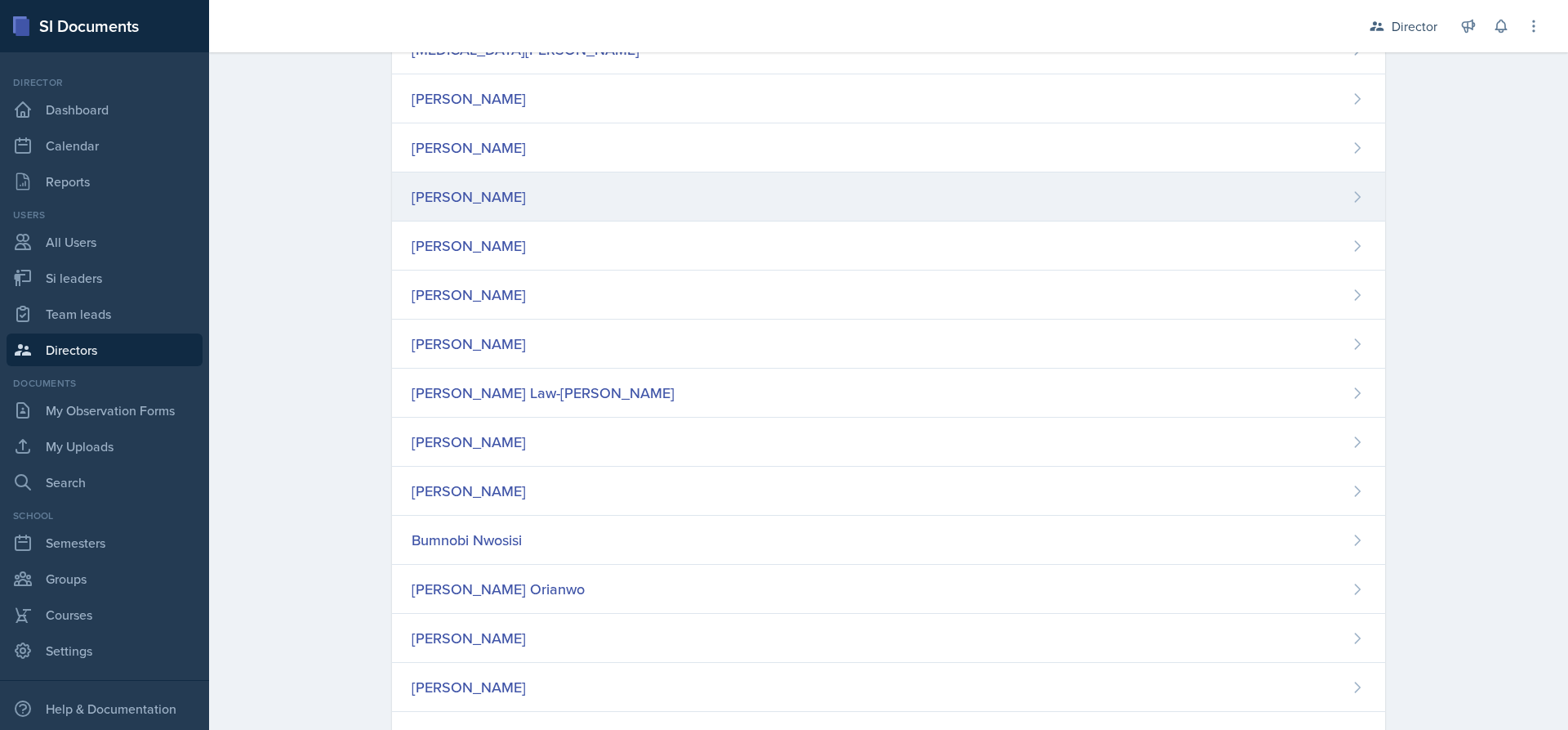
scroll to position [224, 0]
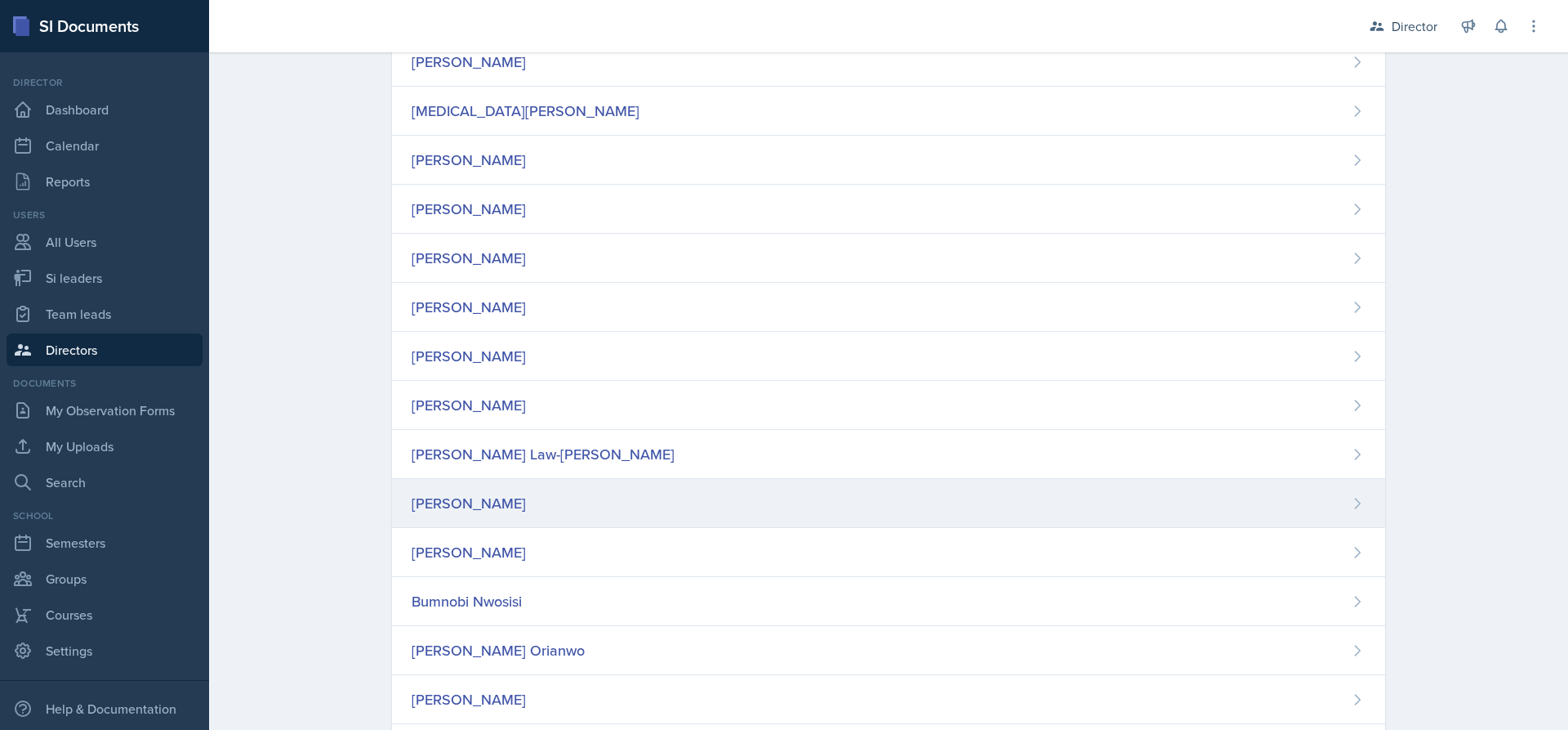
click at [579, 504] on div "[PERSON_NAME]" at bounding box center [889, 503] width 993 height 49
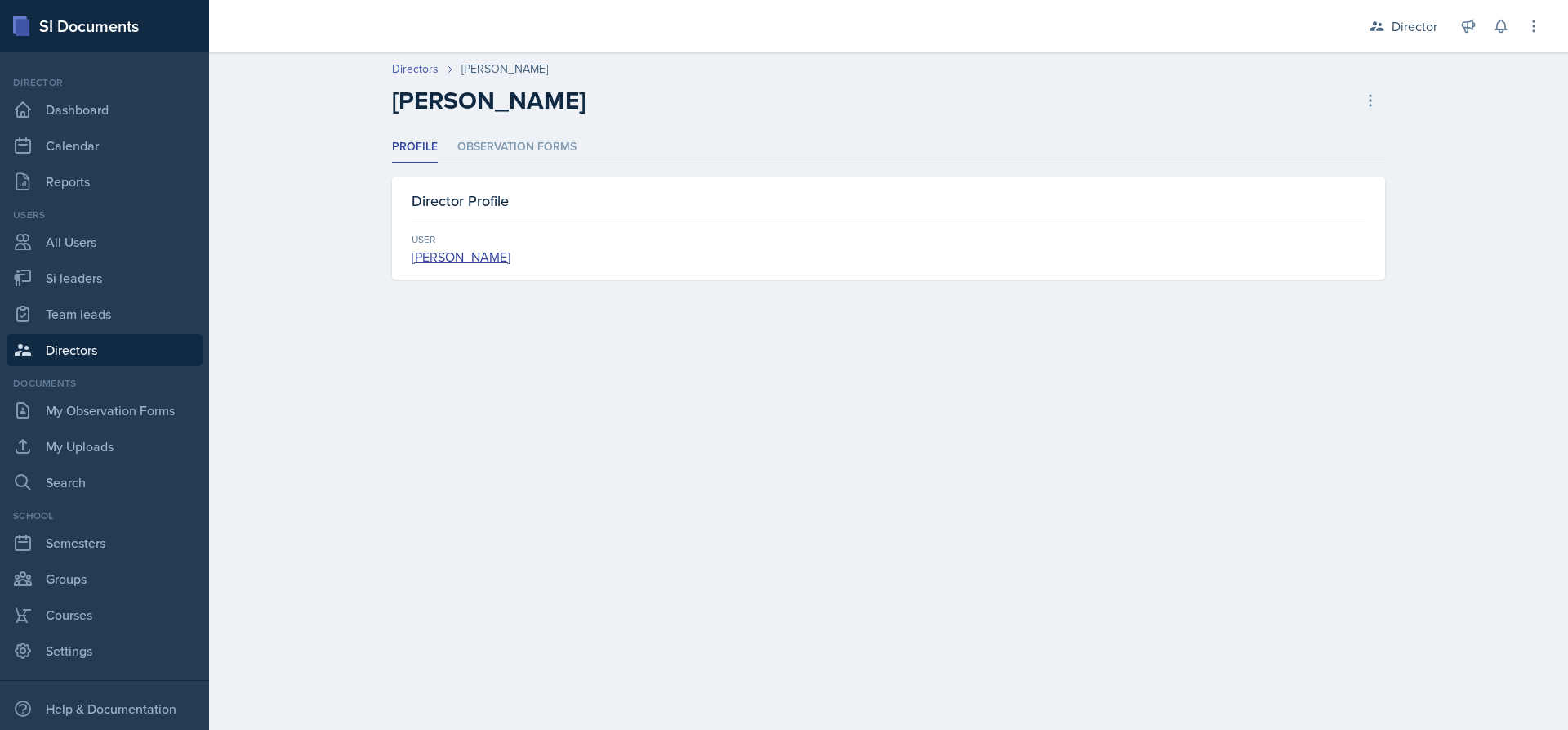
click at [466, 102] on h2 "[PERSON_NAME]" at bounding box center [489, 101] width 194 height 30
click at [497, 155] on li "Observation Forms" at bounding box center [517, 147] width 119 height 32
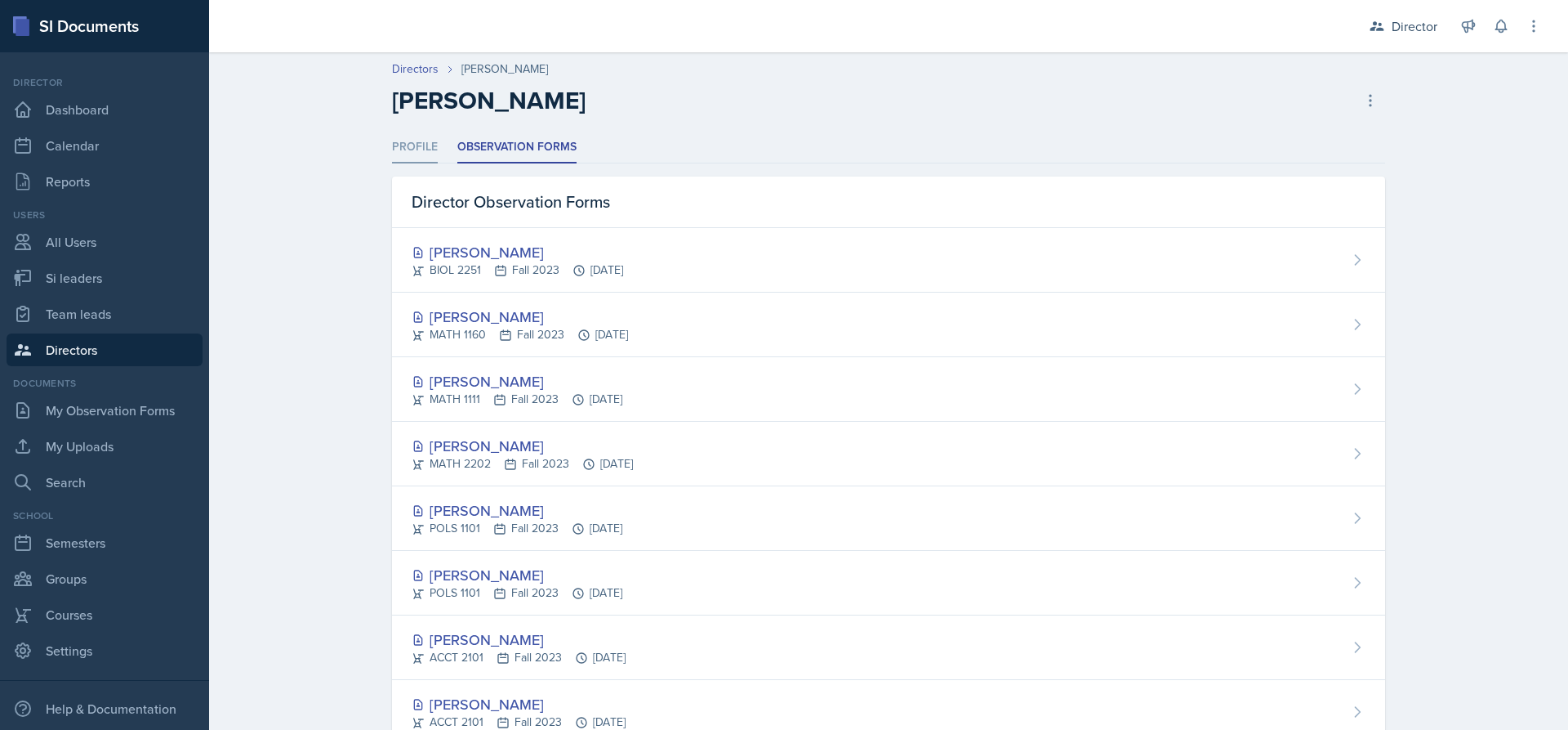
click at [418, 155] on li "Profile" at bounding box center [415, 147] width 46 height 32
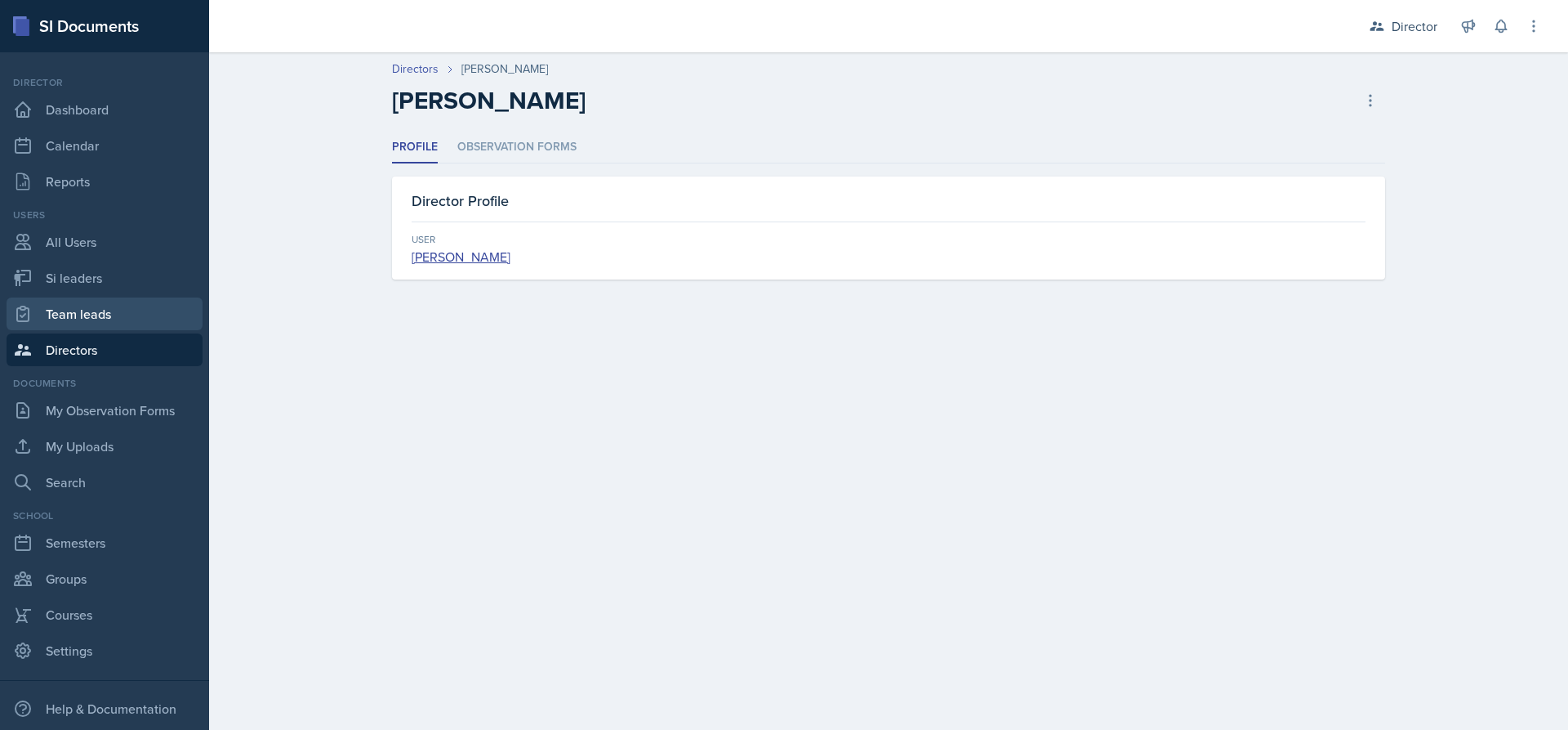
click at [86, 313] on link "Team leads" at bounding box center [104, 314] width 196 height 33
select select "2bed604d-1099-4043-b1bc-2365e8740244"
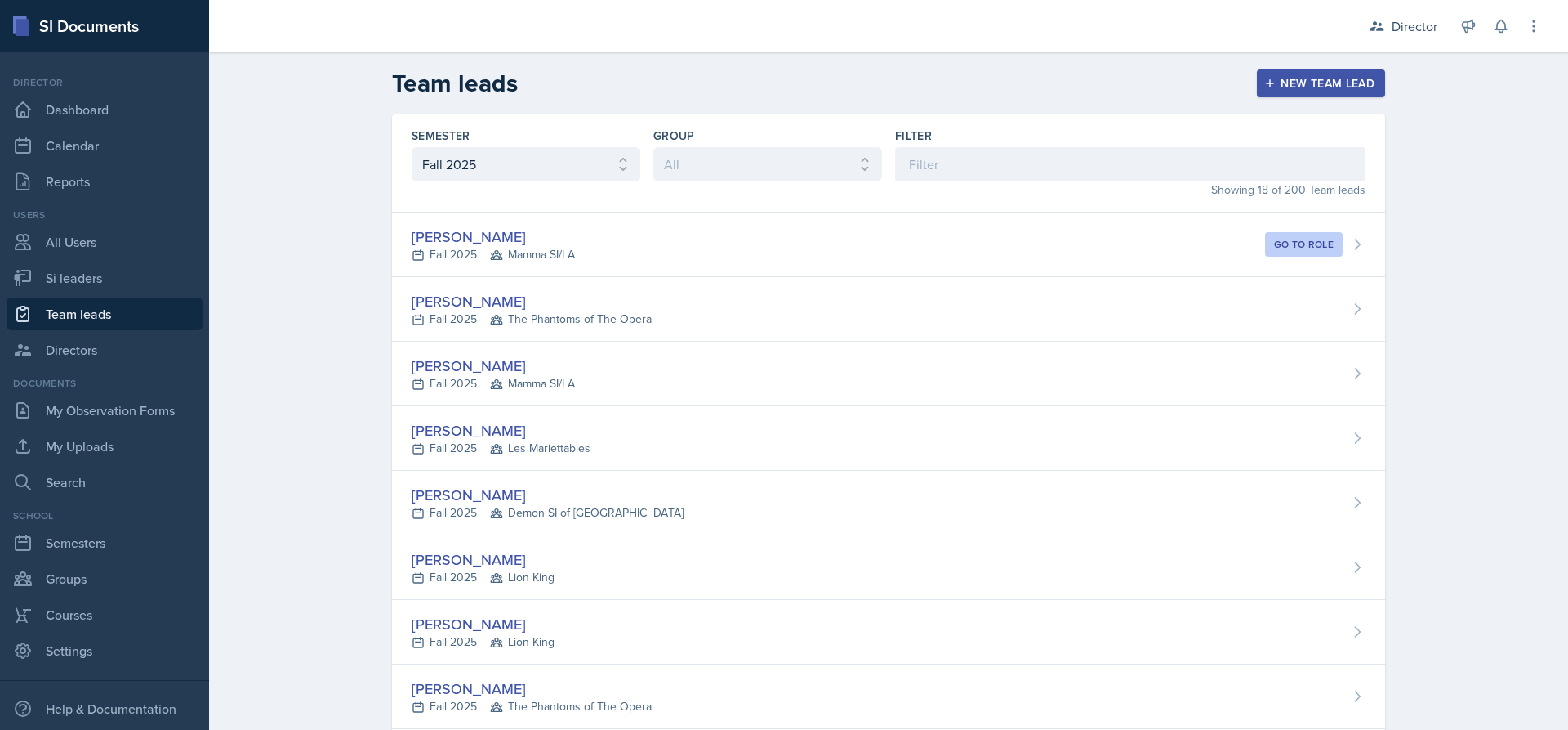
click at [115, 258] on div "Users All Users Si leaders Team leads Directors" at bounding box center [104, 287] width 196 height 158
click at [114, 273] on link "Si leaders" at bounding box center [104, 278] width 196 height 33
select select "2bed604d-1099-4043-b1bc-2365e8740244"
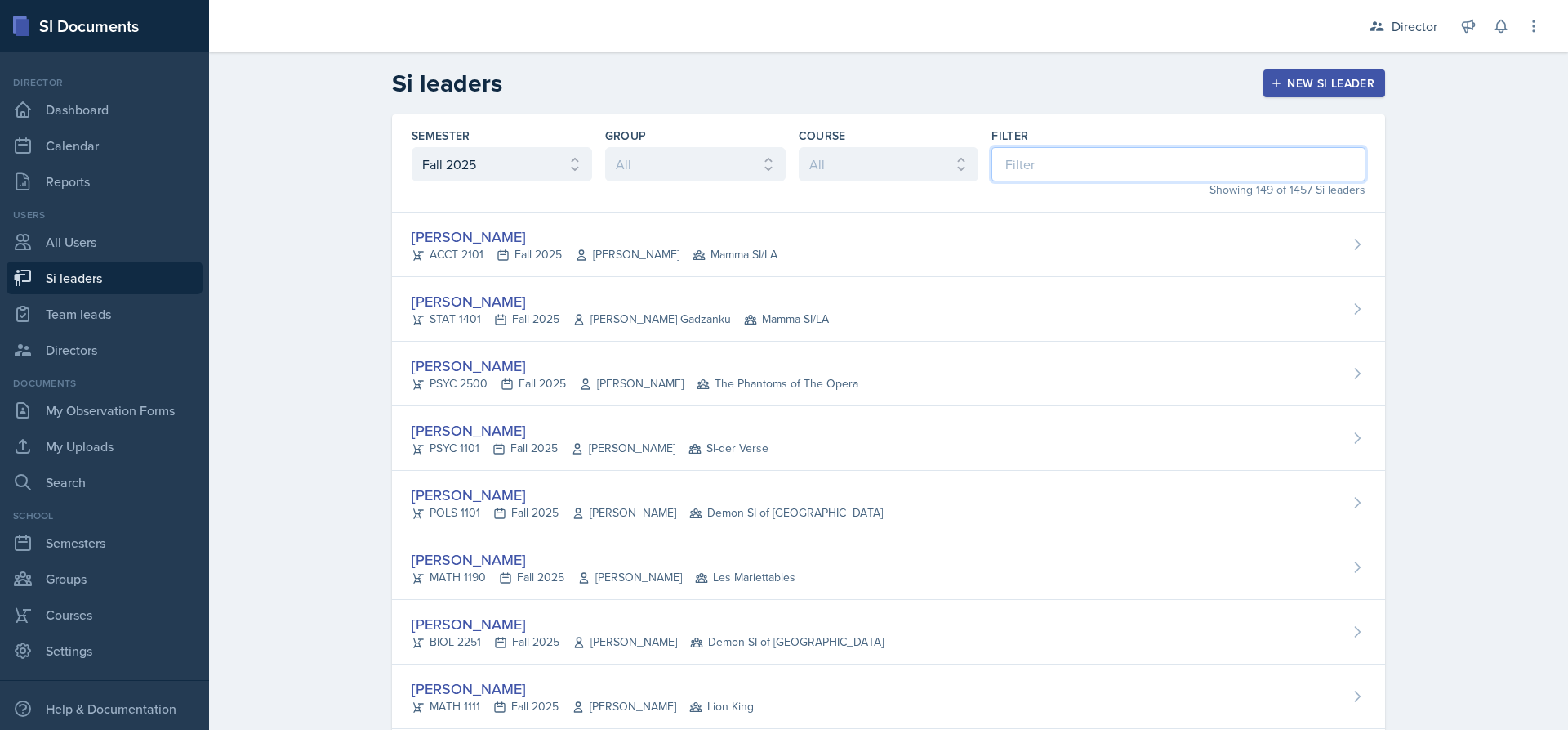
click at [1064, 155] on input at bounding box center [1178, 164] width 374 height 34
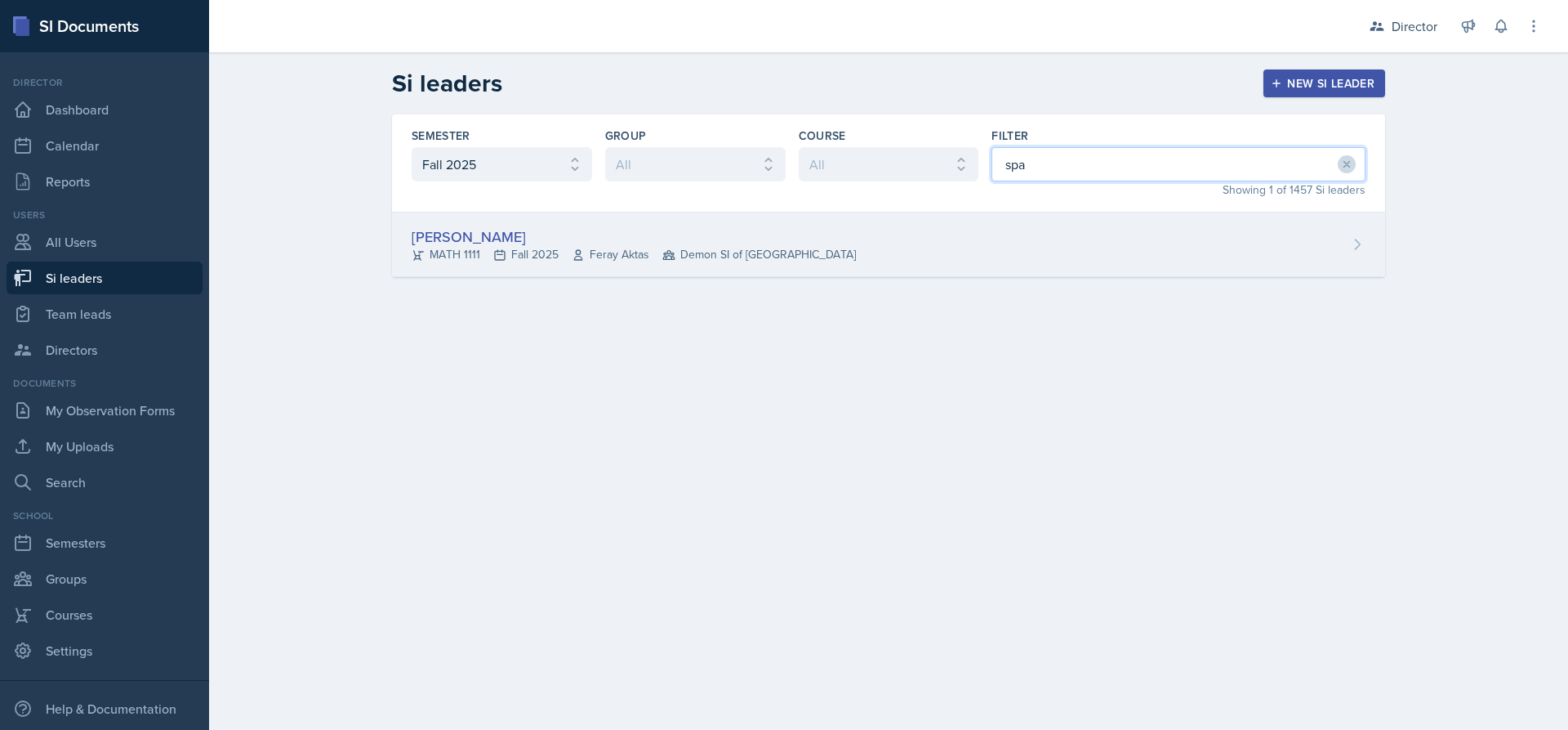
type input "spa"
click at [1147, 232] on div "[PERSON_NAME] MATH 1111 Fall 2025 Feray Aktas Demon SI of [GEOGRAPHIC_DATA]" at bounding box center [889, 244] width 993 height 64
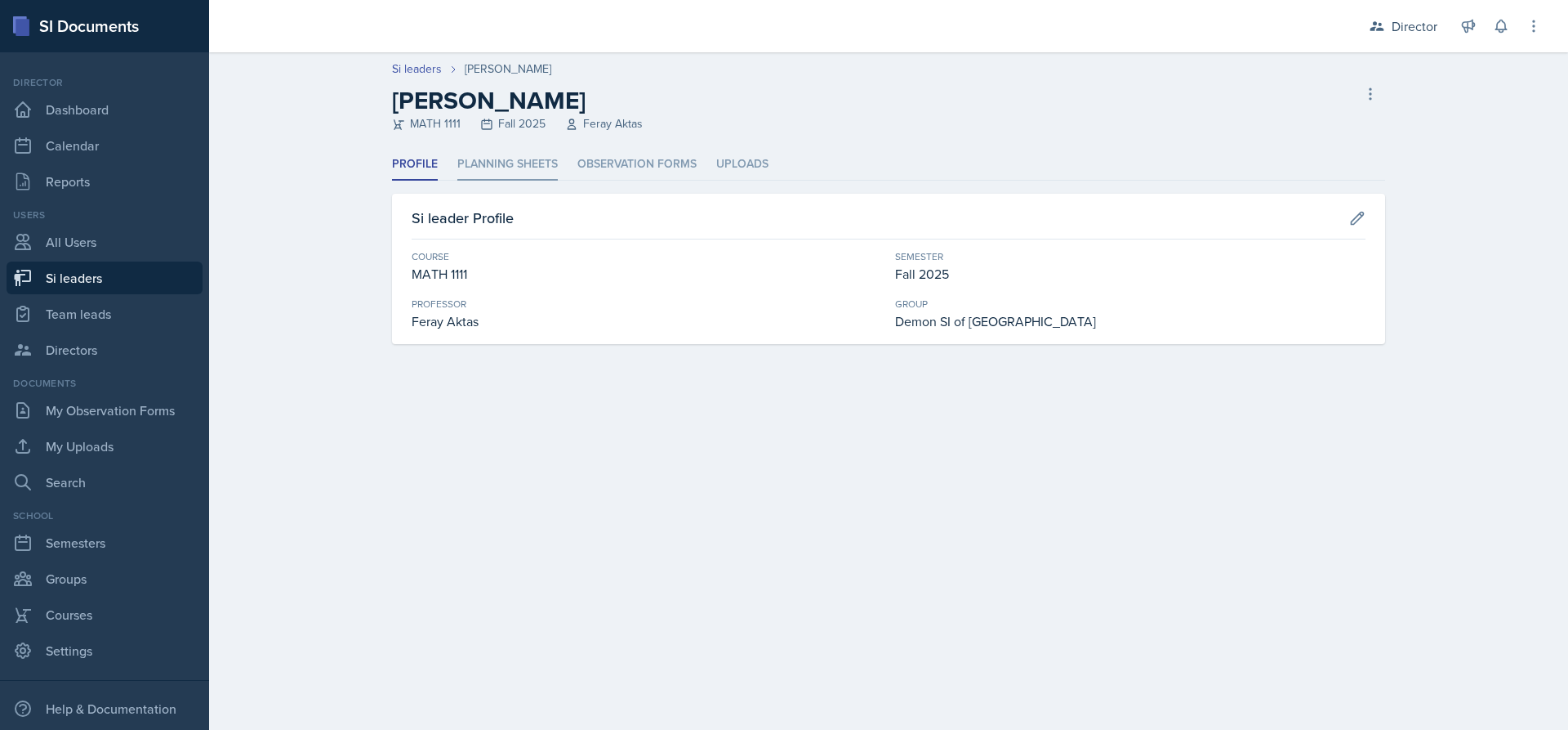
click at [517, 164] on li "Planning Sheets" at bounding box center [508, 164] width 101 height 32
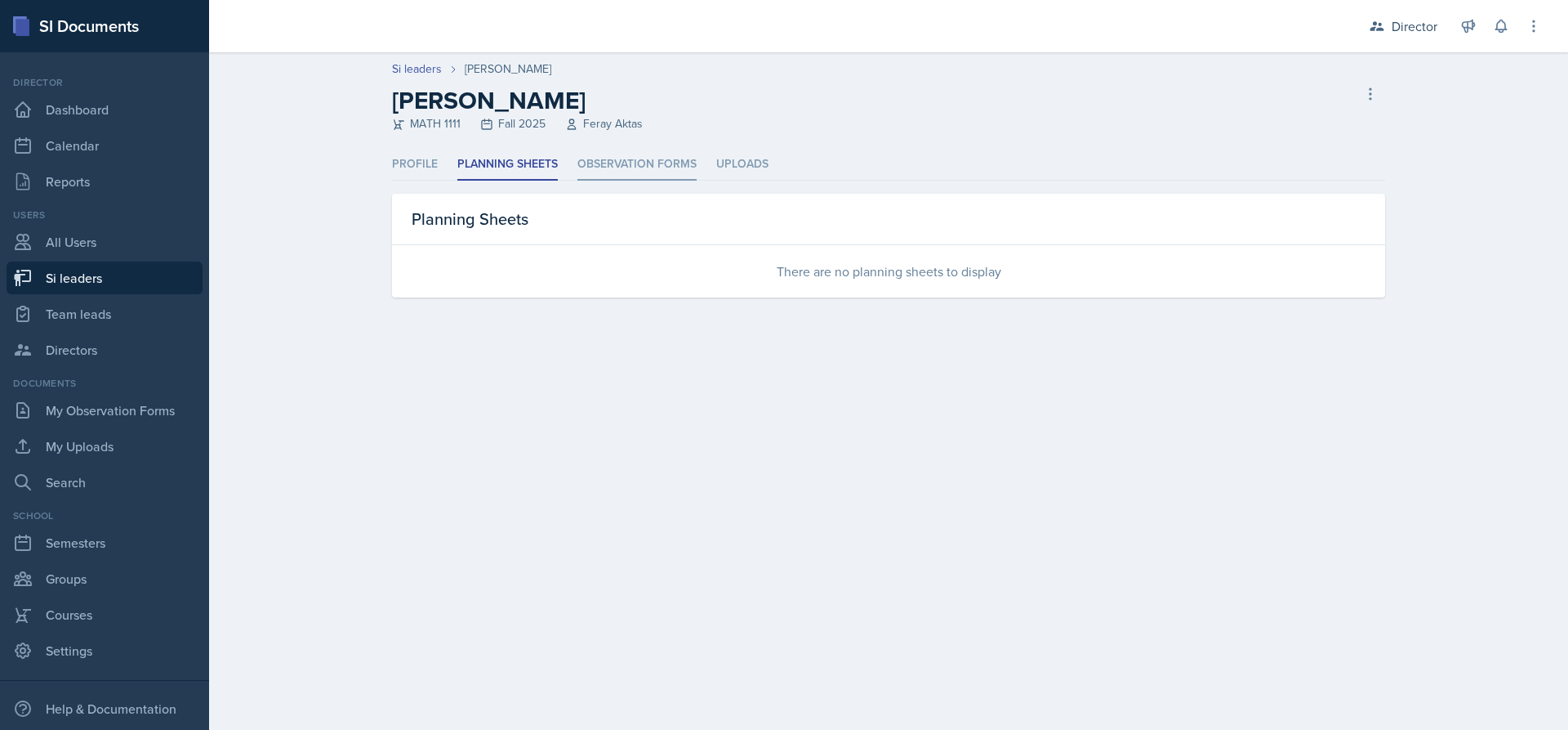
click at [604, 162] on li "Observation Forms" at bounding box center [637, 164] width 119 height 32
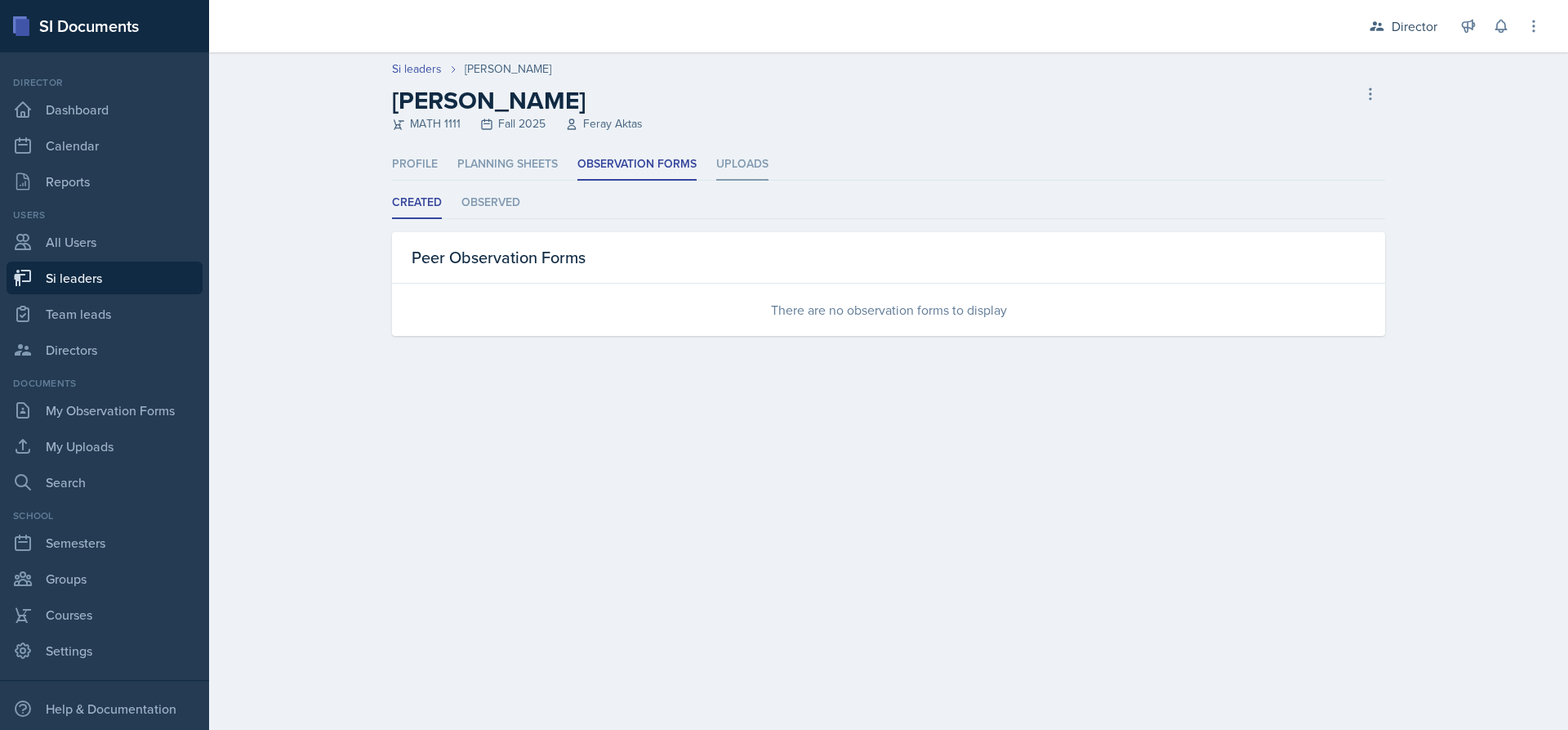
click at [759, 154] on li "Uploads" at bounding box center [743, 164] width 52 height 32
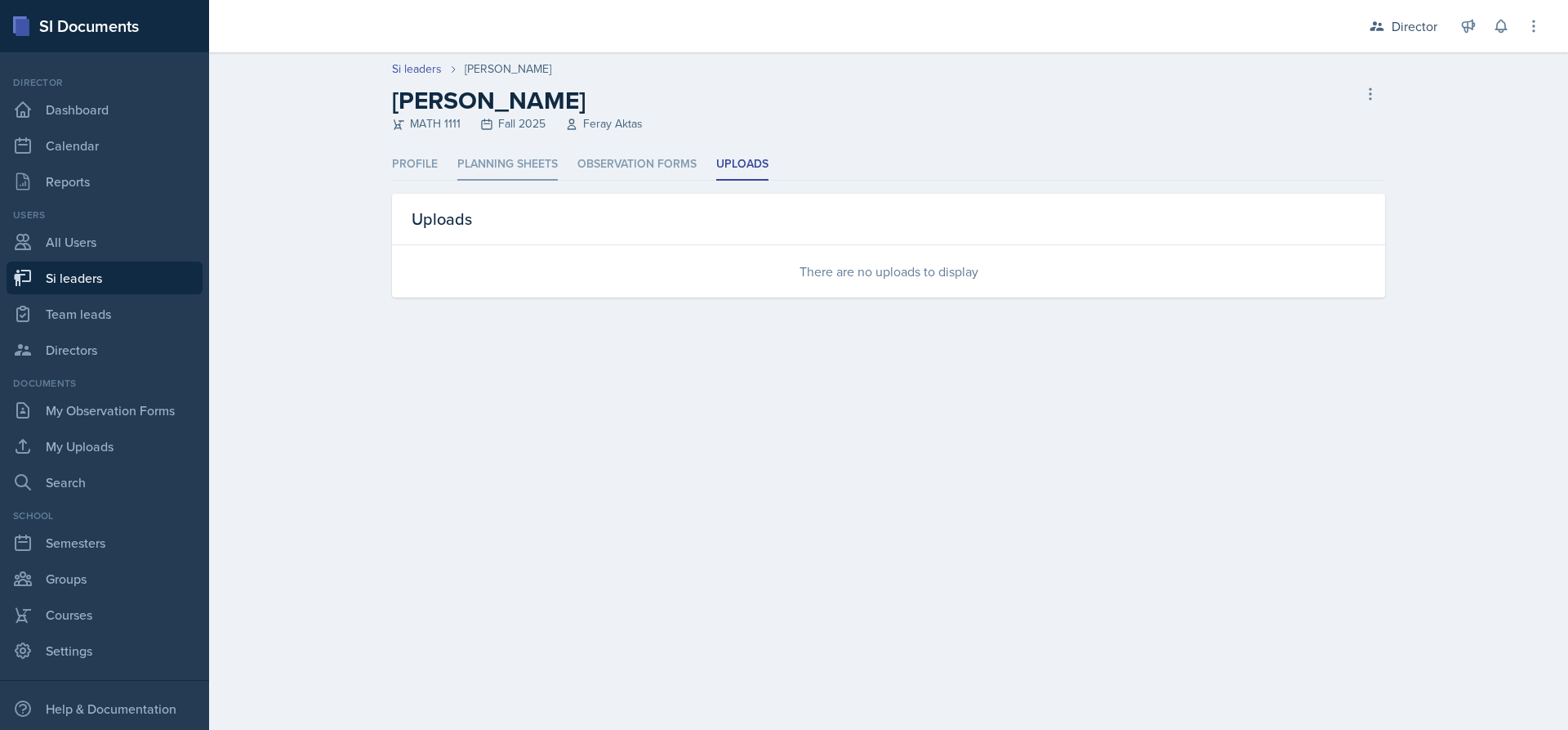
click at [486, 168] on li "Planning Sheets" at bounding box center [508, 164] width 101 height 32
click at [97, 315] on link "Team leads" at bounding box center [104, 314] width 196 height 33
select select "2bed604d-1099-4043-b1bc-2365e8740244"
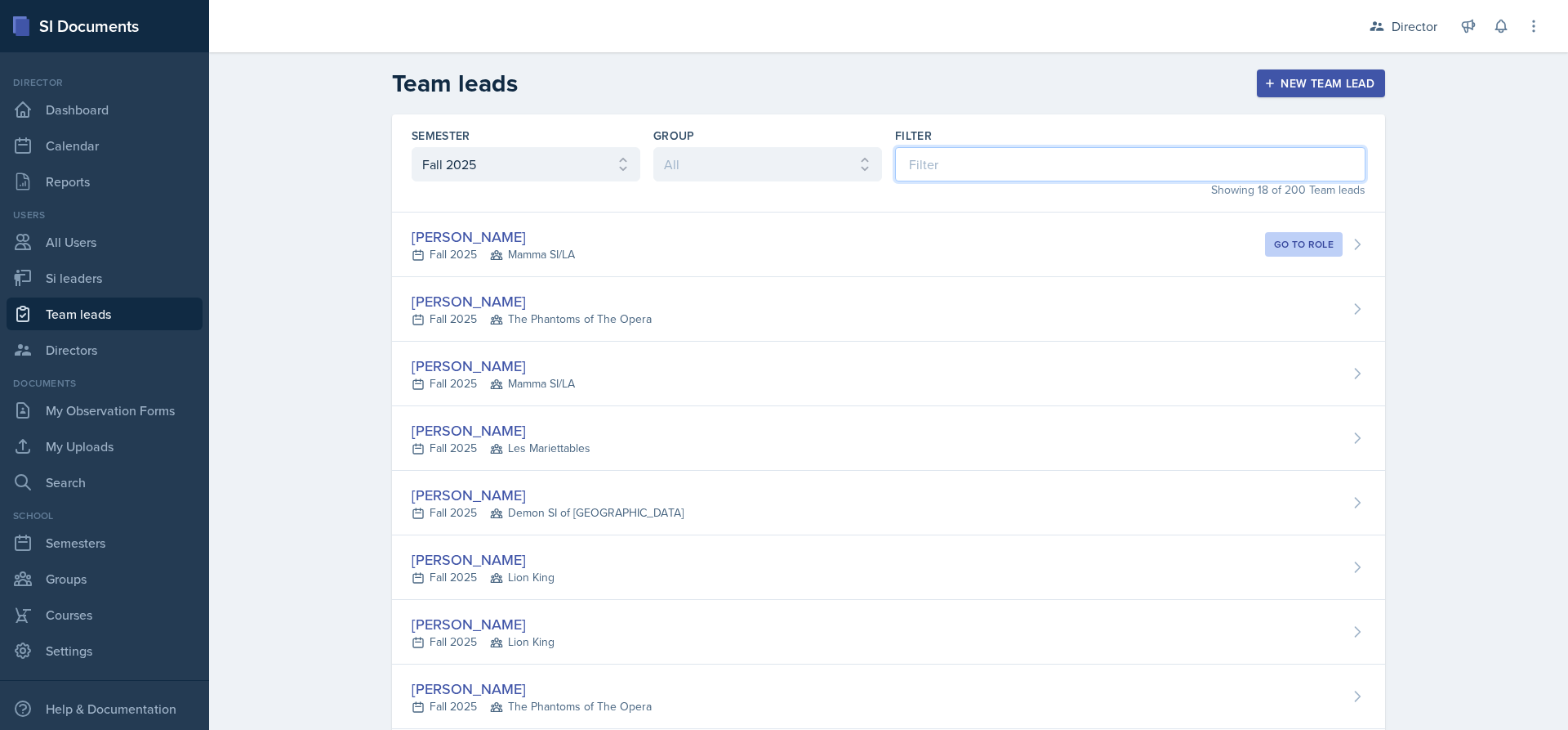
click at [953, 159] on input at bounding box center [1130, 164] width 470 height 34
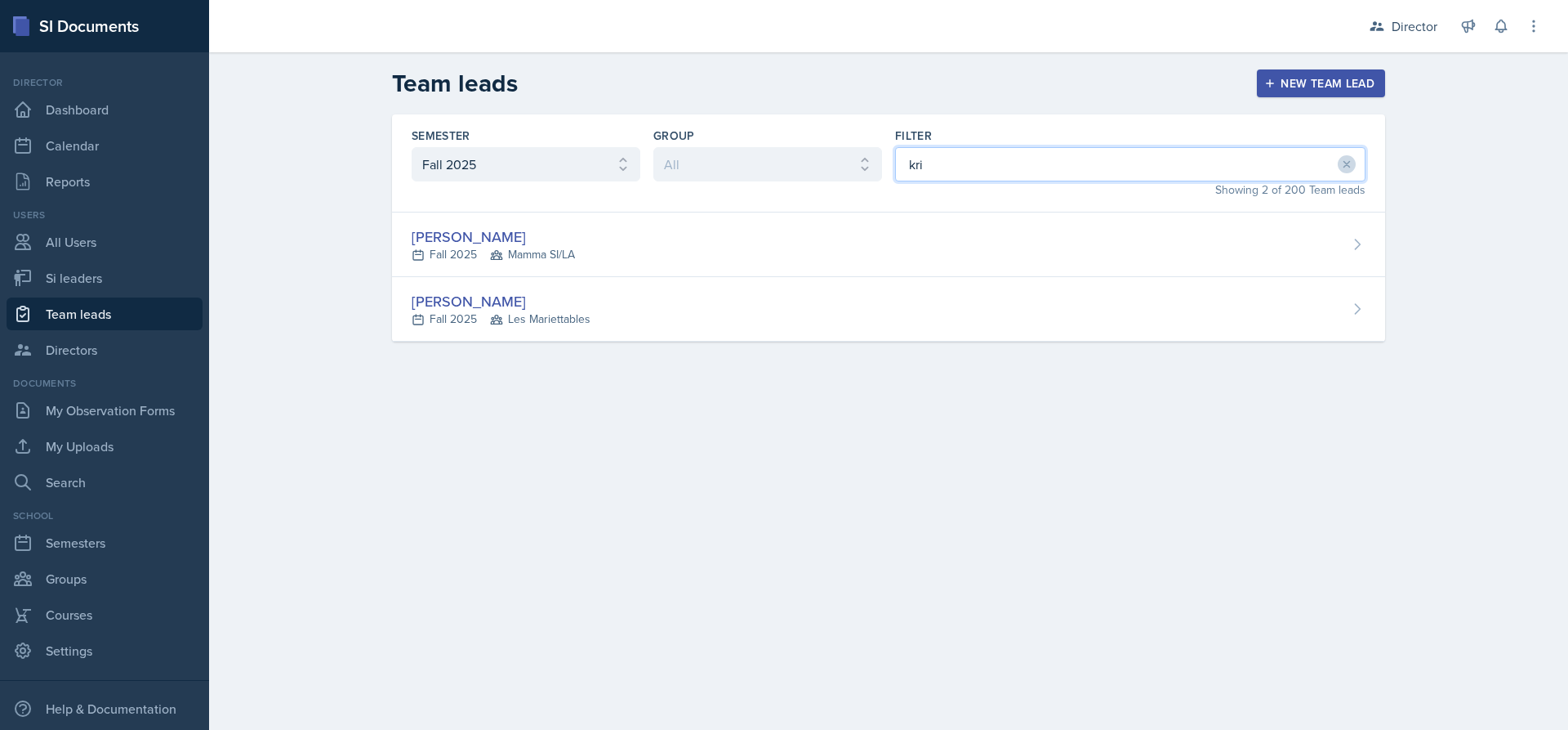
drag, startPoint x: 933, startPoint y: 160, endPoint x: 851, endPoint y: 153, distance: 82.3
click at [851, 153] on div "Semester All Fall 2025 Summer 2025 Spring 2025 Fall 2024 Summer 2024 Spring 202…" at bounding box center [889, 163] width 993 height 98
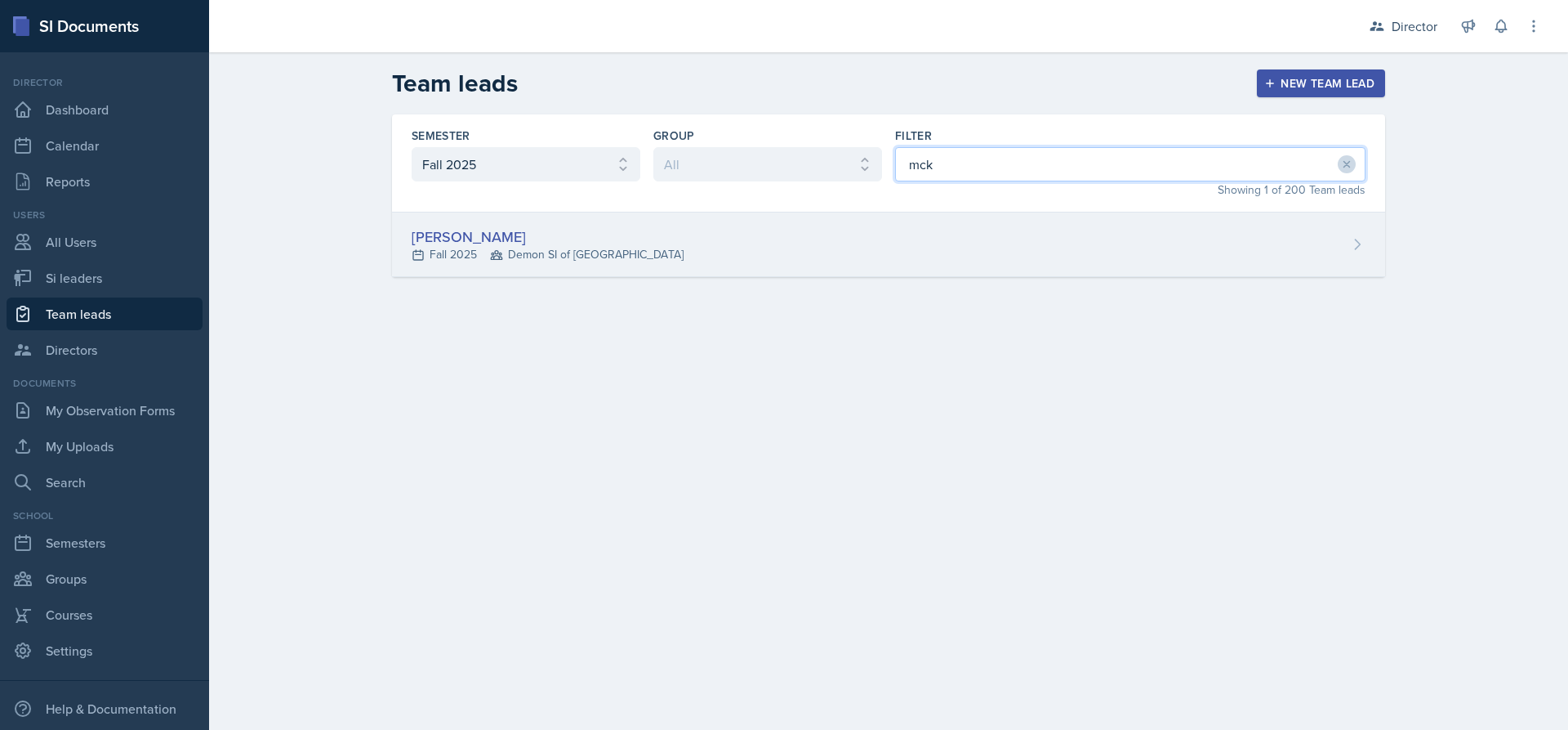
type input "mck"
click at [870, 218] on div "[PERSON_NAME] Fall 2025 Demon SI of [GEOGRAPHIC_DATA]" at bounding box center [889, 244] width 993 height 64
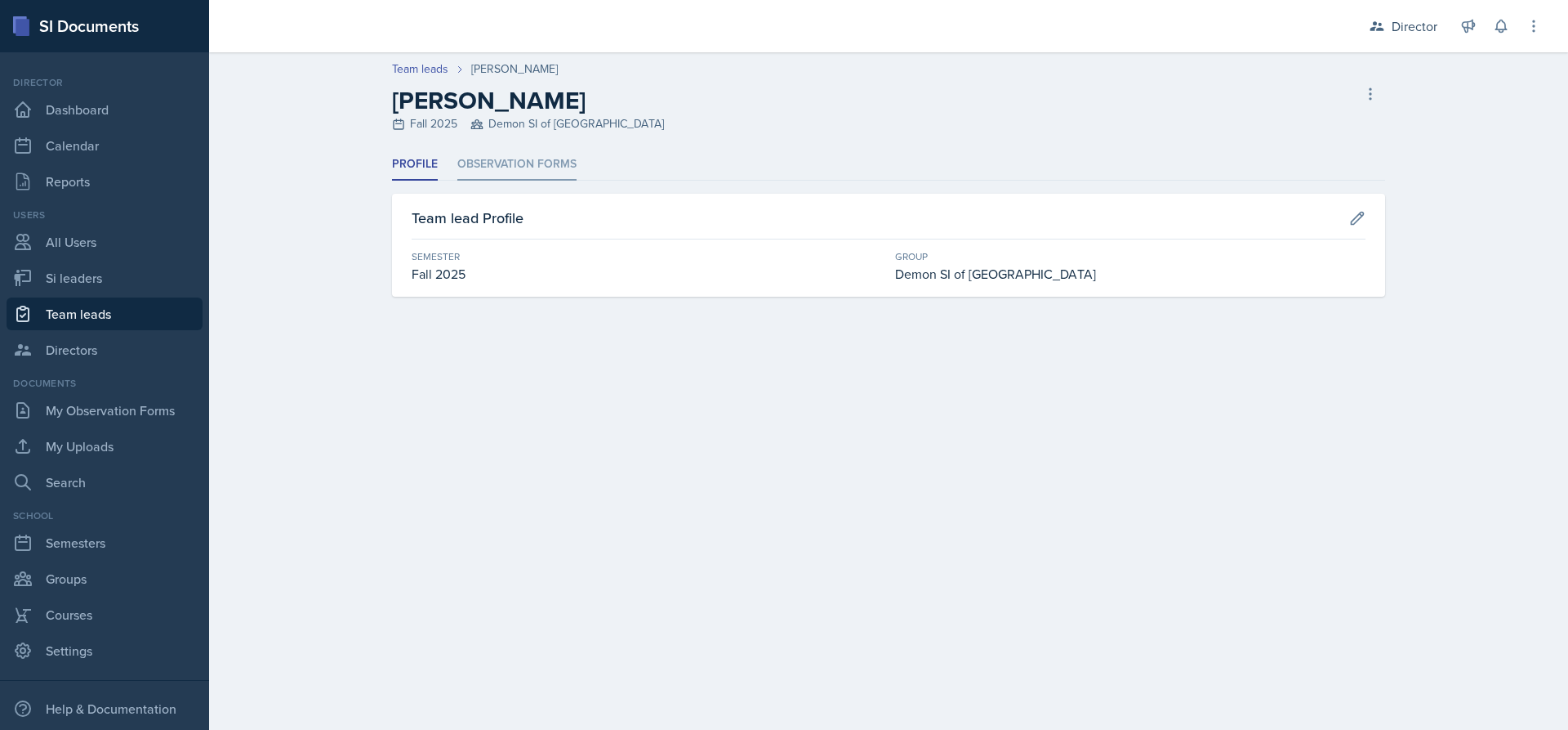
click at [495, 168] on li "Observation Forms" at bounding box center [517, 164] width 119 height 32
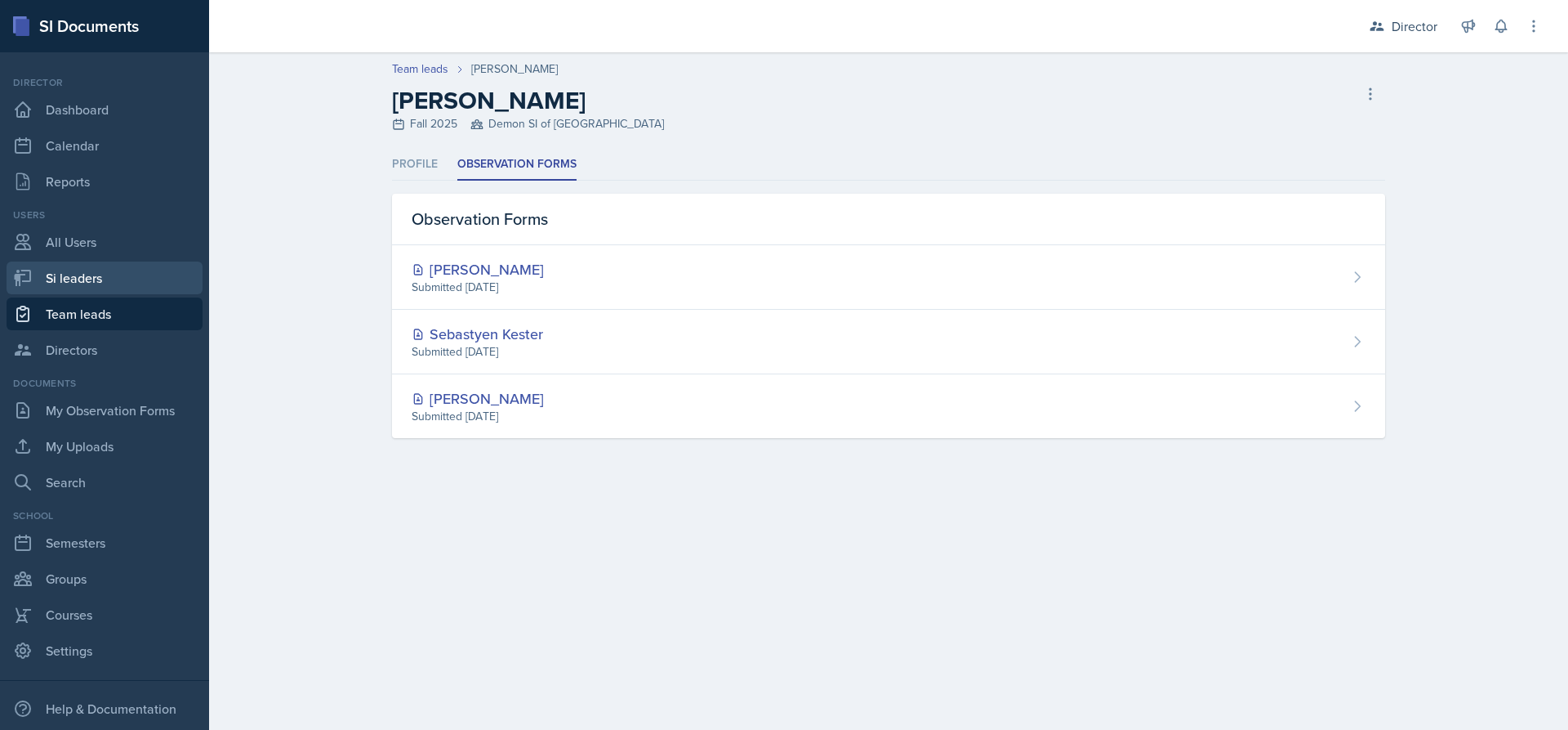
click at [78, 290] on link "Si leaders" at bounding box center [104, 278] width 196 height 33
select select "2bed604d-1099-4043-b1bc-2365e8740244"
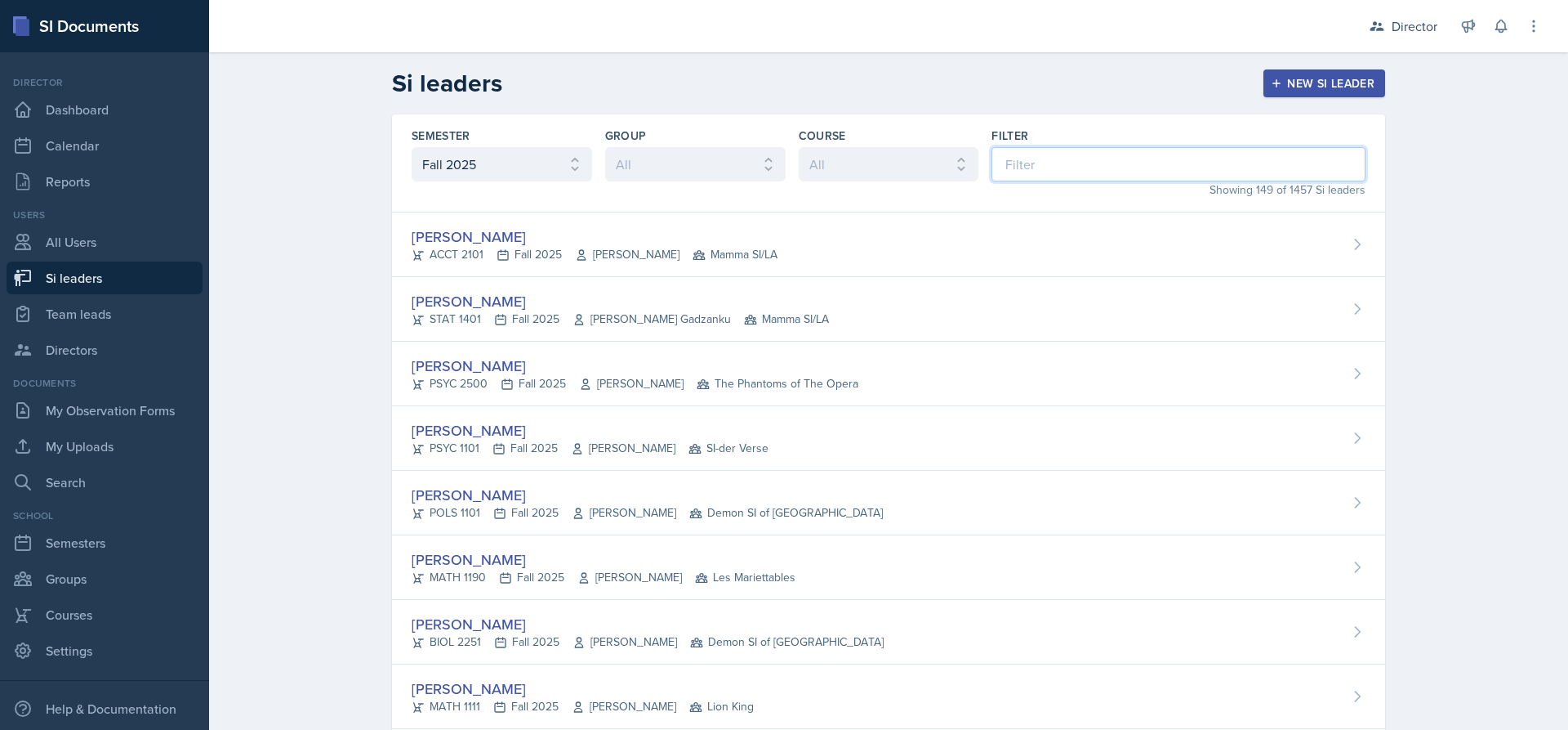
click at [1051, 155] on input at bounding box center [1178, 164] width 374 height 34
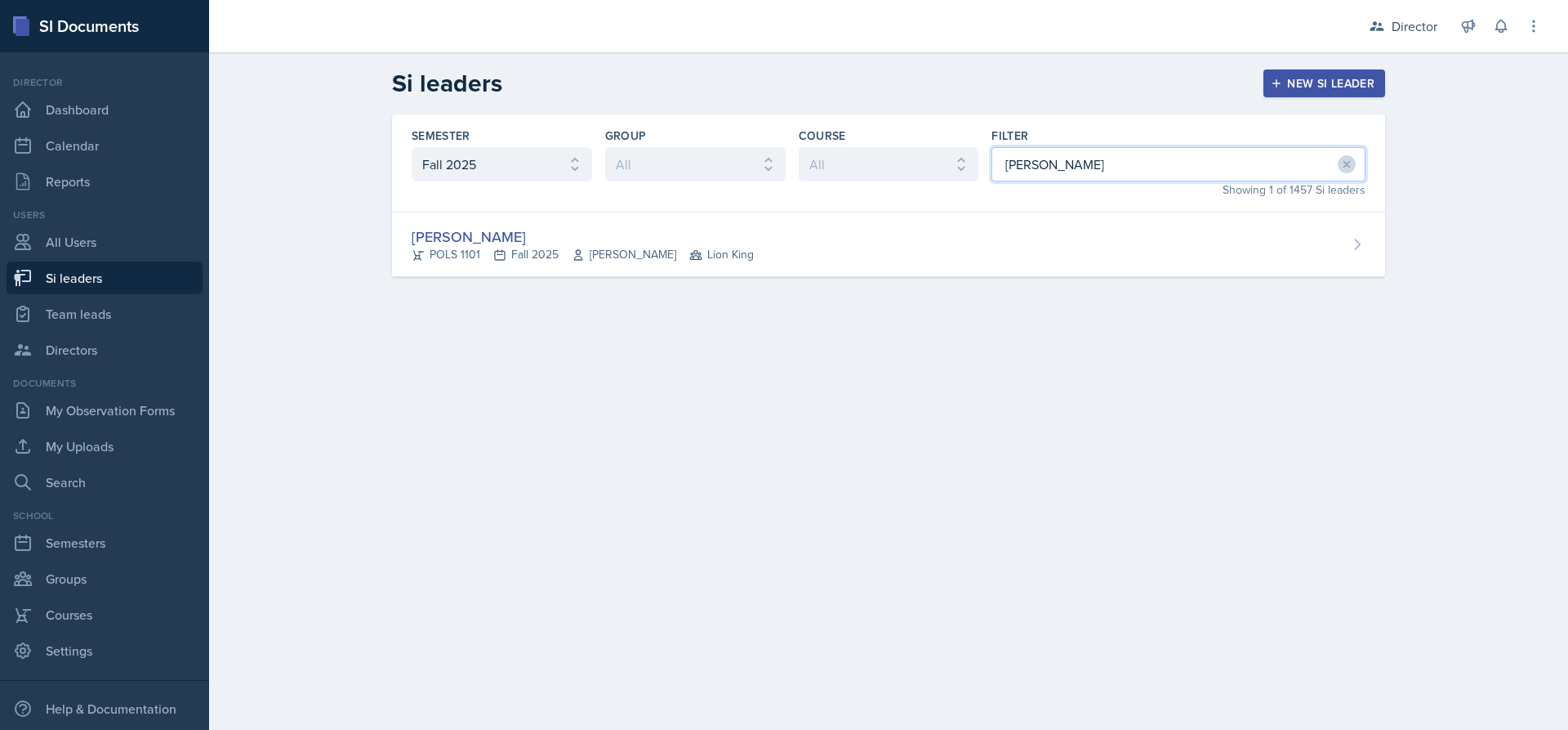
drag, startPoint x: 1049, startPoint y: 162, endPoint x: 953, endPoint y: 163, distance: 96.0
click at [953, 163] on div "Semester All Fall 2025 Summer 2025 Spring 2025 Fall 2024 Summer 2024 Spring 202…" at bounding box center [889, 163] width 993 height 98
type input "[PERSON_NAME]"
